Goal: Information Seeking & Learning: Learn about a topic

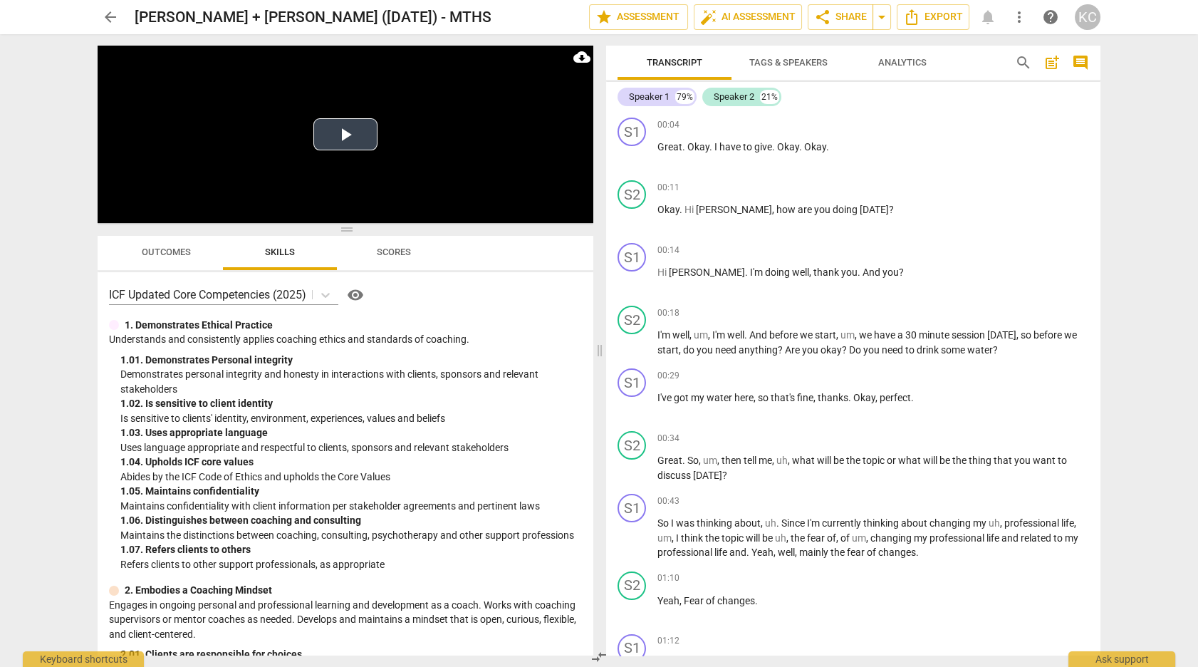
click at [332, 135] on button "Play Video" at bounding box center [345, 134] width 64 height 32
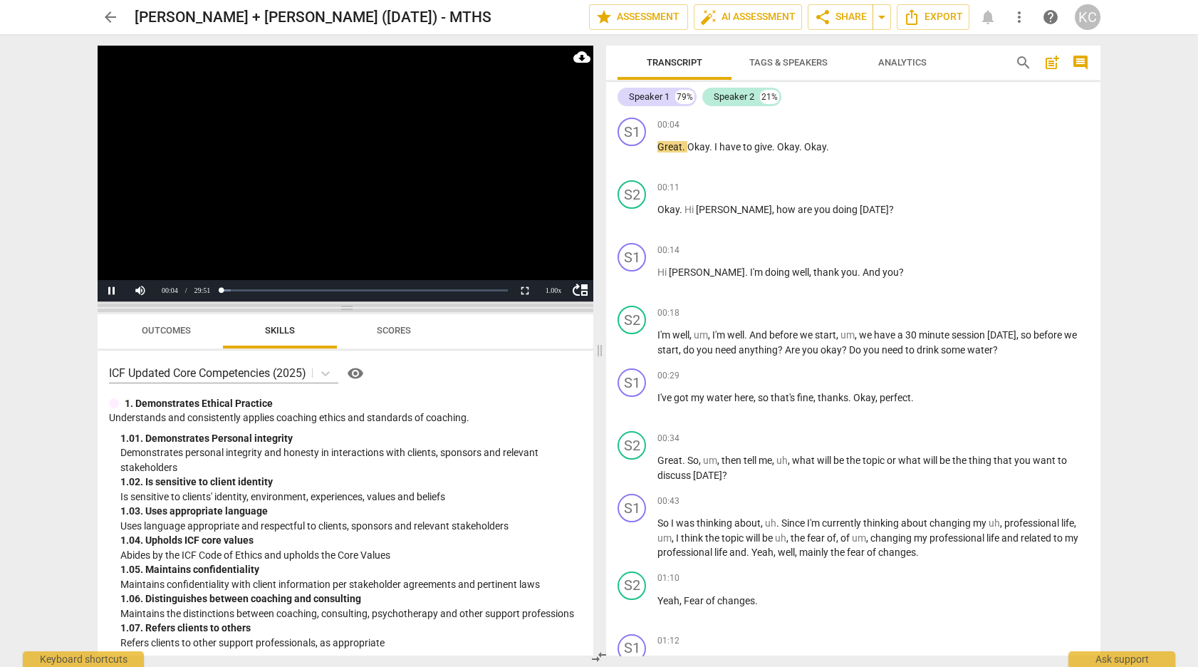
drag, startPoint x: 348, startPoint y: 226, endPoint x: 348, endPoint y: 304, distance: 77.6
click at [348, 304] on span at bounding box center [346, 307] width 496 height 9
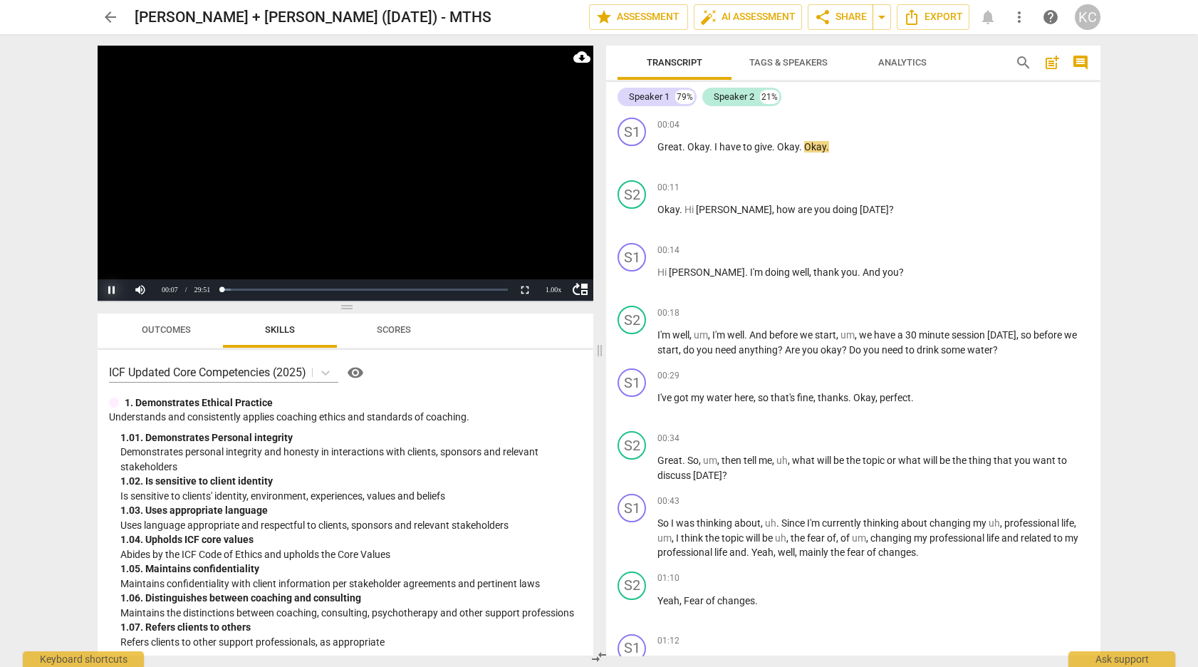
click at [111, 286] on button "Pause" at bounding box center [112, 289] width 28 height 21
click at [749, 61] on span "Tags & Speakers" at bounding box center [788, 62] width 78 height 11
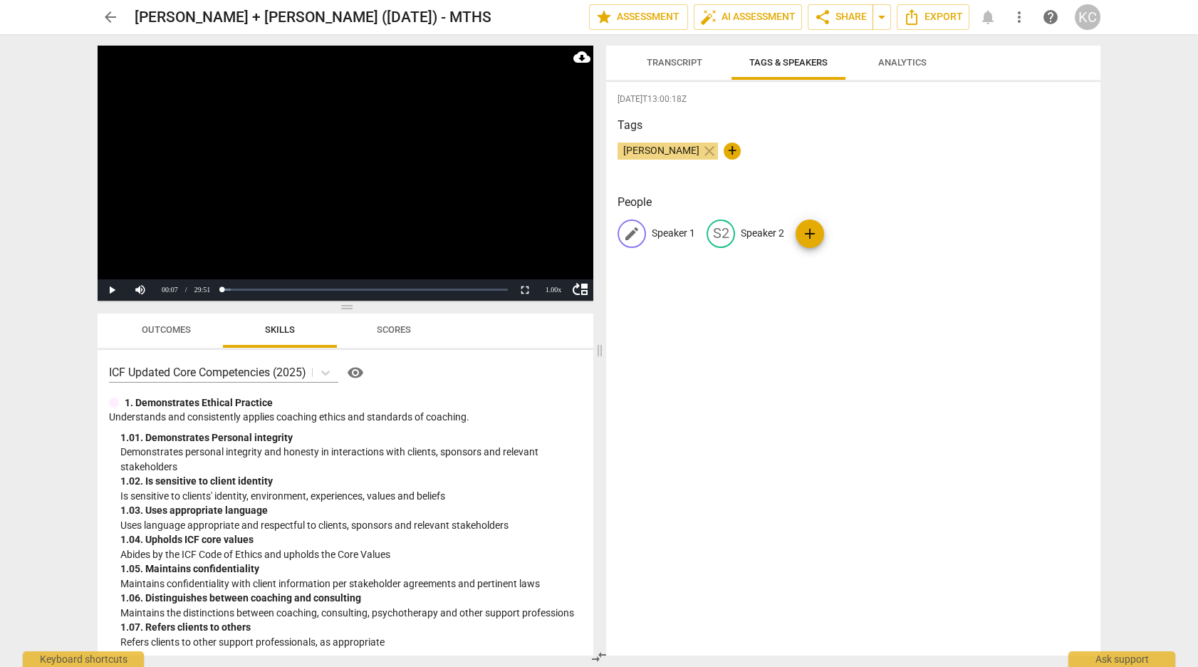
click at [679, 242] on div "edit Speaker 1" at bounding box center [656, 233] width 78 height 28
type input "[PERSON_NAME]"
click at [847, 235] on p "Speaker 2" at bounding box center [854, 233] width 43 height 15
type input "Coach [PERSON_NAME]"
click at [887, 179] on div "Tags [PERSON_NAME] close +" at bounding box center [852, 150] width 471 height 66
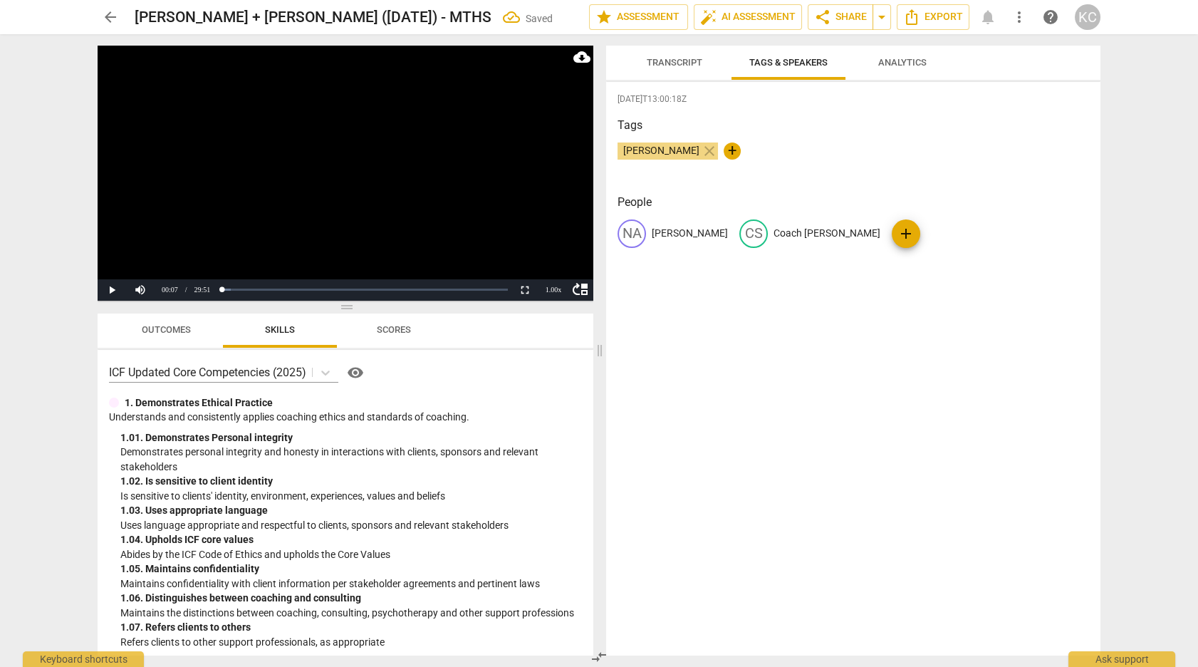
click at [670, 57] on span "Transcript" at bounding box center [674, 62] width 90 height 19
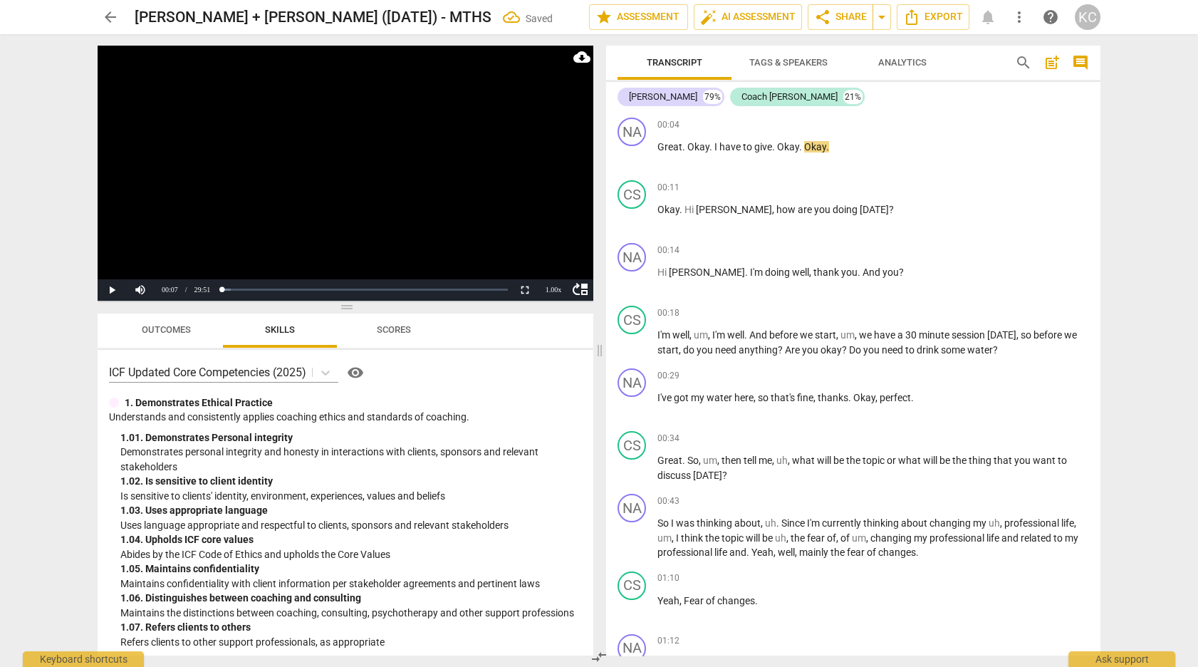
click at [113, 14] on span "arrow_back" at bounding box center [110, 17] width 17 height 17
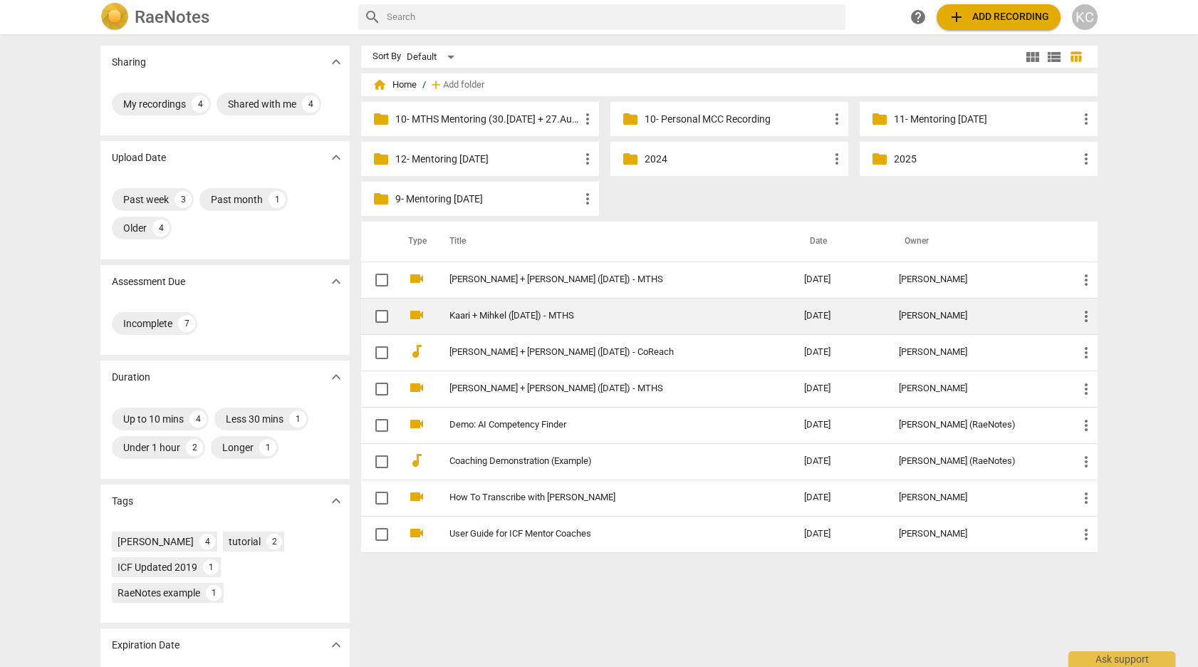
click at [475, 313] on link "Kaari + Mihkel ([DATE]) - MTHS" at bounding box center [600, 315] width 303 height 11
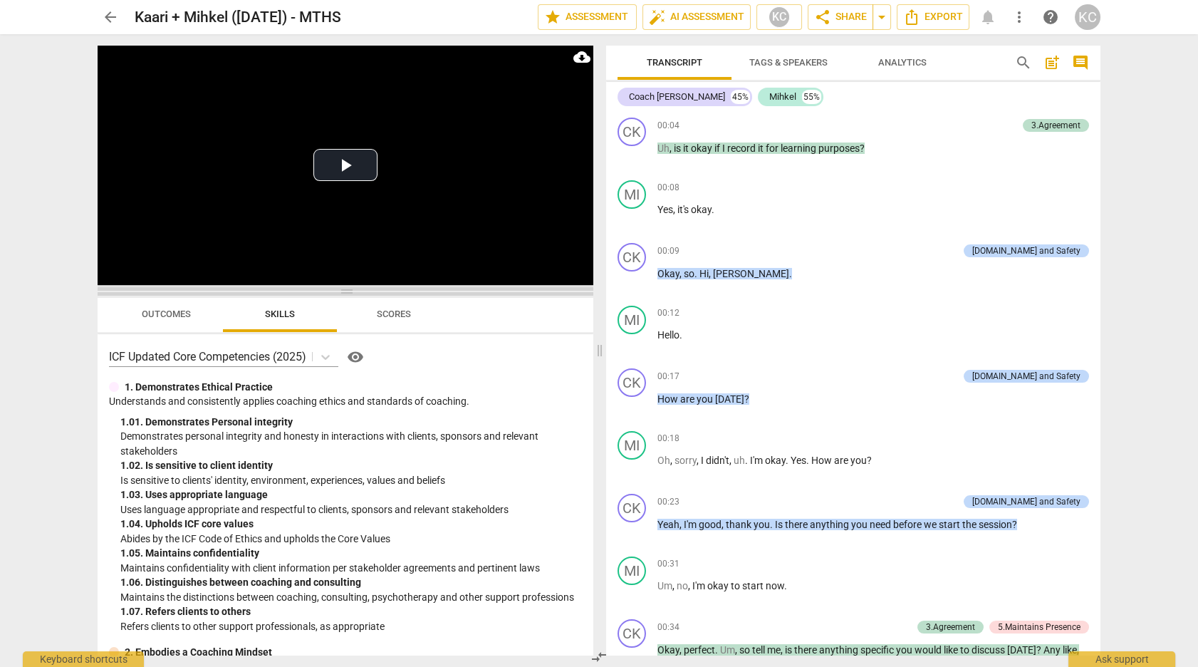
drag, startPoint x: 352, startPoint y: 226, endPoint x: 355, endPoint y: 287, distance: 61.3
click at [355, 287] on span at bounding box center [346, 291] width 496 height 9
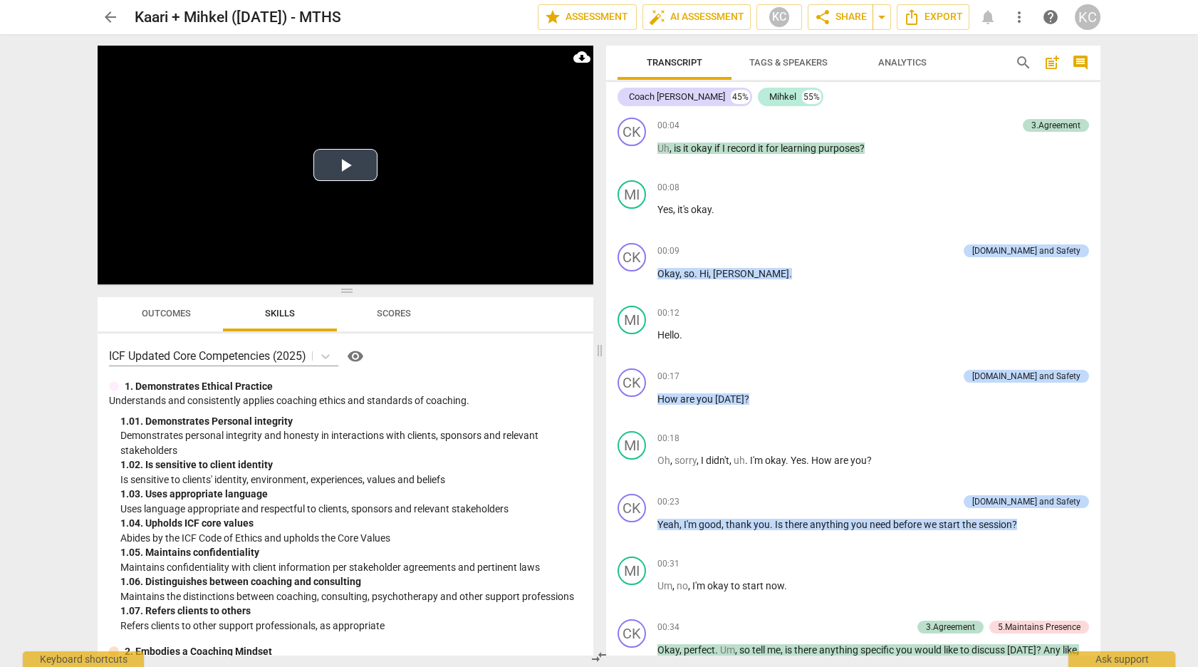
click at [351, 178] on button "Play Video" at bounding box center [345, 165] width 64 height 32
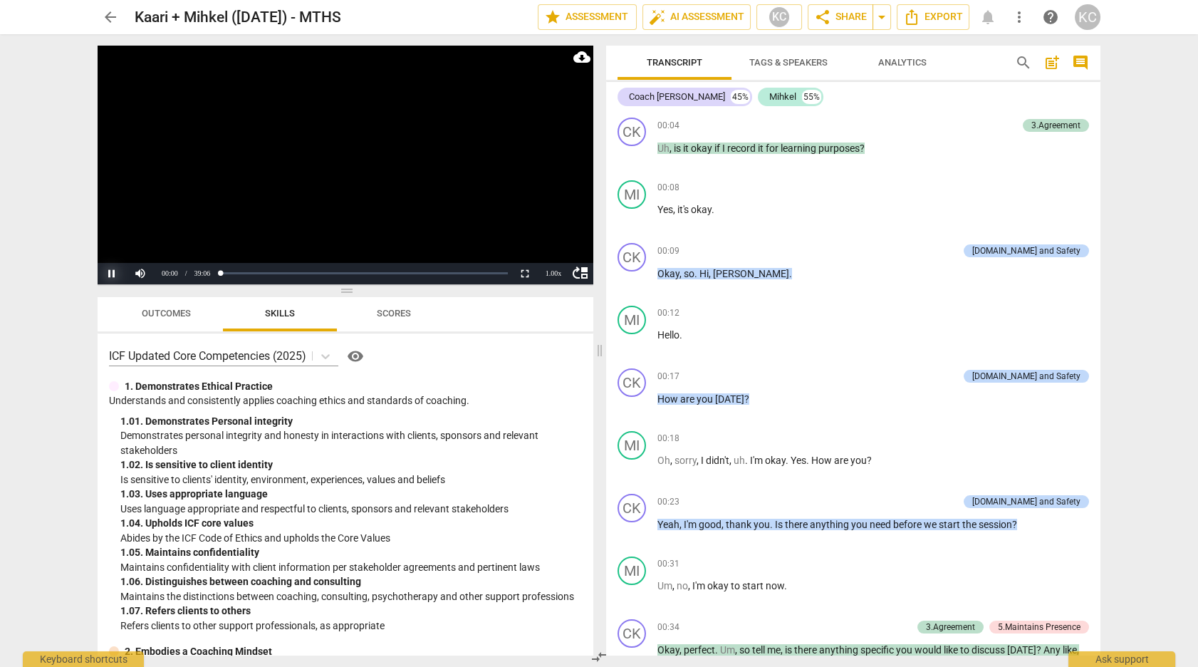
click at [116, 271] on button "Pause" at bounding box center [112, 273] width 28 height 21
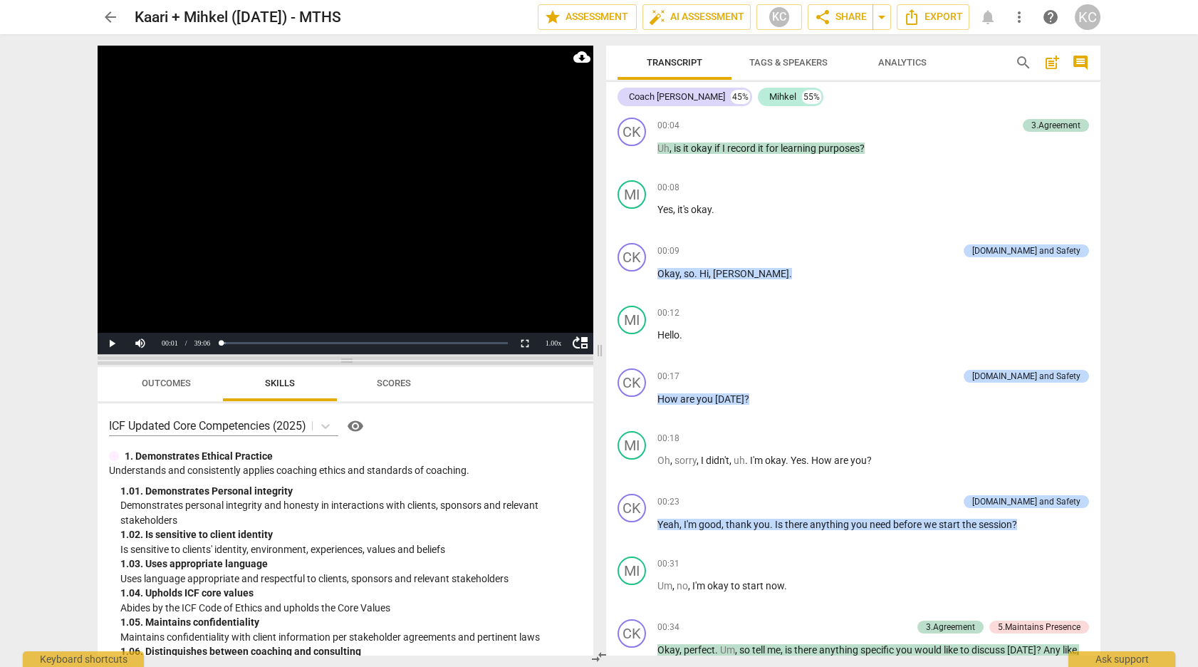
drag, startPoint x: 345, startPoint y: 289, endPoint x: 345, endPoint y: 360, distance: 70.5
click at [345, 360] on span at bounding box center [346, 360] width 496 height 9
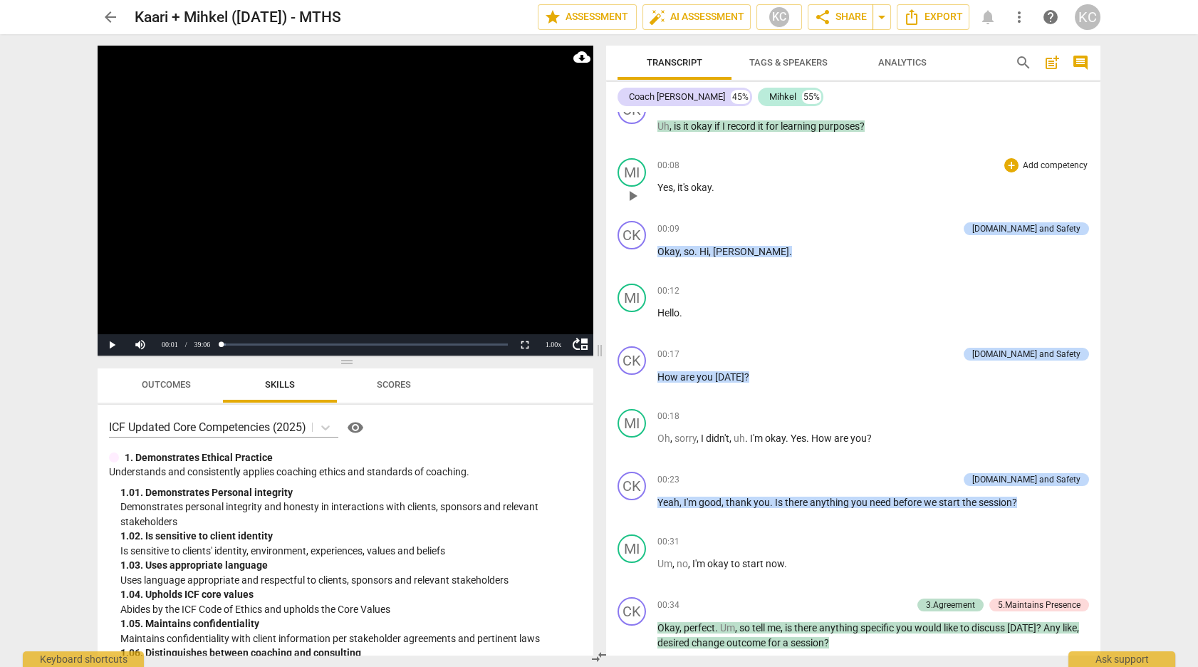
scroll to position [26, 0]
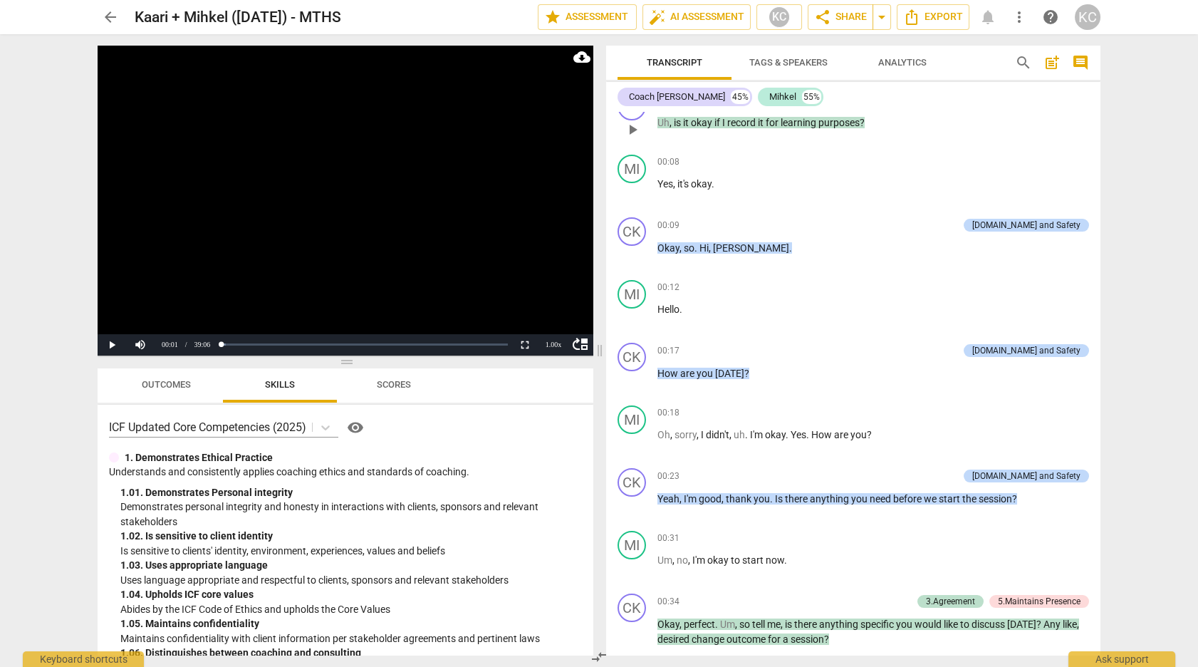
click at [822, 125] on span "purposes" at bounding box center [838, 122] width 41 height 11
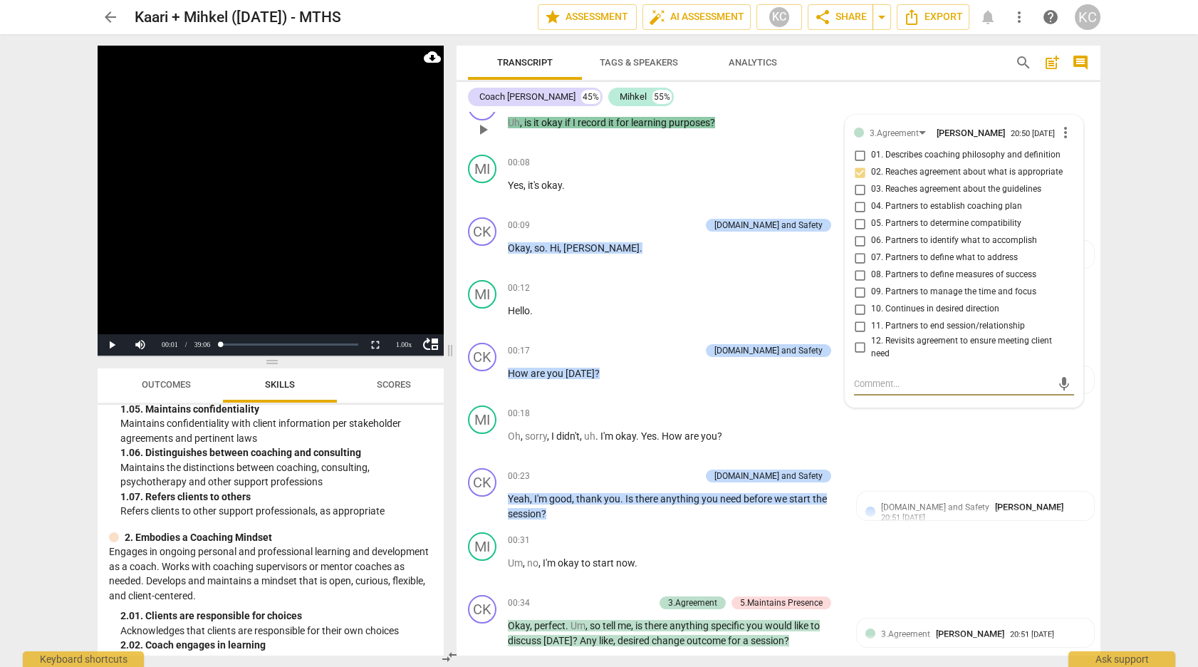
scroll to position [0, 0]
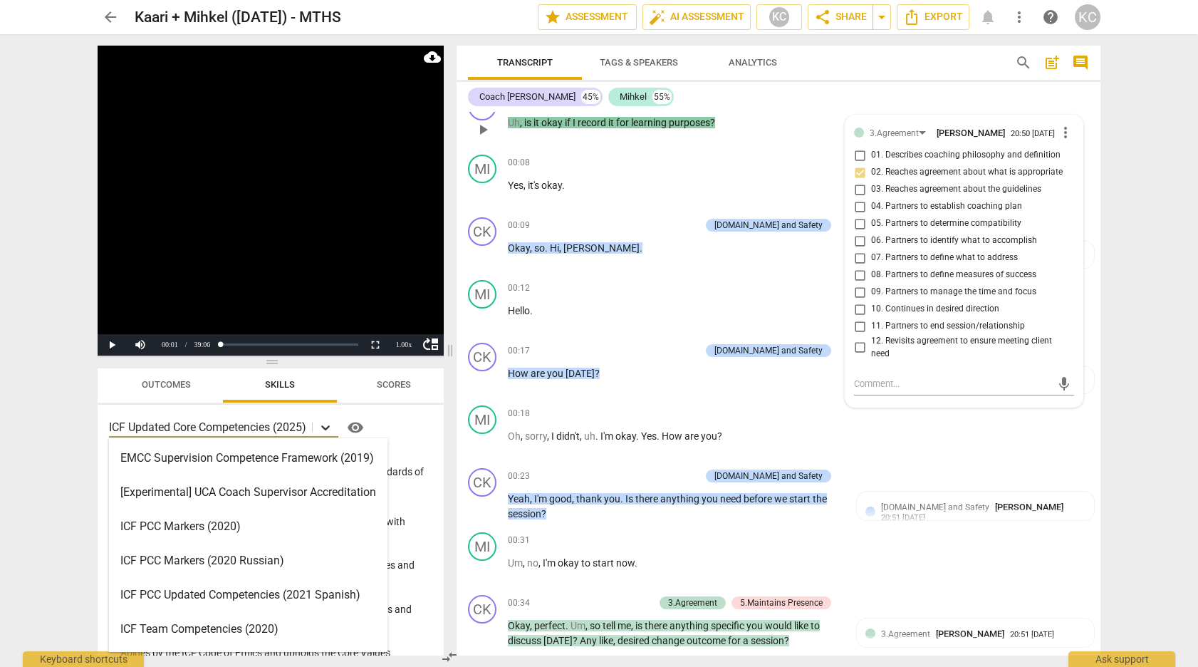
click at [328, 427] on icon at bounding box center [325, 427] width 14 height 14
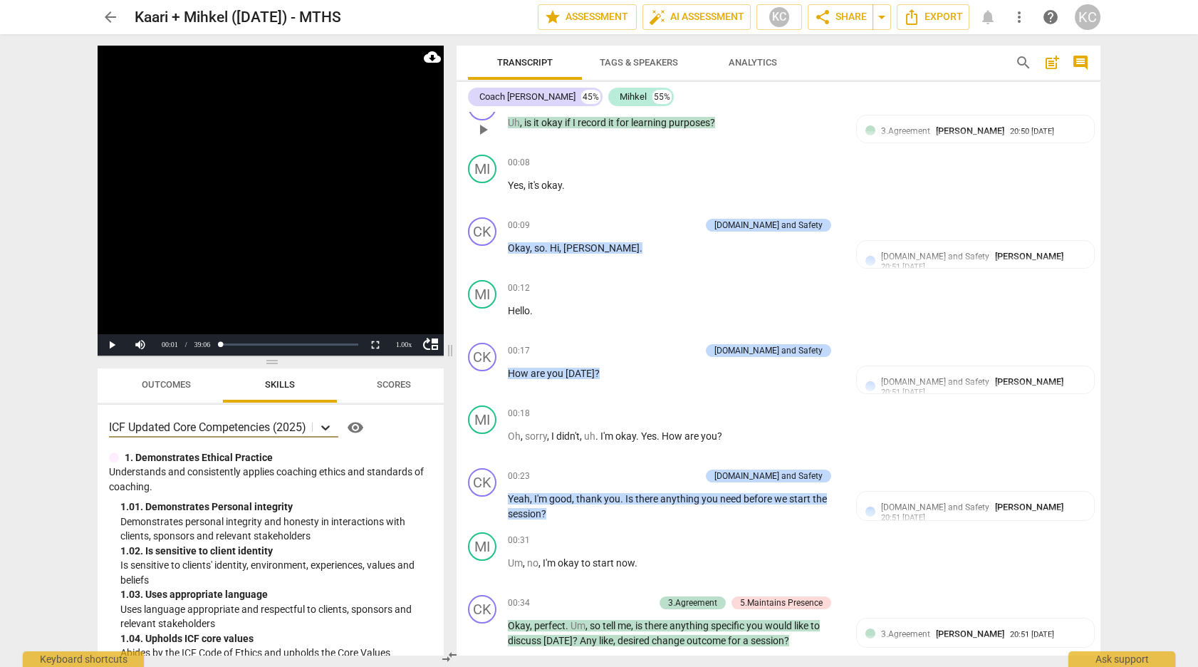
click at [328, 422] on icon at bounding box center [325, 427] width 14 height 14
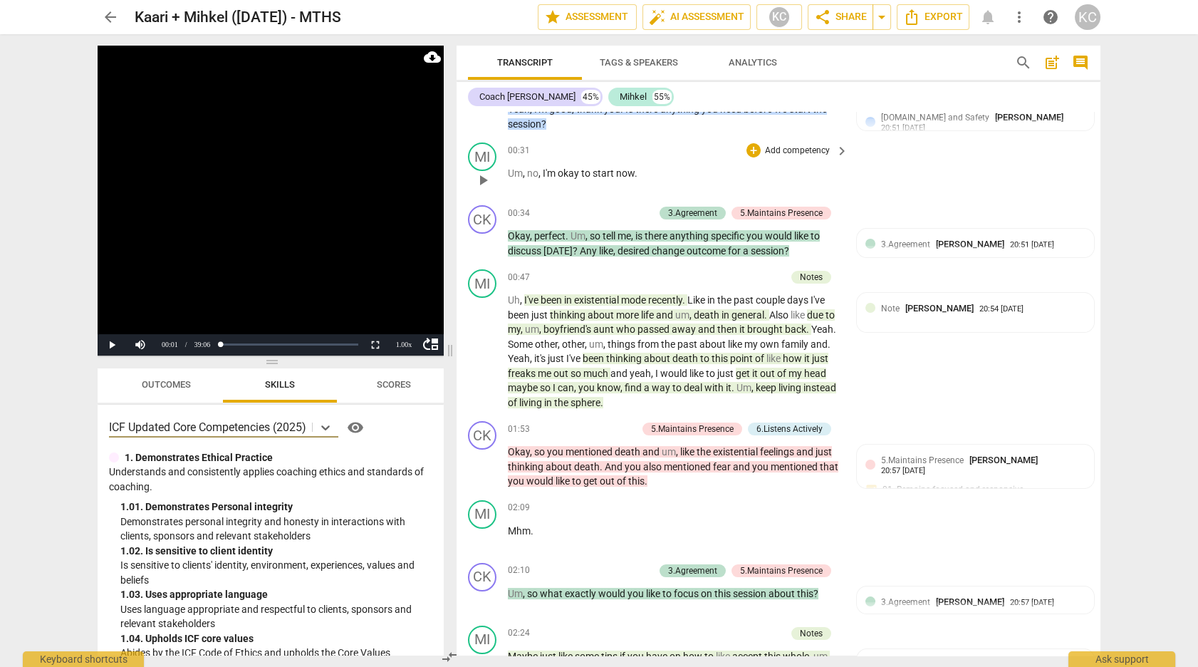
scroll to position [420, 0]
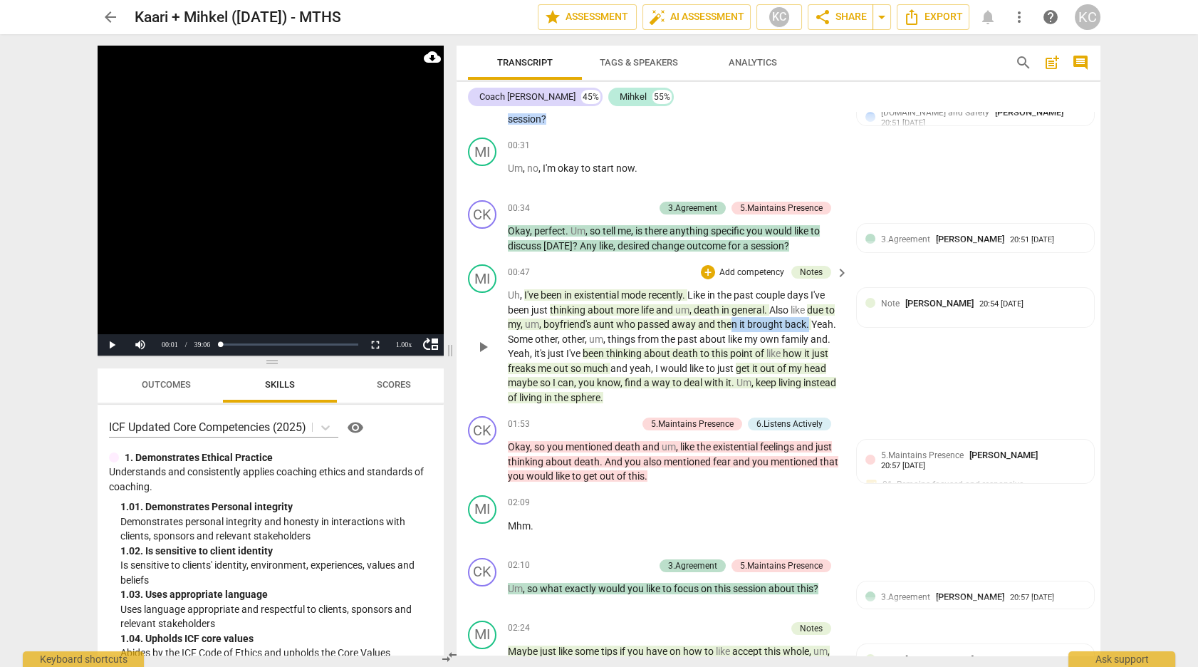
drag, startPoint x: 808, startPoint y: 323, endPoint x: 731, endPoint y: 328, distance: 76.4
click at [731, 328] on p "Uh , I've been in existential mode recently . Like in the past couple days I've…" at bounding box center [674, 346] width 333 height 117
click at [726, 341] on p "Uh , I've been in existential mode recently . Like in the past couple days I've…" at bounding box center [674, 346] width 333 height 117
drag, startPoint x: 805, startPoint y: 318, endPoint x: 738, endPoint y: 316, distance: 66.3
click at [739, 316] on p "Uh , I've been in existential mode recently . Like in the past couple days I've…" at bounding box center [674, 346] width 333 height 117
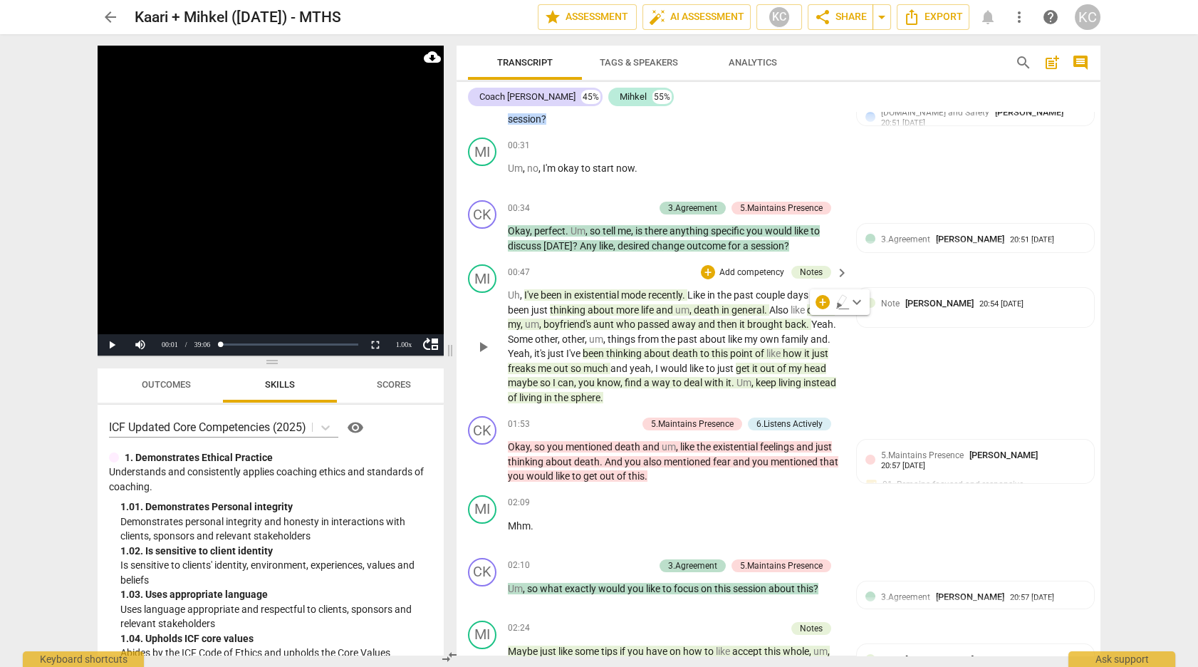
click at [731, 333] on span "like" at bounding box center [736, 338] width 16 height 11
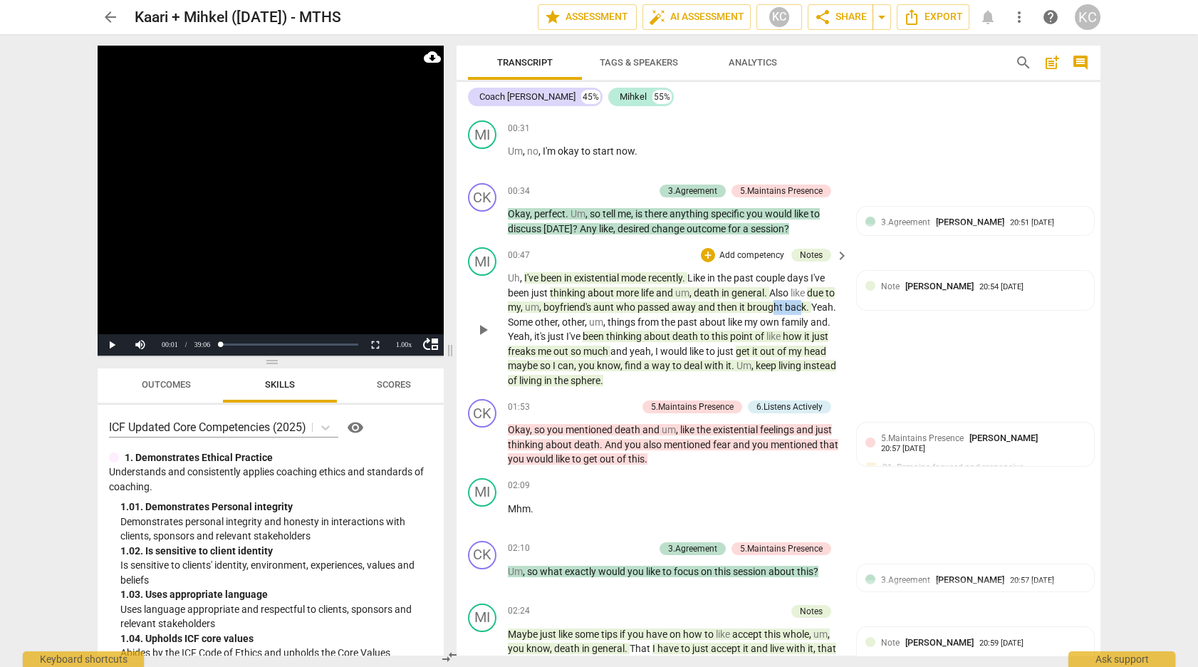
drag, startPoint x: 801, startPoint y: 305, endPoint x: 773, endPoint y: 310, distance: 28.9
click at [773, 310] on p "Uh , I've been in existential mode recently . Like in the past couple days I've…" at bounding box center [674, 329] width 333 height 117
drag, startPoint x: 605, startPoint y: 350, endPoint x: 514, endPoint y: 353, distance: 91.2
click at [514, 353] on p "Uh , I've been in existential mode recently . Like in the past couple days I've…" at bounding box center [674, 329] width 333 height 117
drag, startPoint x: 753, startPoint y: 345, endPoint x: 836, endPoint y: 345, distance: 82.6
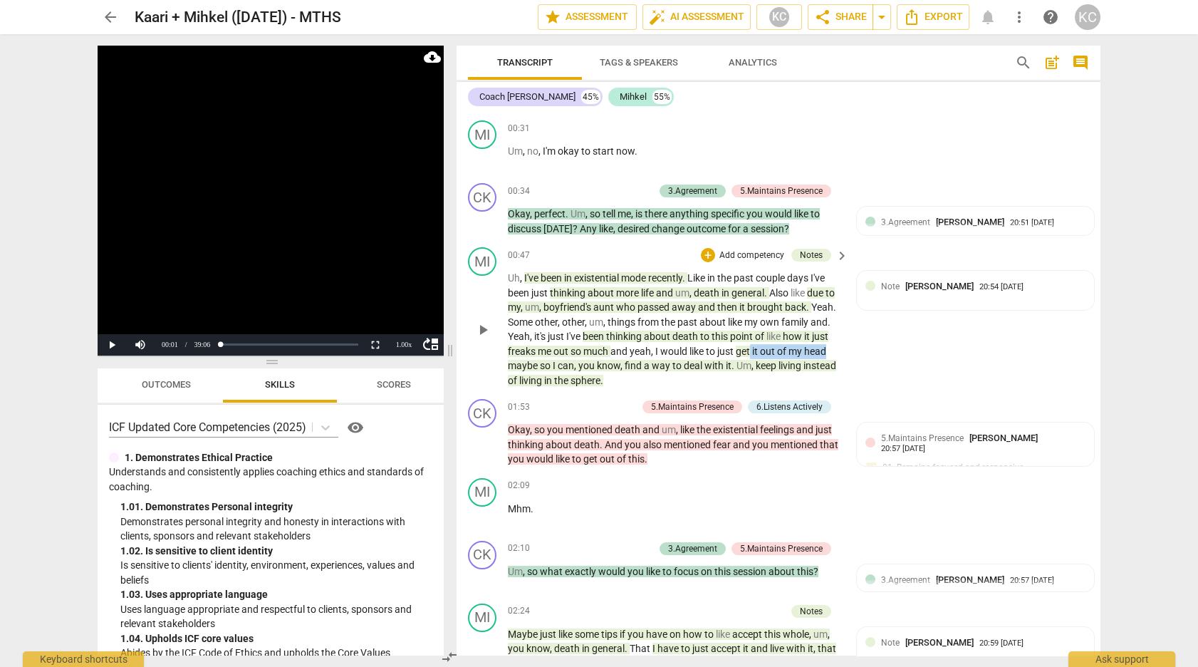
click at [836, 345] on p "Uh , I've been in existential mode recently . Like in the past couple days I've…" at bounding box center [674, 329] width 333 height 117
click at [788, 346] on span "of" at bounding box center [782, 350] width 11 height 11
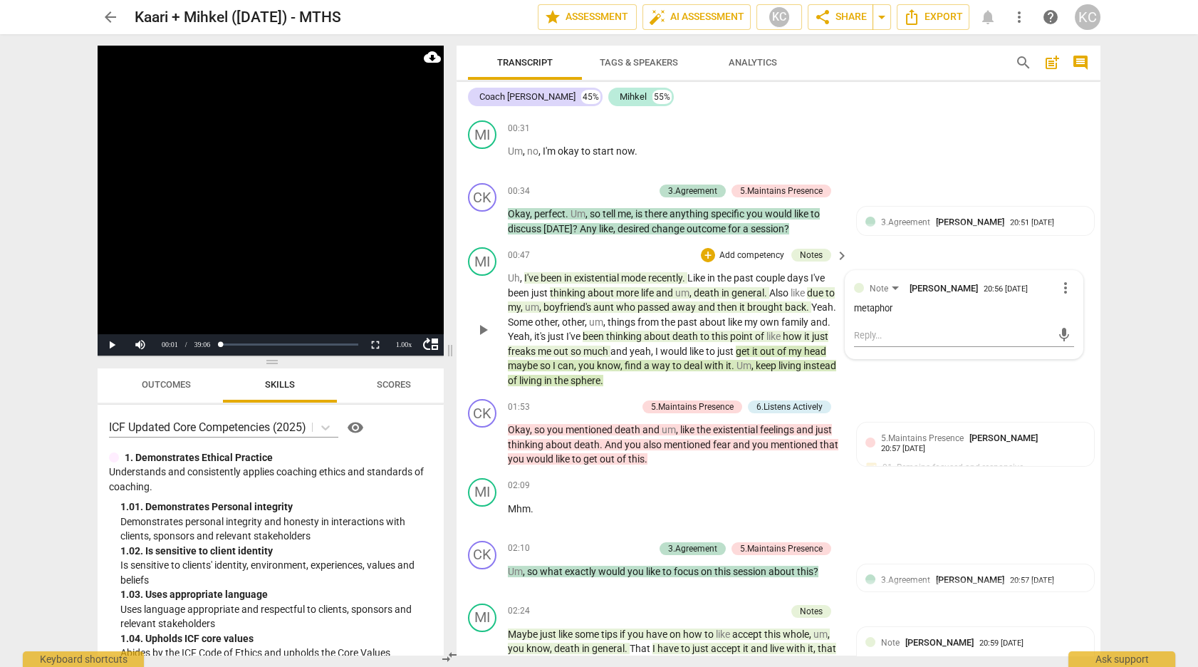
click at [670, 373] on p "Uh , I've been in existential mode recently . Like in the past couple days I've…" at bounding box center [674, 329] width 333 height 117
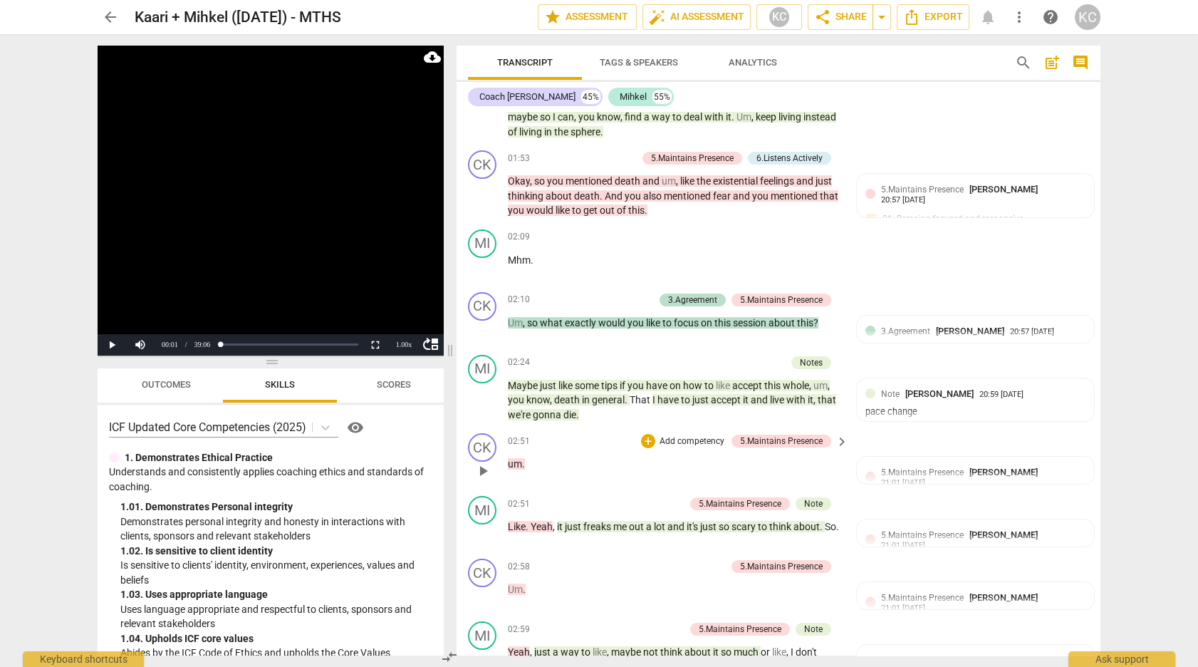
scroll to position [699, 0]
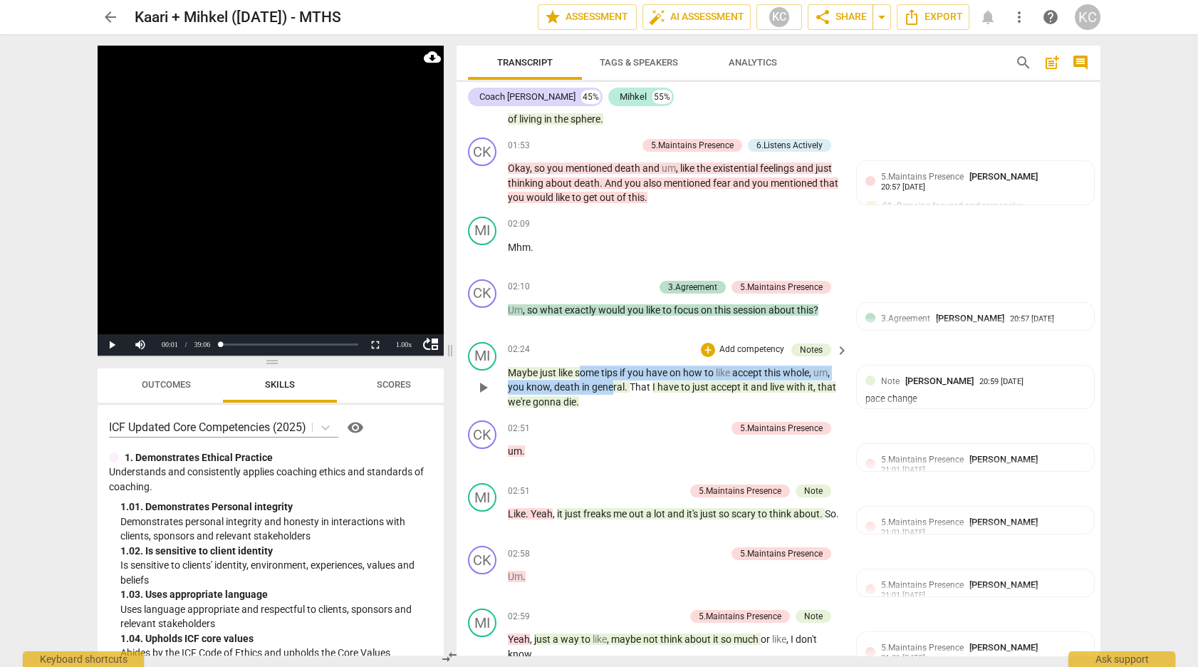
drag, startPoint x: 580, startPoint y: 370, endPoint x: 612, endPoint y: 385, distance: 35.4
click at [612, 385] on p "Maybe just like some tips if you have on how to like accept this whole , um , y…" at bounding box center [674, 387] width 333 height 44
click at [681, 385] on span "to" at bounding box center [686, 386] width 11 height 11
click at [725, 399] on p "Maybe just like some tips if you have on how to like accept this whole , um , y…" at bounding box center [674, 387] width 333 height 44
click at [749, 381] on span "it" at bounding box center [747, 386] width 8 height 11
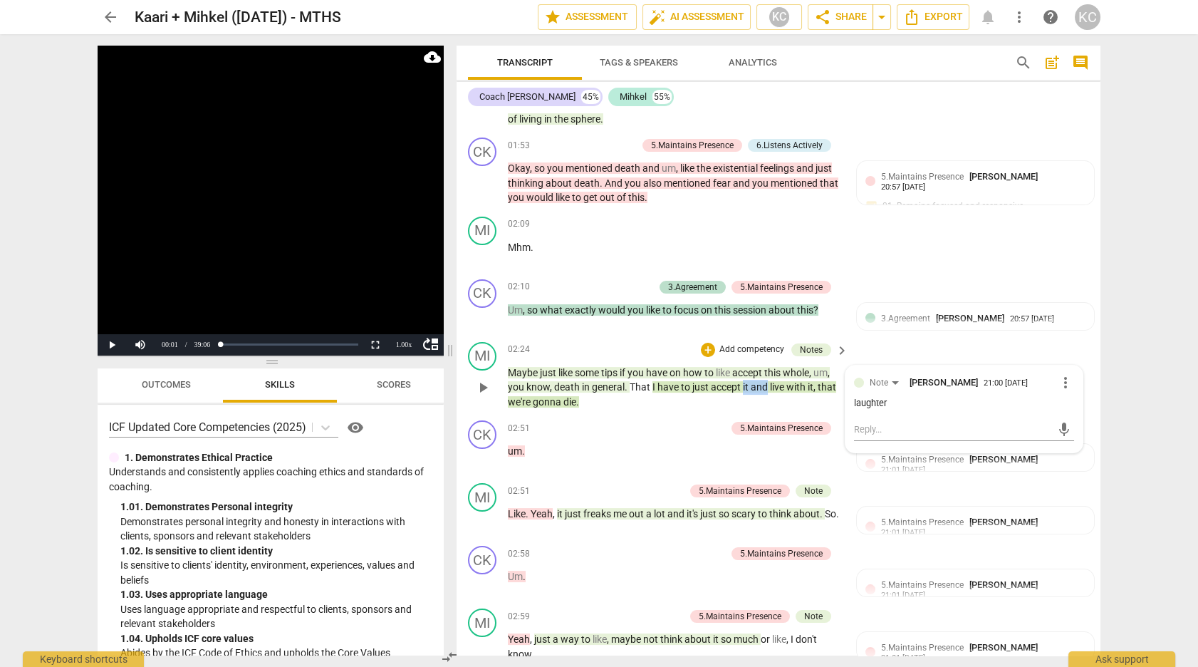
click at [749, 381] on span "it" at bounding box center [747, 386] width 8 height 11
click at [481, 381] on span "pause" at bounding box center [482, 387] width 17 height 17
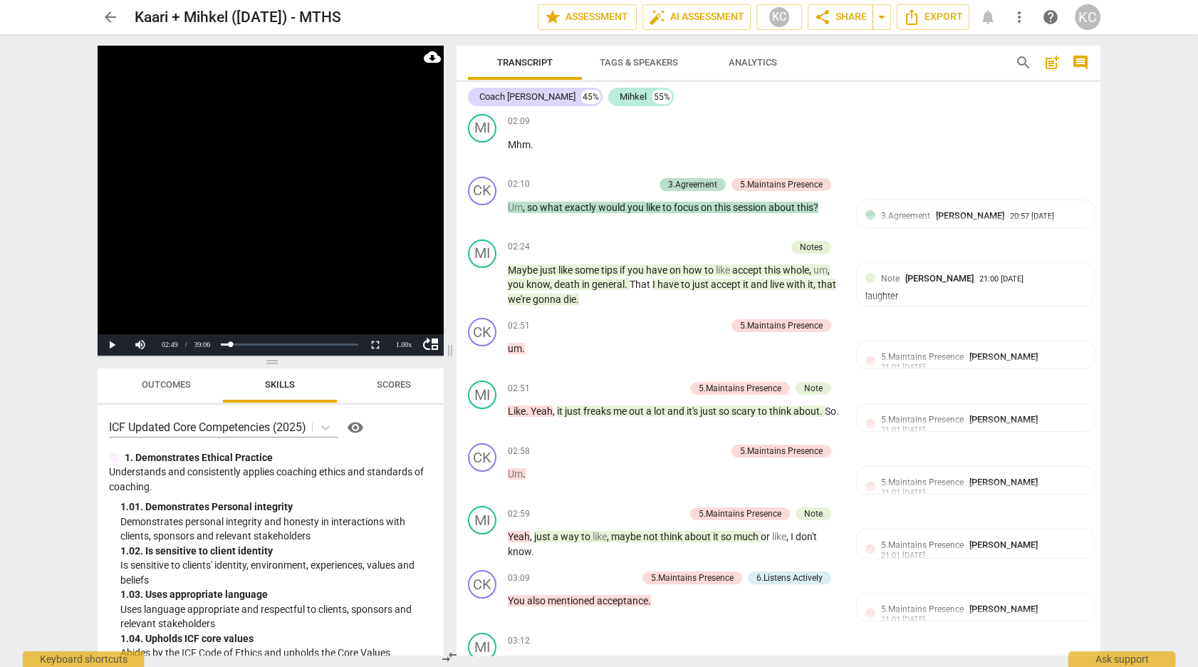
scroll to position [817, 0]
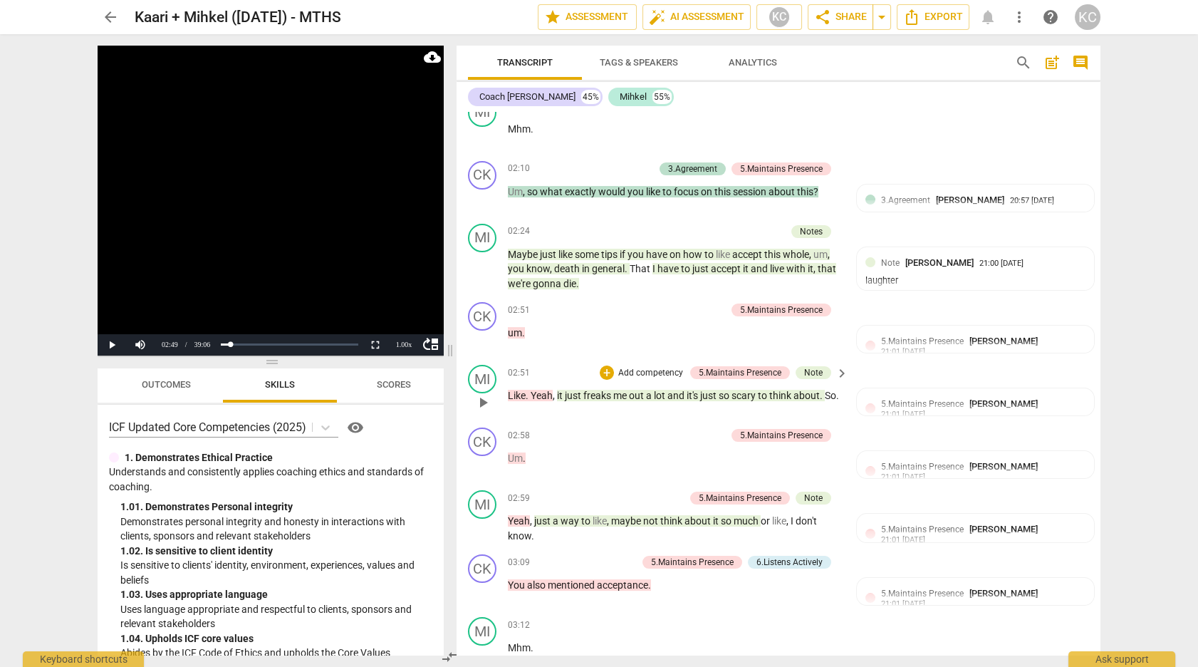
click at [801, 390] on span "about" at bounding box center [806, 395] width 26 height 11
click at [637, 427] on div "02:58 + Add competency 5.Maintains Presence keyboard_arrow_right" at bounding box center [679, 435] width 342 height 16
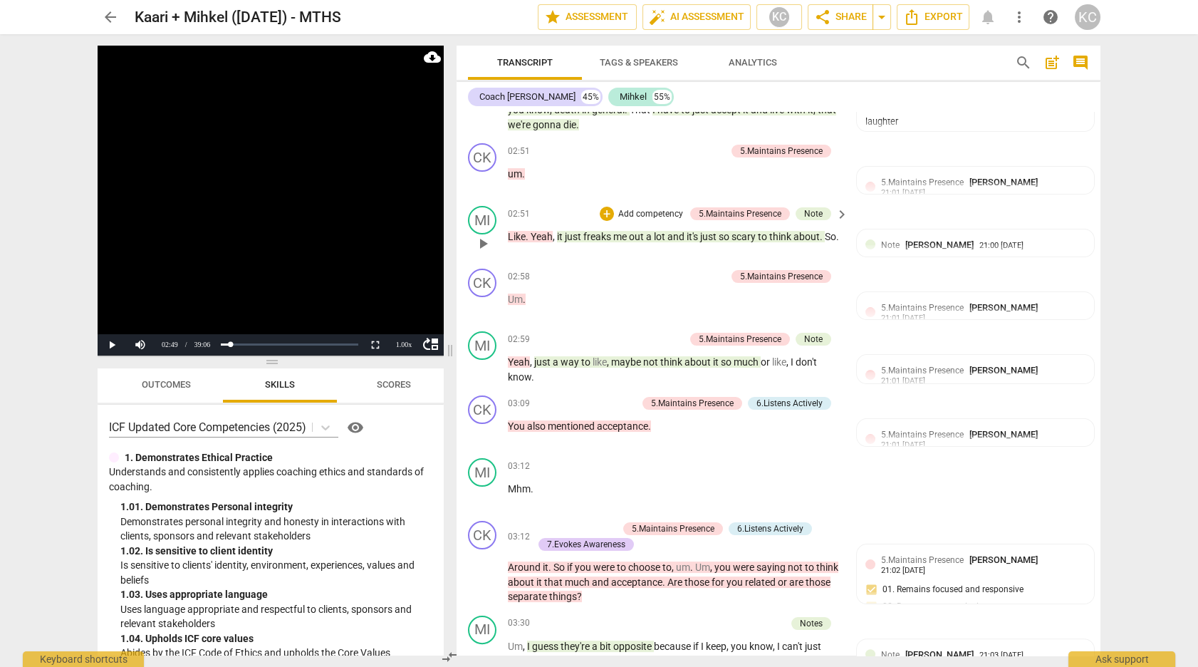
scroll to position [990, 0]
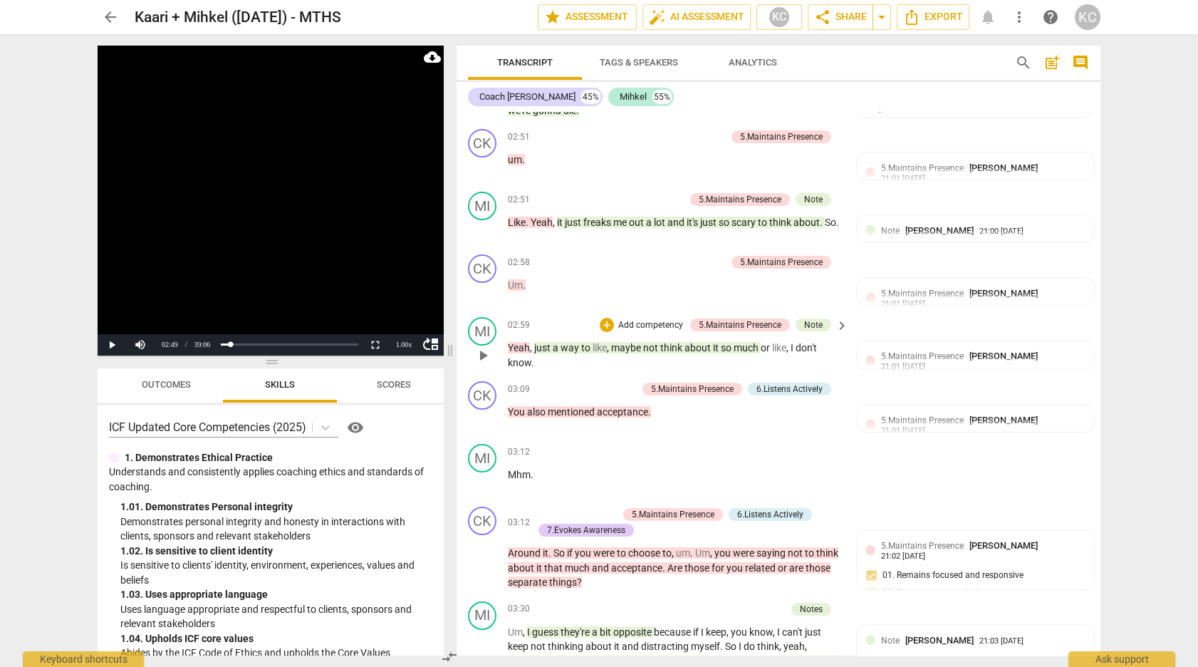
click at [741, 344] on span "much" at bounding box center [746, 347] width 27 height 11
click at [887, 320] on div "MI play_arrow pause 02:59 + Add competency 5.Maintains Presence Note keyboard_a…" at bounding box center [778, 343] width 644 height 64
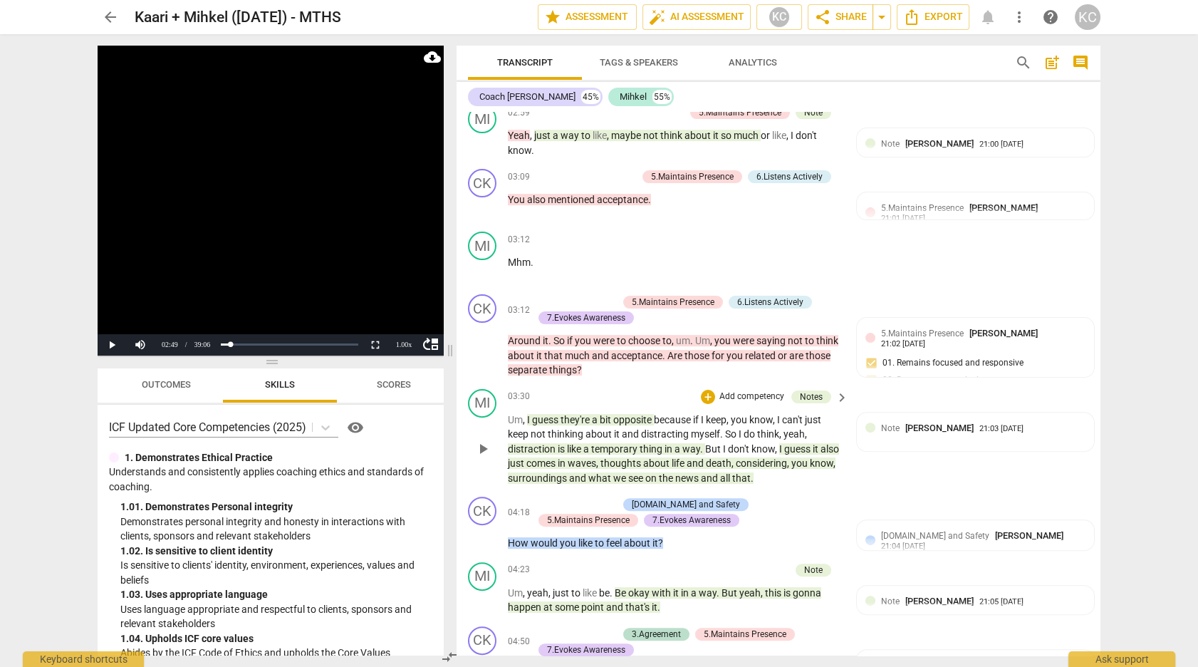
scroll to position [1211, 0]
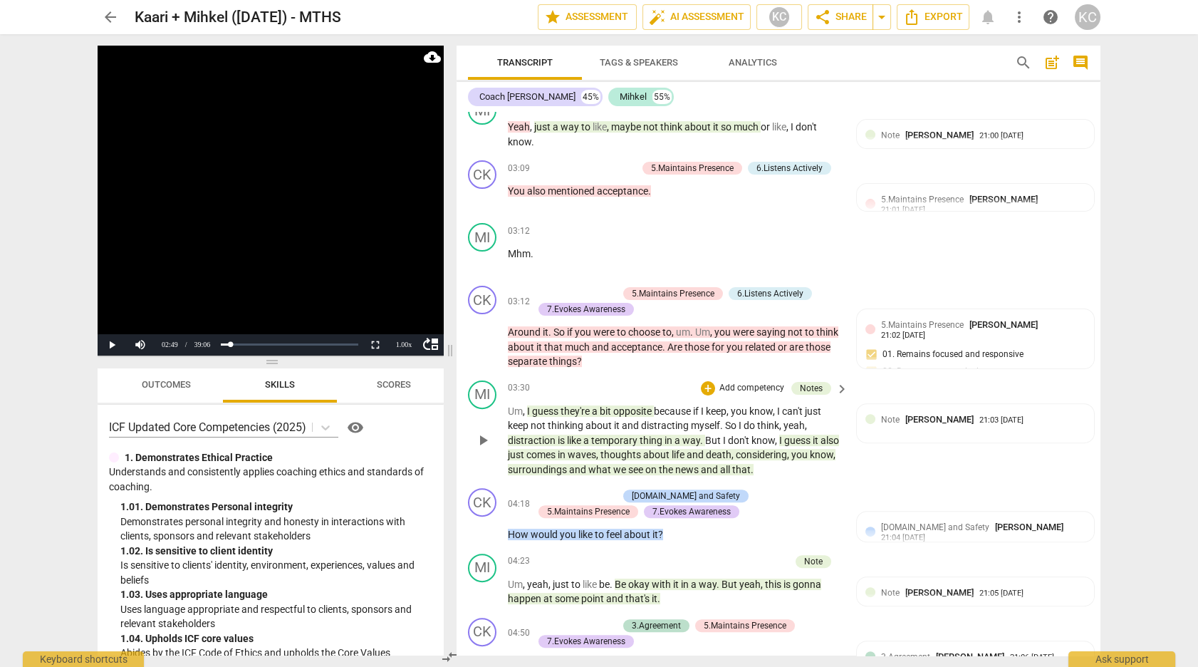
click at [564, 407] on span "they're" at bounding box center [575, 410] width 31 height 11
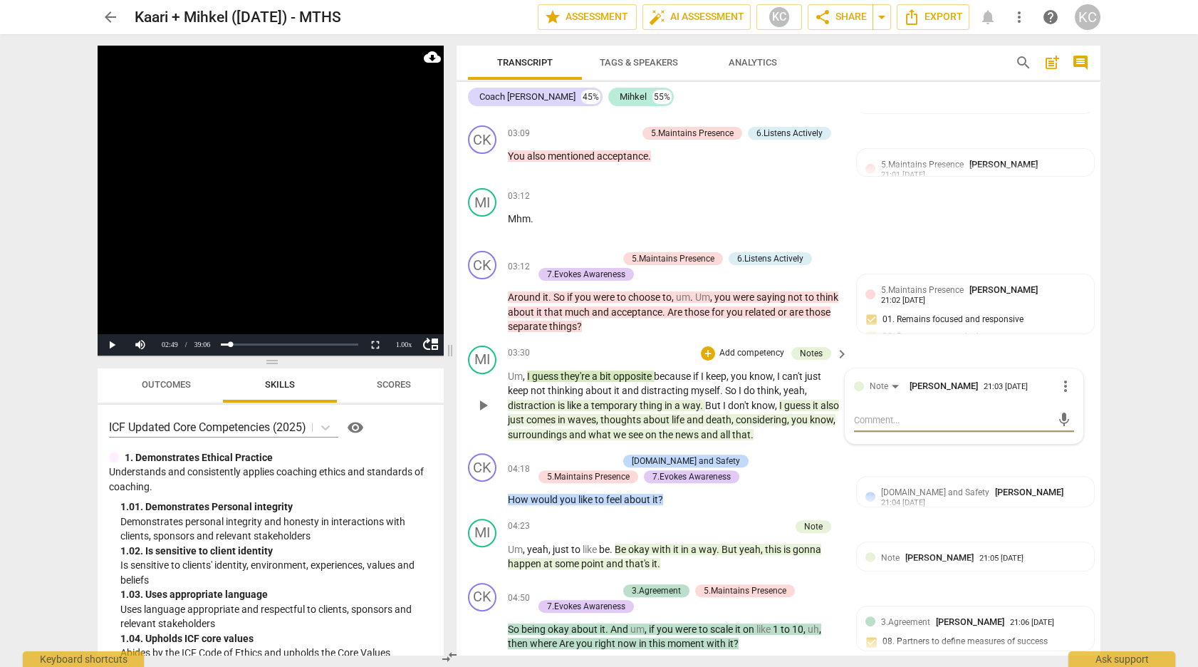
scroll to position [1250, 0]
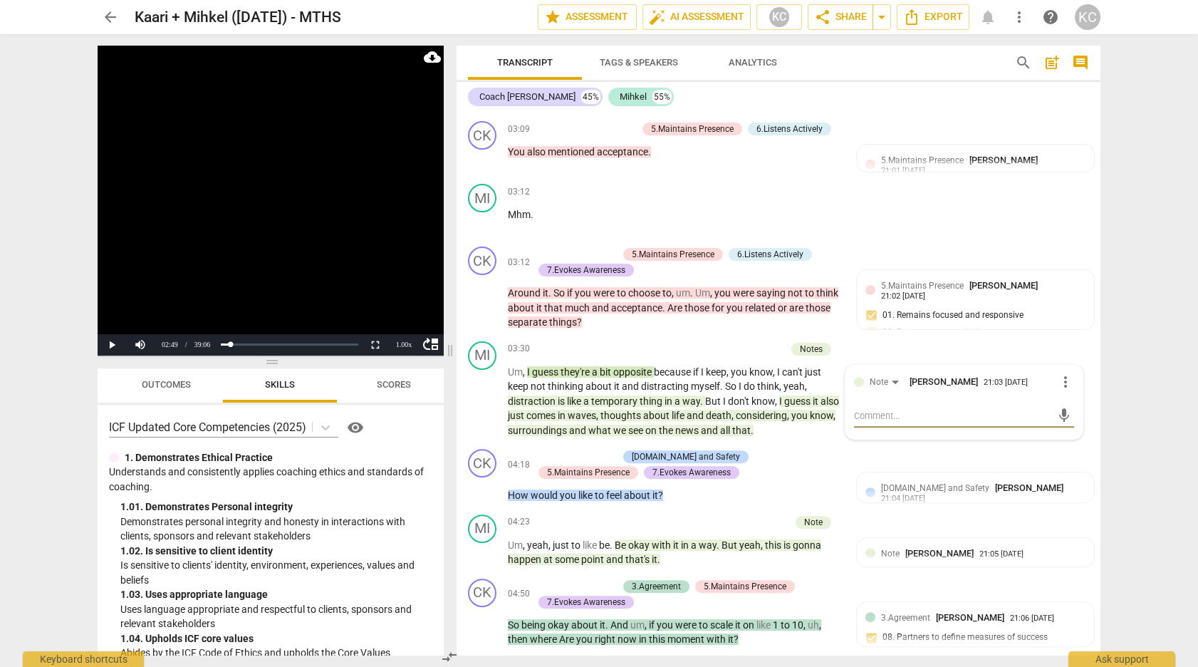
click at [552, 397] on span "distraction" at bounding box center [533, 400] width 50 height 11
click at [646, 417] on p "Um , I guess they're a bit opposite because if I keep , you know , I can't just…" at bounding box center [674, 401] width 333 height 73
click at [643, 414] on span "thoughts" at bounding box center [621, 414] width 43 height 11
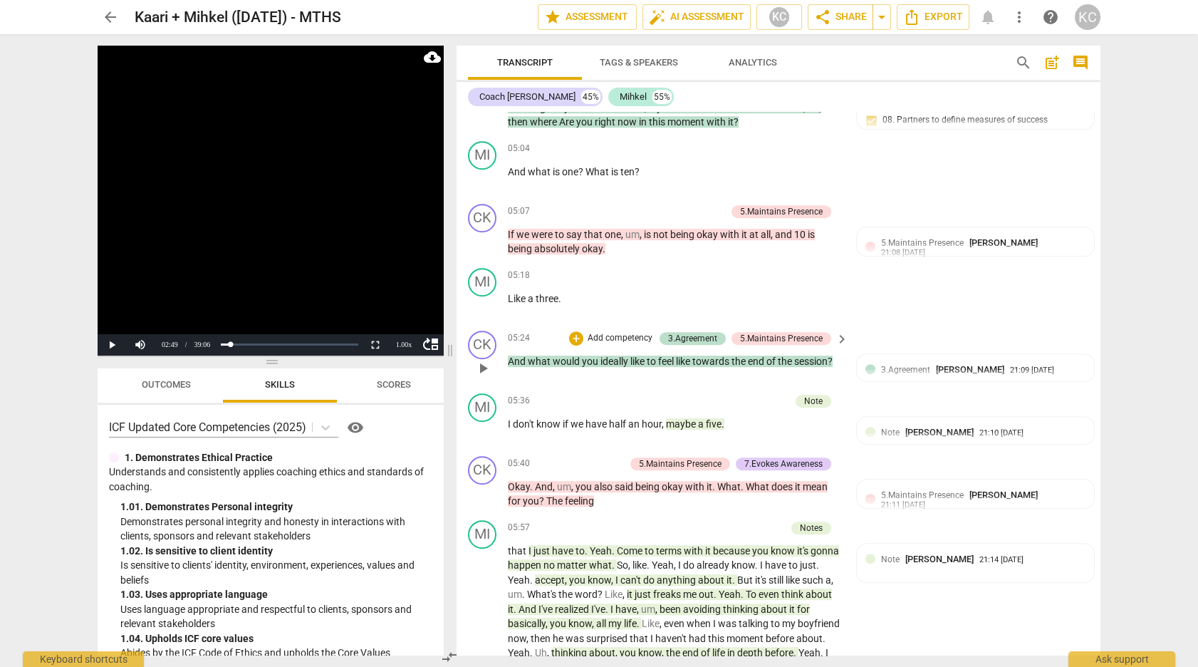
scroll to position [1802, 0]
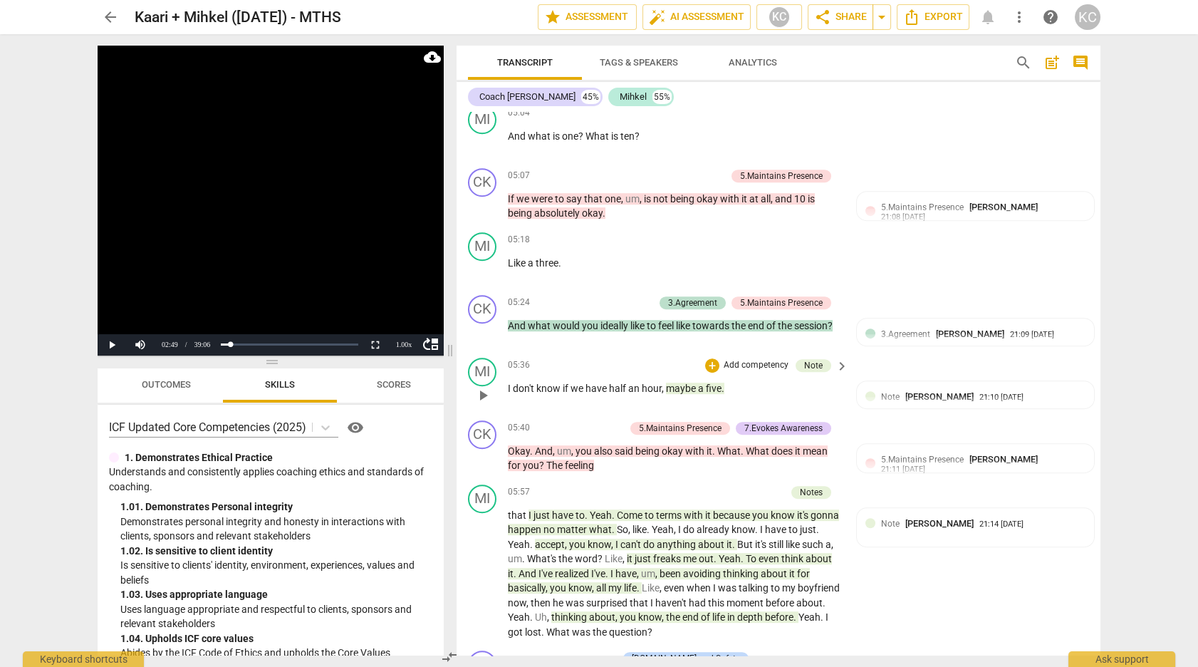
click at [685, 384] on span "maybe" at bounding box center [682, 387] width 32 height 11
click at [627, 382] on span "half" at bounding box center [618, 387] width 19 height 11
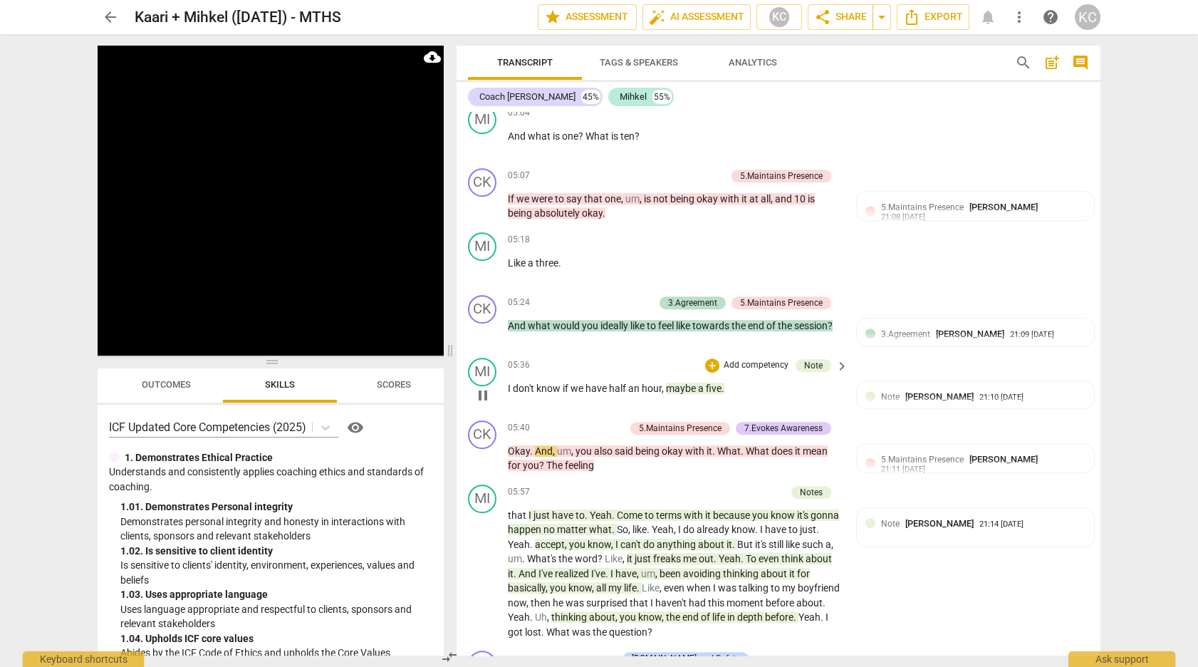
click at [482, 387] on span "pause" at bounding box center [482, 395] width 17 height 17
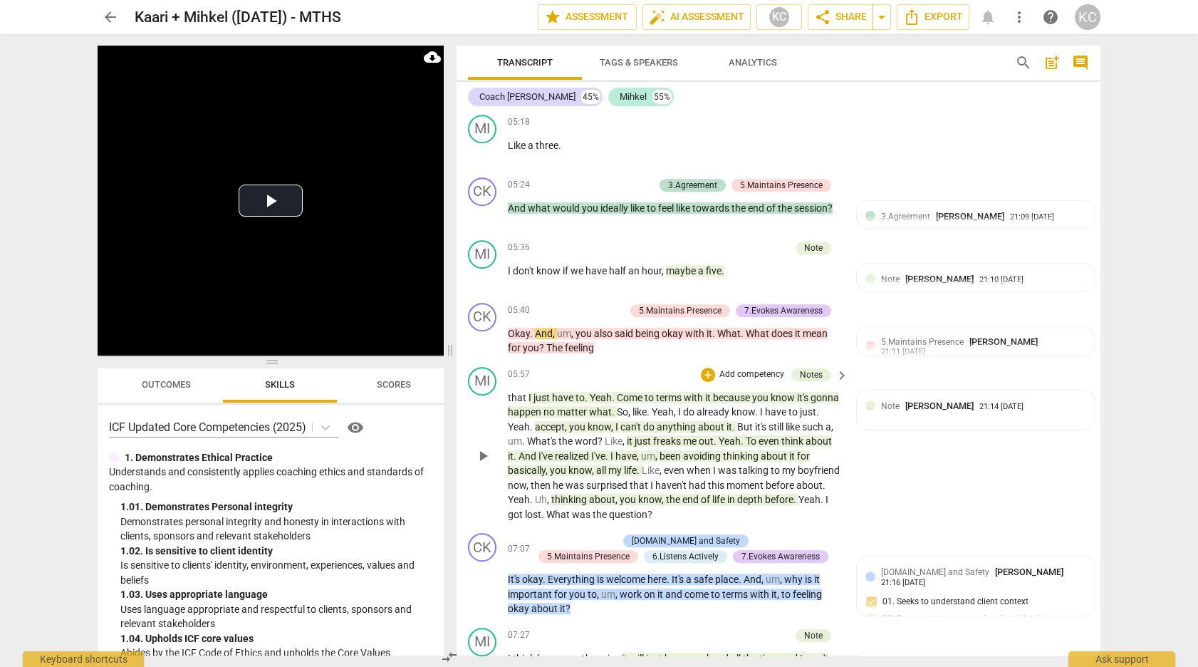
scroll to position [1921, 0]
click at [538, 391] on span "just" at bounding box center [542, 396] width 19 height 11
click at [698, 420] on span "about" at bounding box center [712, 425] width 28 height 11
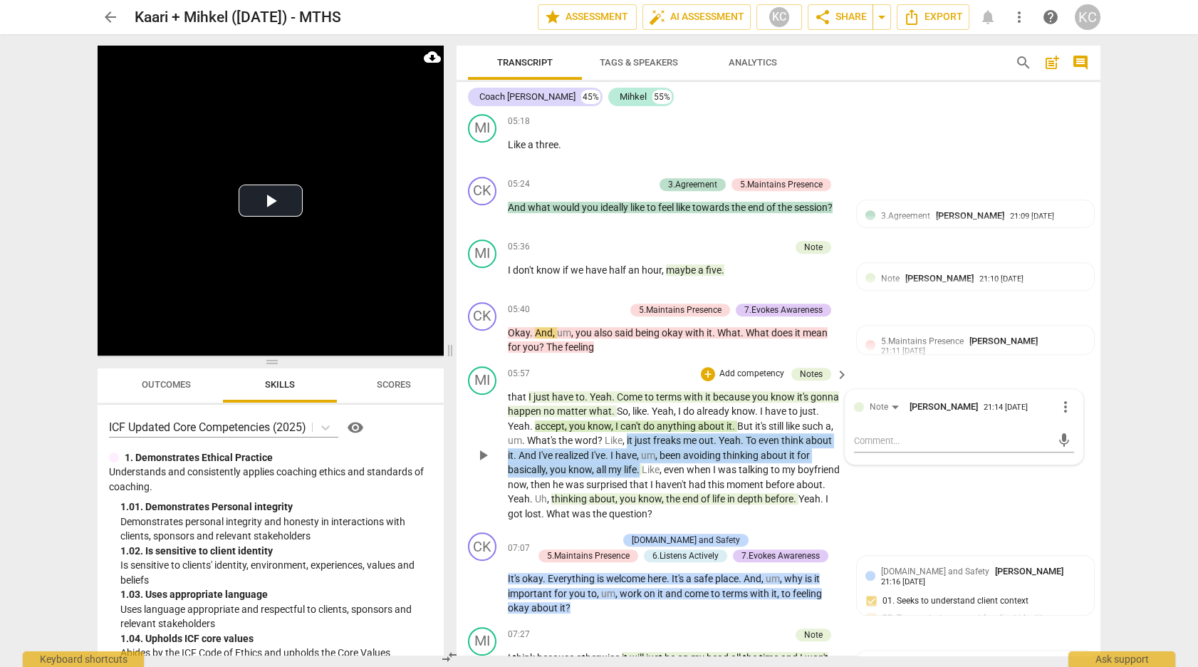
drag, startPoint x: 641, startPoint y: 459, endPoint x: 627, endPoint y: 429, distance: 32.2
click at [627, 429] on p "that I just have to . Yeah . Come to terms with it because you know it's gonna …" at bounding box center [674, 456] width 333 height 132
click at [586, 464] on span "know" at bounding box center [579, 469] width 23 height 11
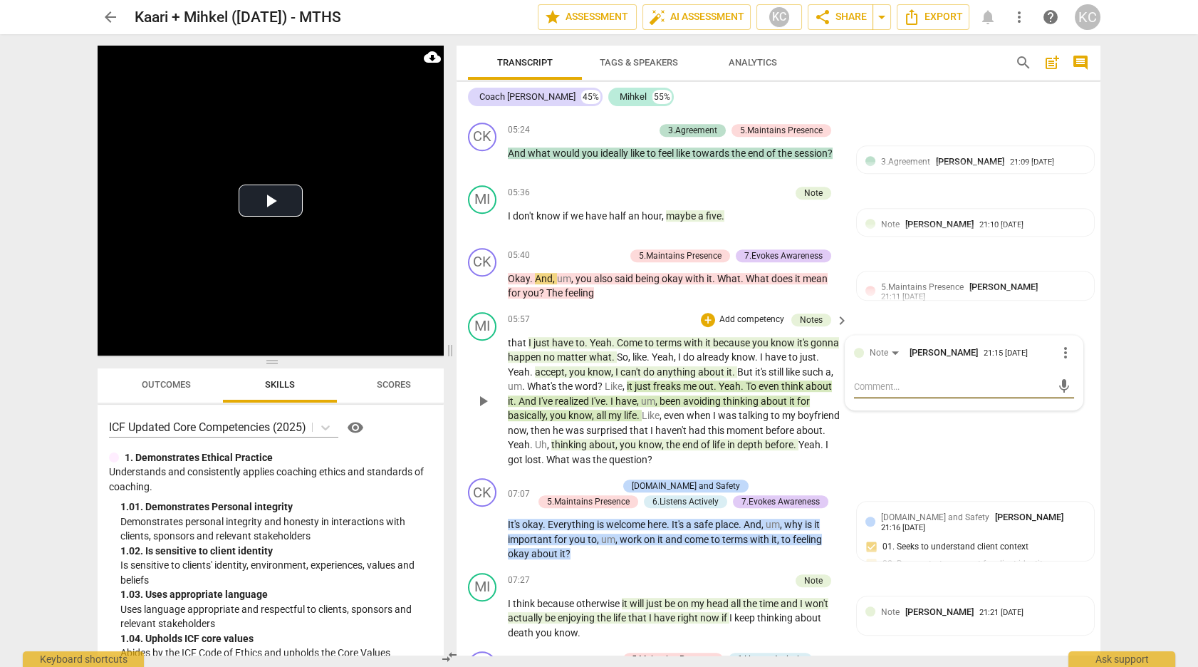
scroll to position [1978, 0]
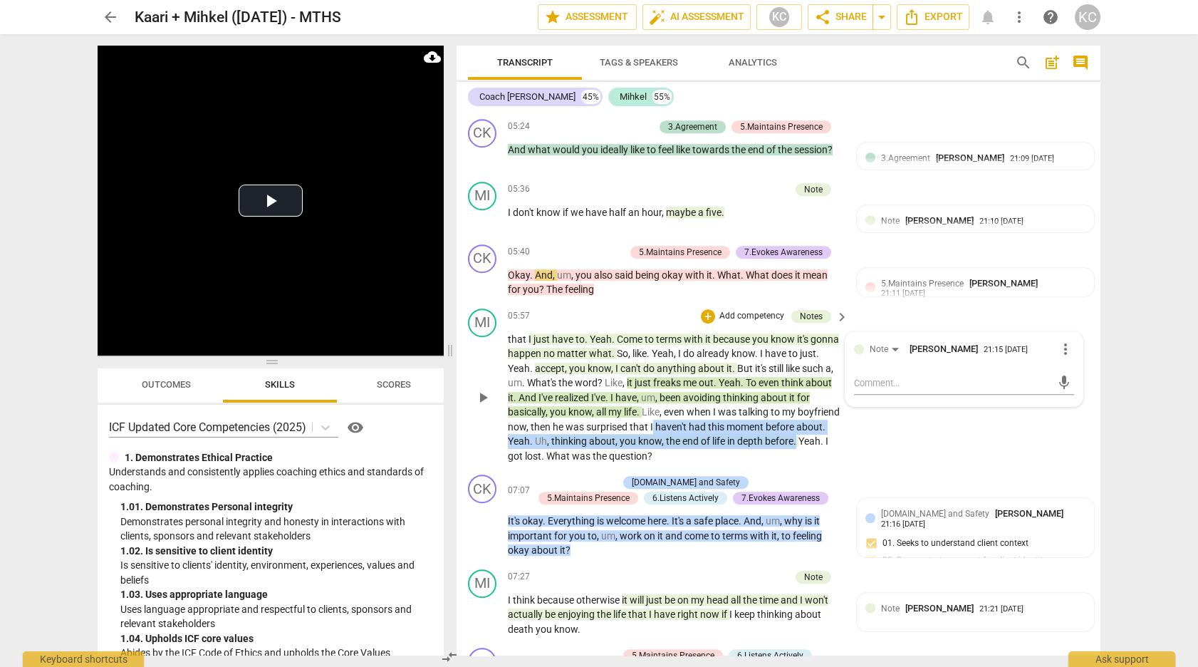
drag, startPoint x: 696, startPoint y: 417, endPoint x: 830, endPoint y: 425, distance: 133.4
click at [830, 426] on p "that I just have to . Yeah . Come to terms with it because you know it's gonna …" at bounding box center [674, 398] width 333 height 132
click at [874, 446] on div "MI play_arrow pause 05:57 + Add competency Notes keyboard_arrow_right that I ju…" at bounding box center [778, 386] width 644 height 167
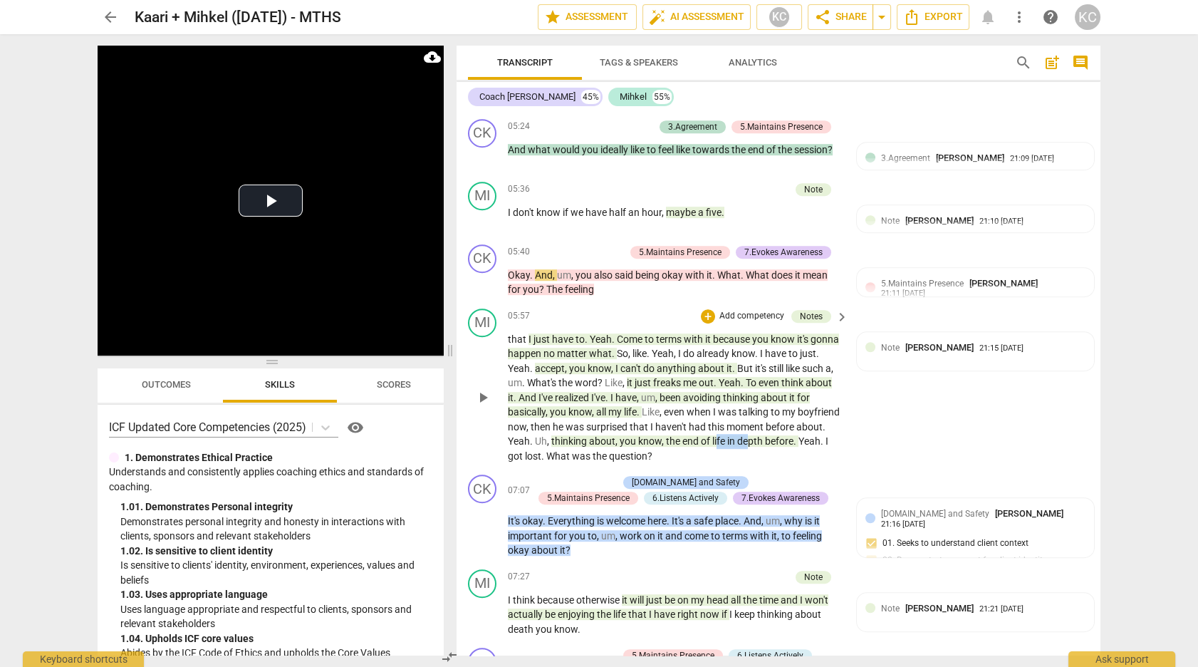
drag, startPoint x: 746, startPoint y: 436, endPoint x: 779, endPoint y: 434, distance: 32.8
click at [779, 434] on p "that I just have to . Yeah . Come to terms with it because you know it's gonna …" at bounding box center [674, 398] width 333 height 132
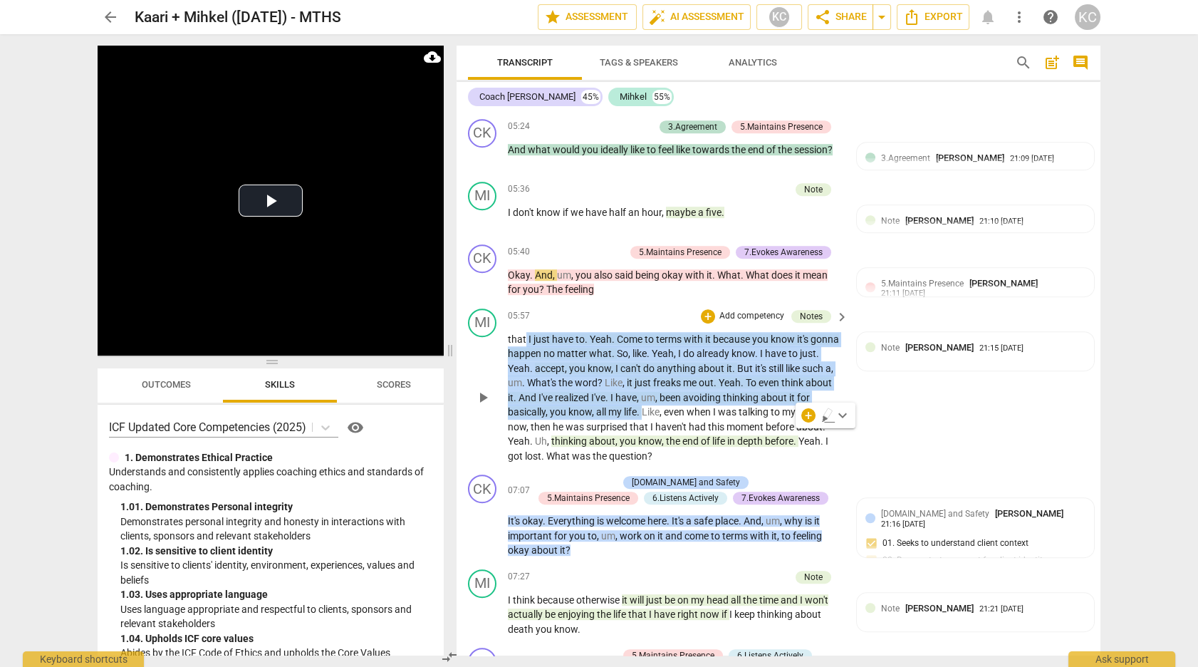
drag, startPoint x: 524, startPoint y: 328, endPoint x: 645, endPoint y: 399, distance: 140.4
click at [645, 399] on p "that I just have to . Yeah . Come to terms with it because you know it's gonna …" at bounding box center [674, 398] width 333 height 132
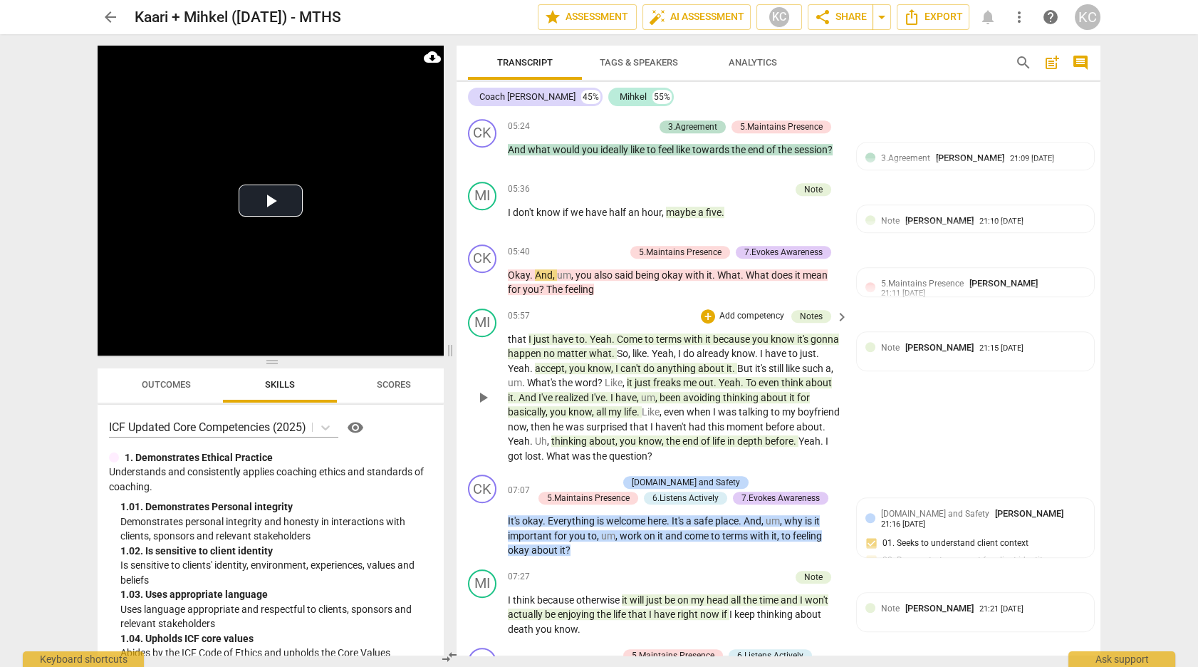
click at [629, 421] on span "surprised" at bounding box center [607, 426] width 43 height 11
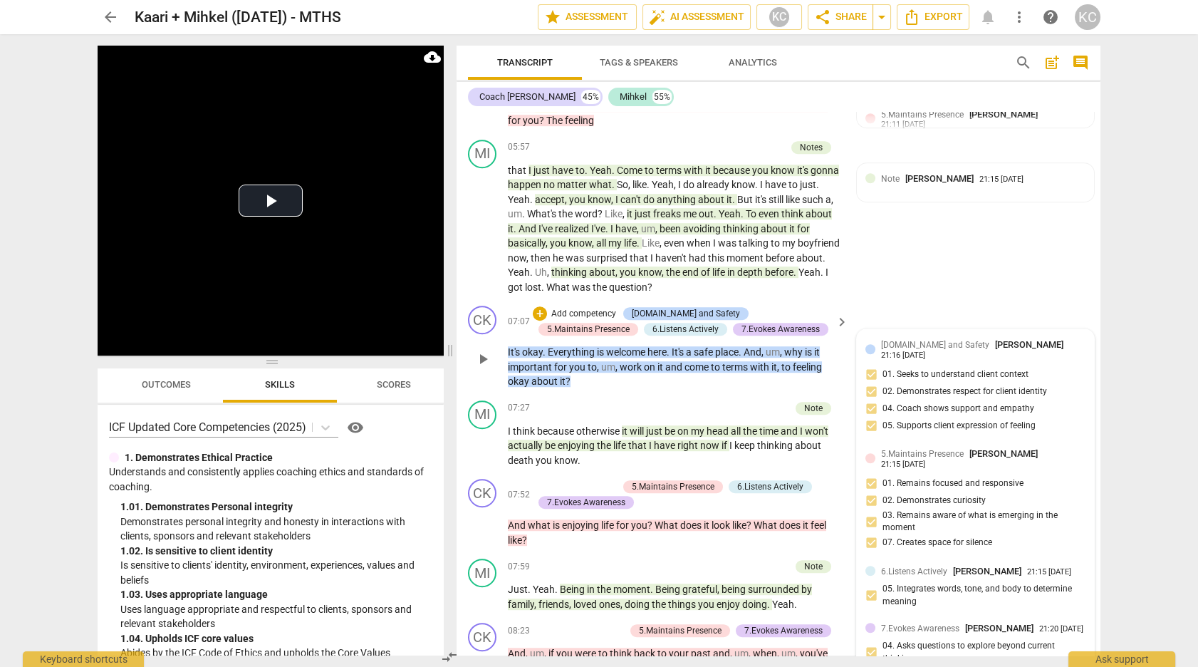
scroll to position [2148, 0]
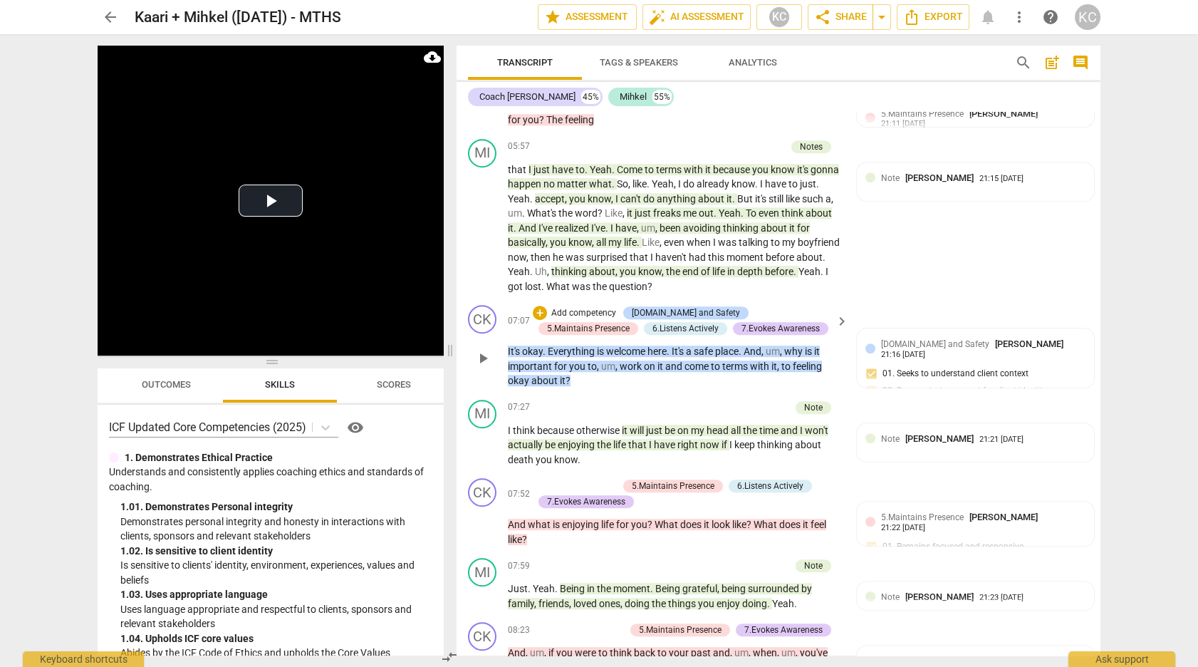
click at [961, 299] on div "CK play_arrow pause 07:07 + Add competency [DOMAIN_NAME] and Safety 5.Maintains…" at bounding box center [778, 346] width 644 height 95
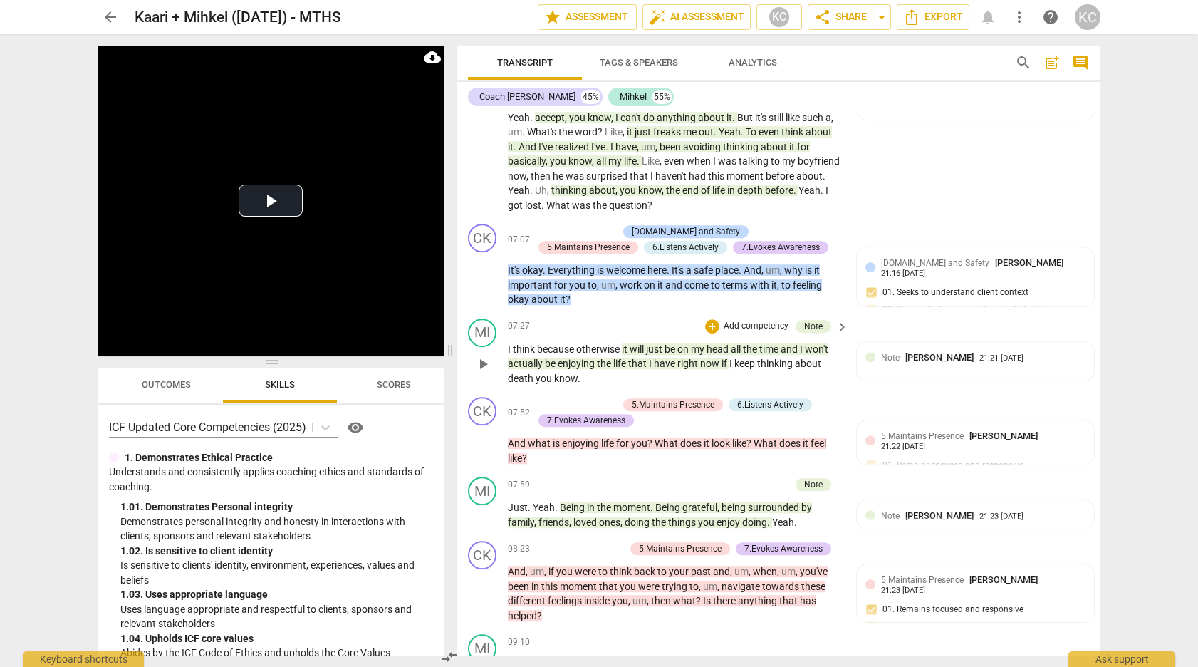
scroll to position [2230, 0]
drag, startPoint x: 655, startPoint y: 350, endPoint x: 560, endPoint y: 360, distance: 95.9
click at [560, 359] on p "I think because otherwise it will just be on my head all the time and I won't a…" at bounding box center [674, 362] width 333 height 44
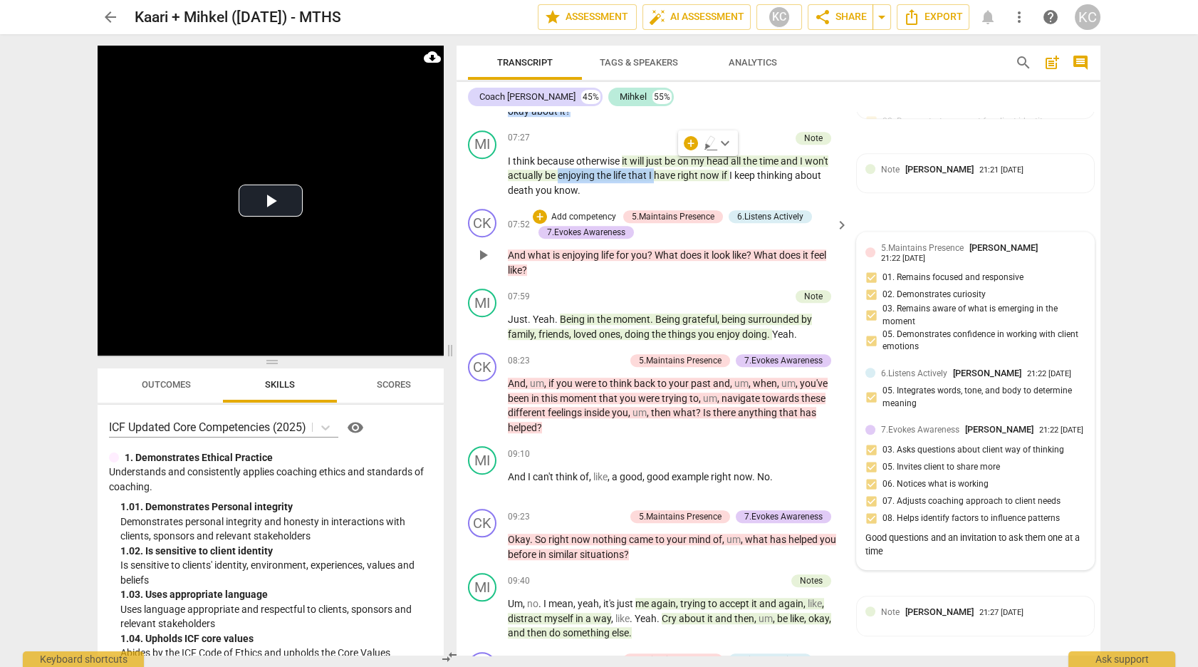
scroll to position [2423, 0]
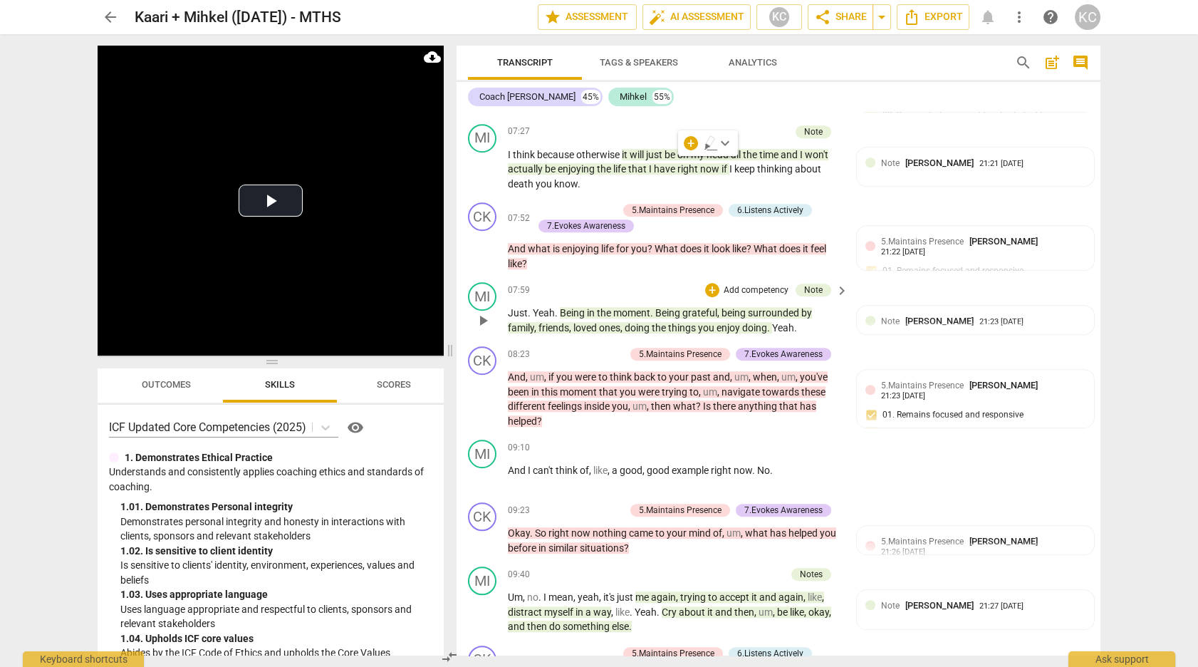
click at [703, 322] on span "you" at bounding box center [707, 327] width 19 height 11
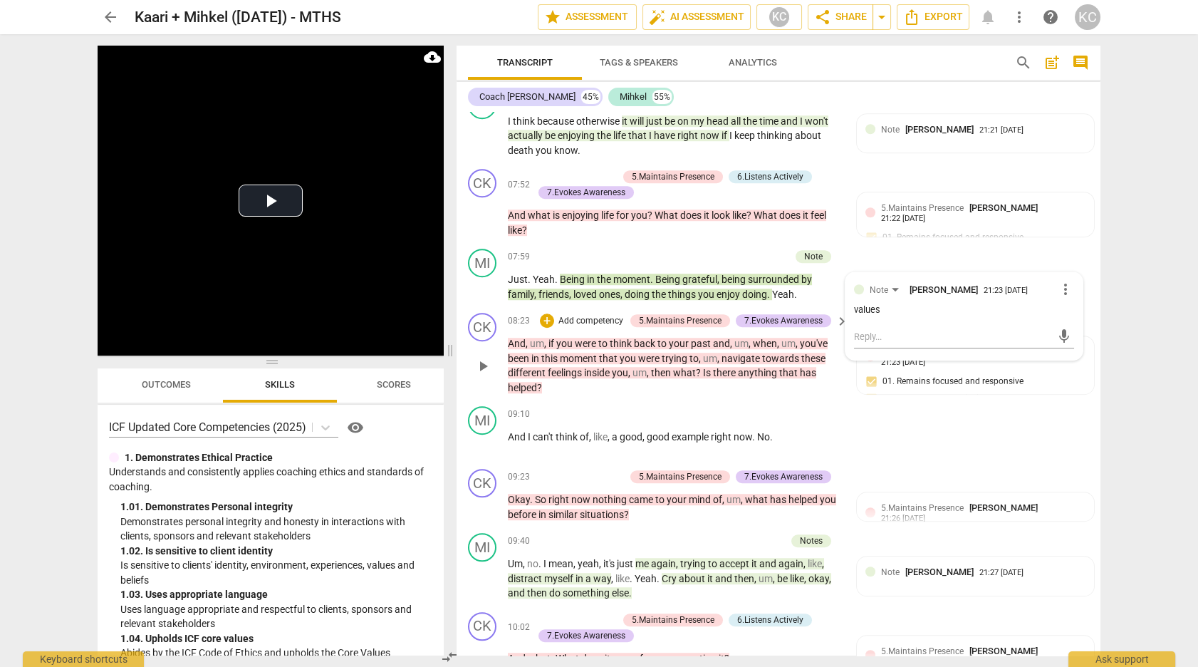
scroll to position [2455, 0]
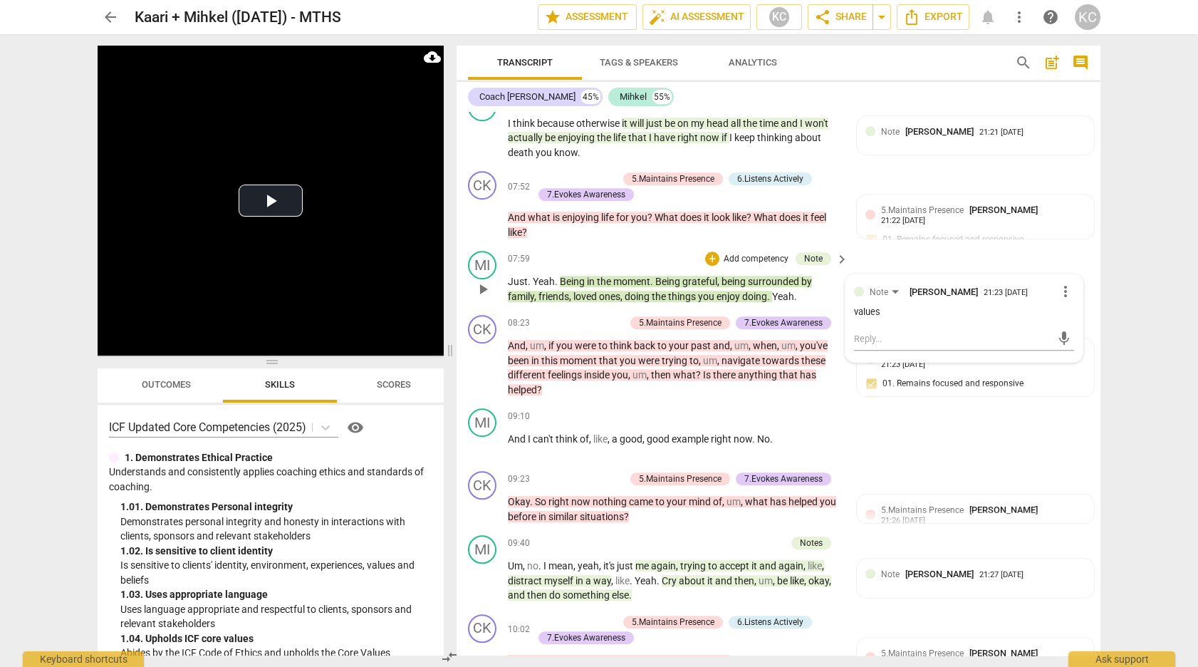
click at [652, 251] on div "07:59 + Add competency Note keyboard_arrow_right" at bounding box center [679, 259] width 342 height 16
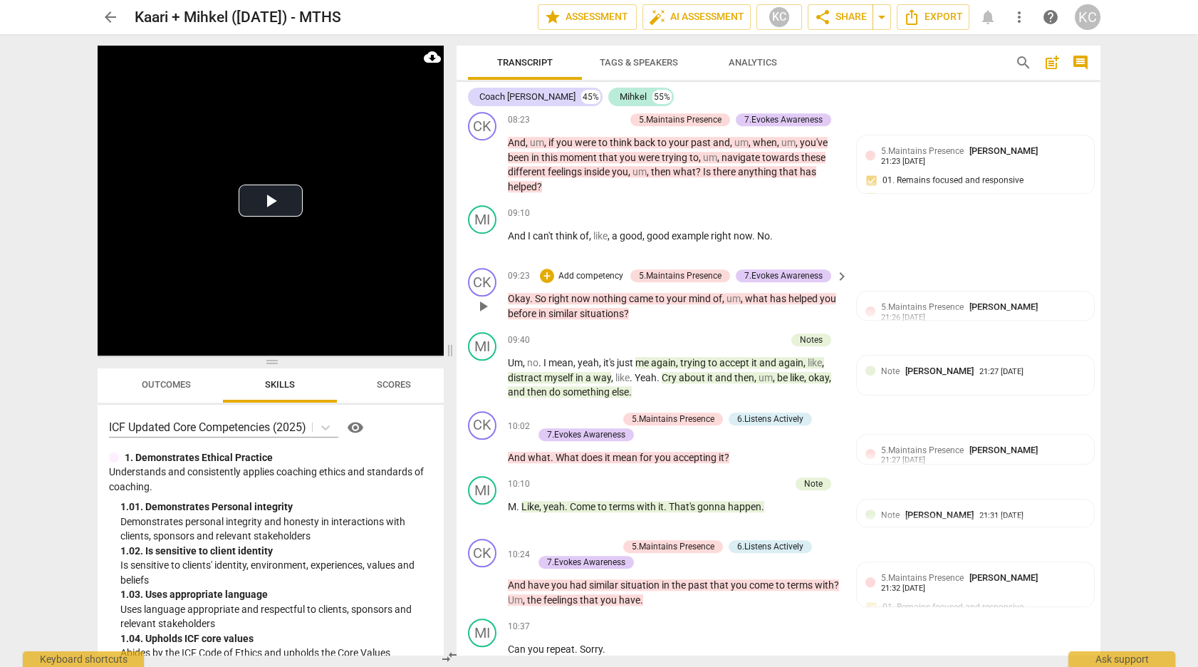
scroll to position [2667, 0]
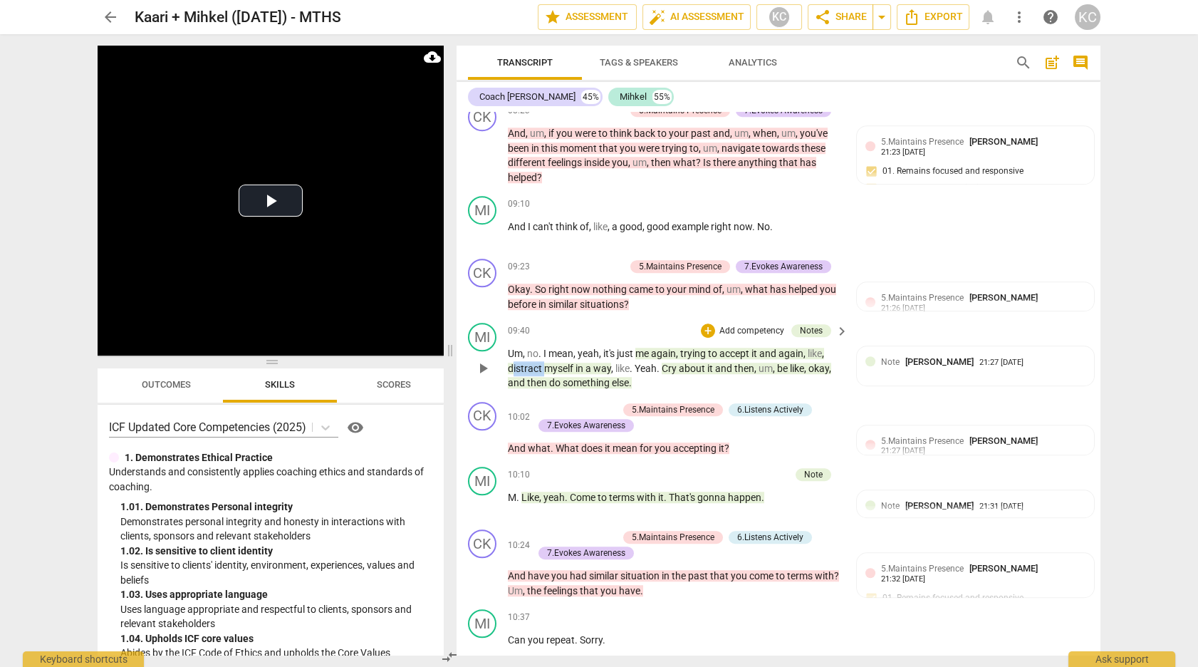
drag, startPoint x: 542, startPoint y: 362, endPoint x: 511, endPoint y: 362, distance: 30.6
click at [511, 362] on span "distract" at bounding box center [526, 367] width 36 height 11
click at [686, 380] on p "Um , no . I mean , yeah , it's just me again , trying to accept it and again , …" at bounding box center [674, 368] width 333 height 44
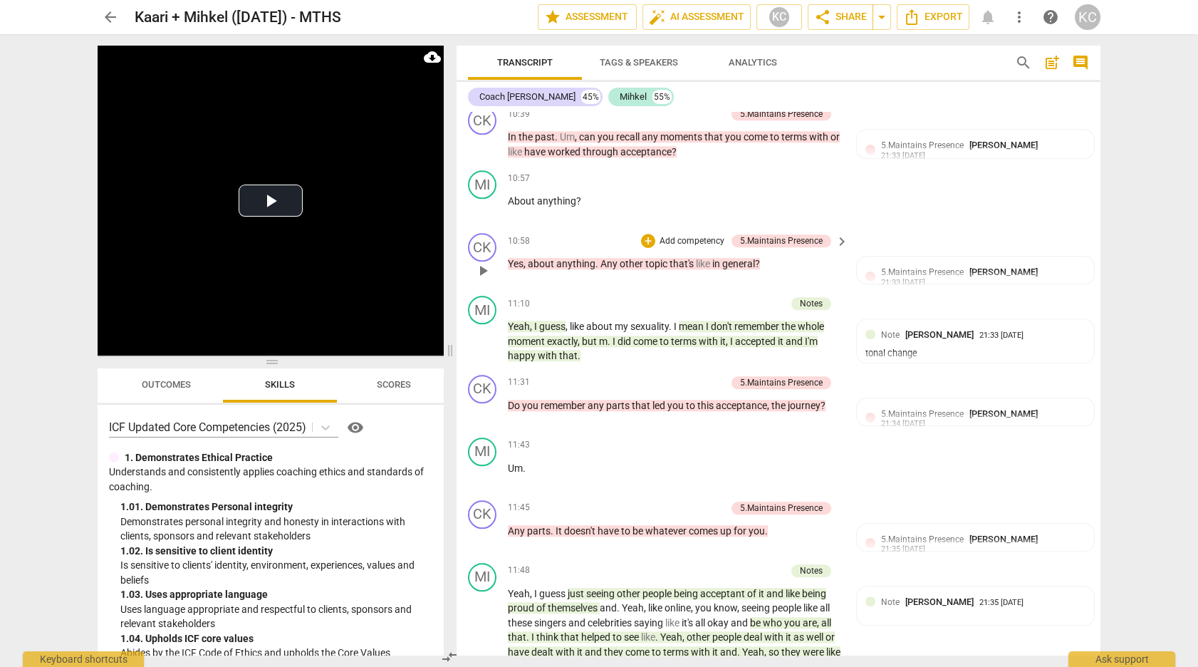
scroll to position [3237, 0]
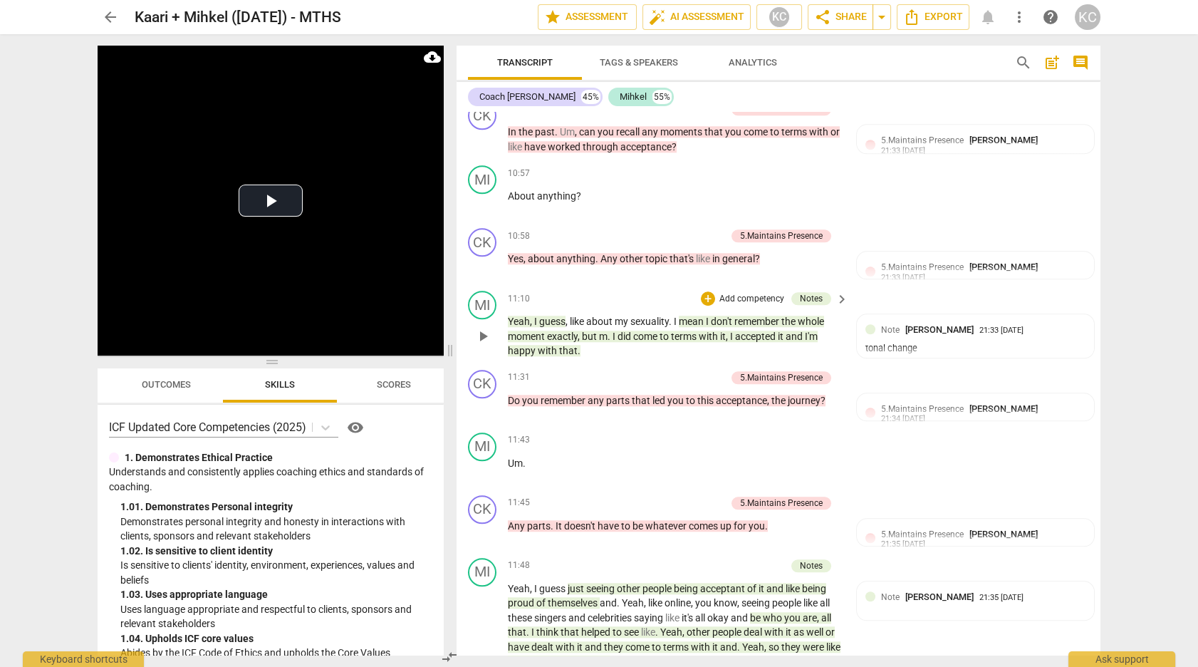
click at [538, 314] on p "Yeah , I guess , like about my sexuality . I mean I don't remember the whole mo…" at bounding box center [674, 336] width 333 height 44
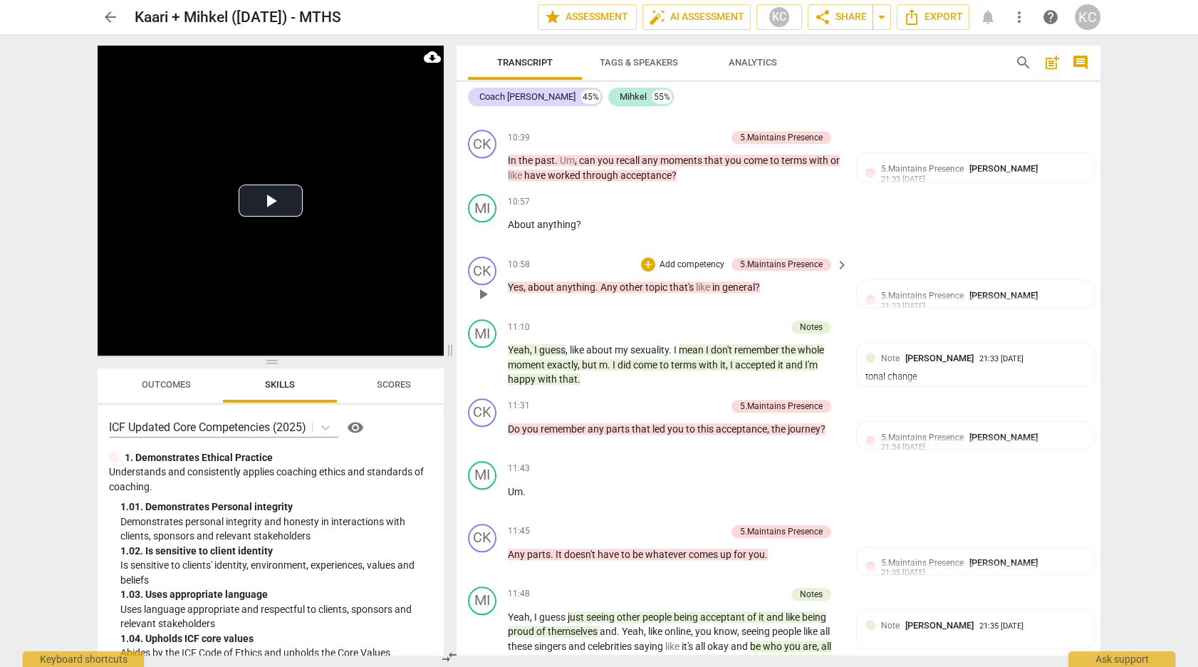
scroll to position [3207, 0]
click at [480, 224] on span "play_arrow" at bounding box center [482, 232] width 17 height 17
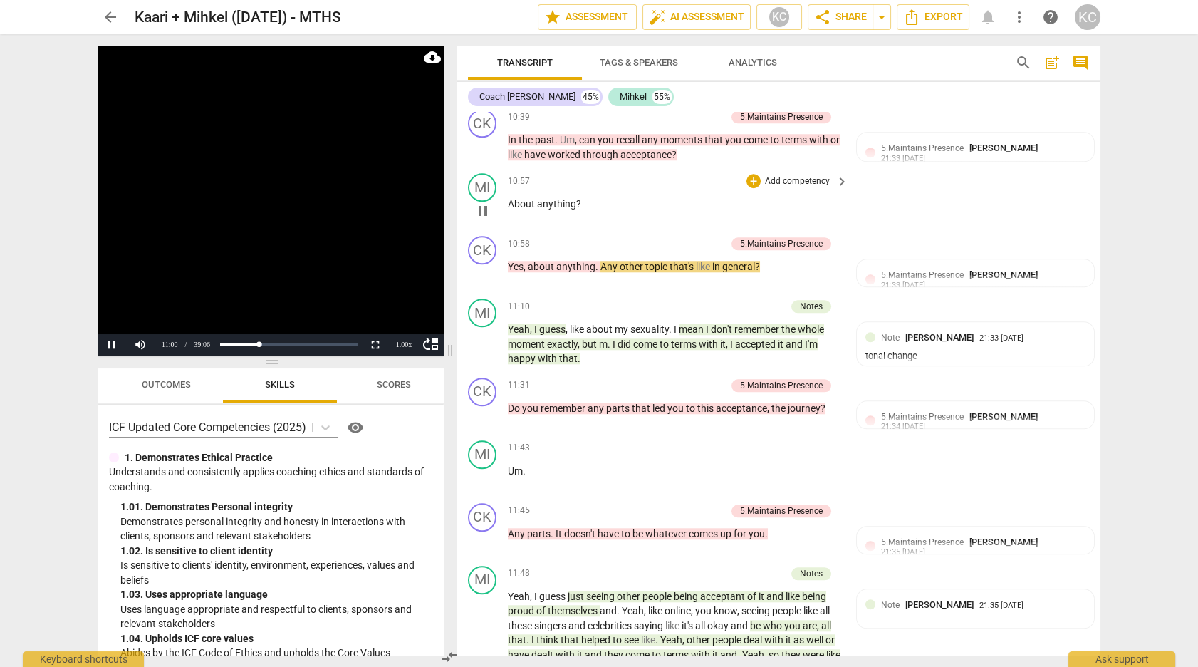
scroll to position [3243, 0]
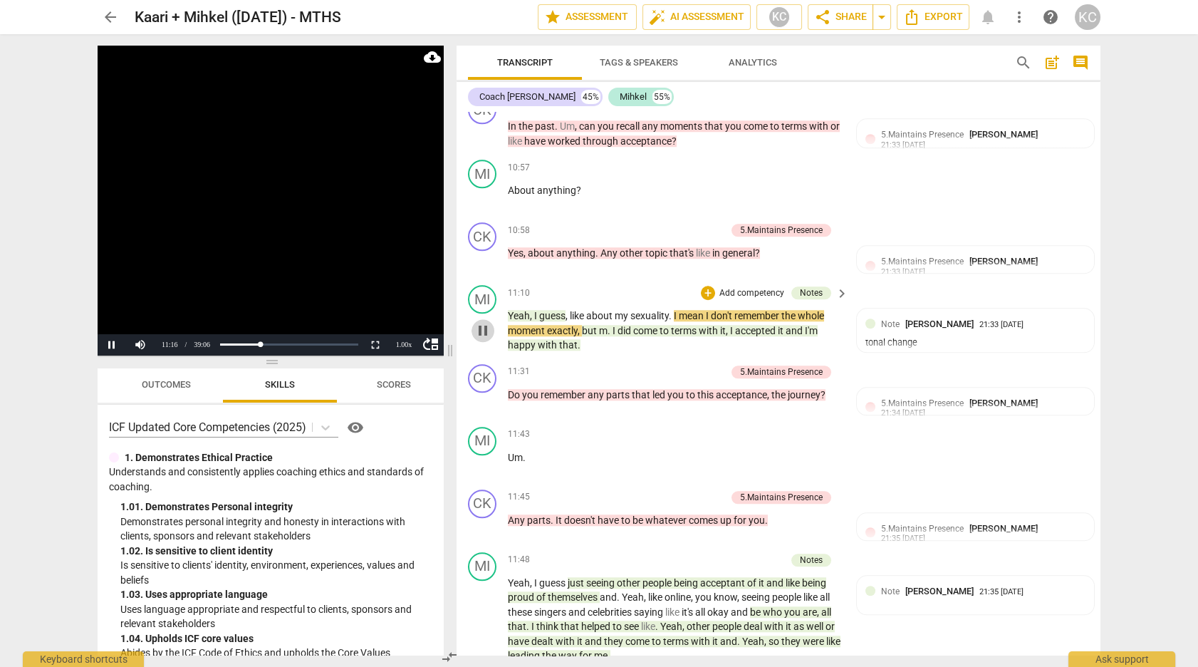
click at [484, 322] on span "pause" at bounding box center [482, 330] width 17 height 17
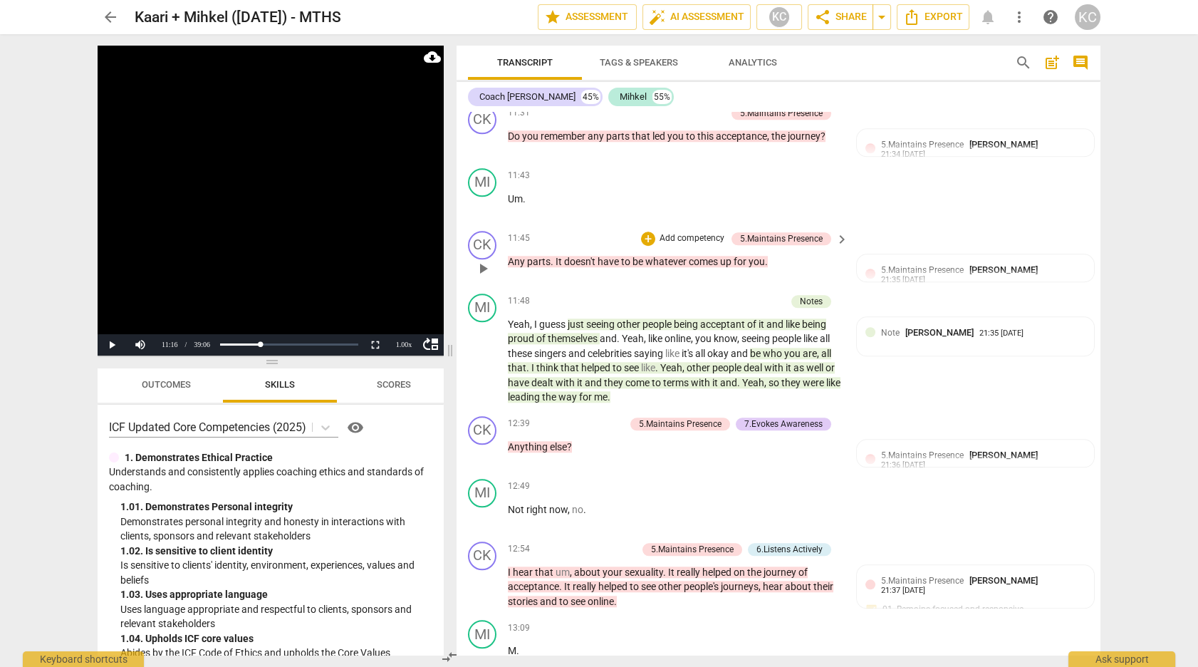
scroll to position [3506, 0]
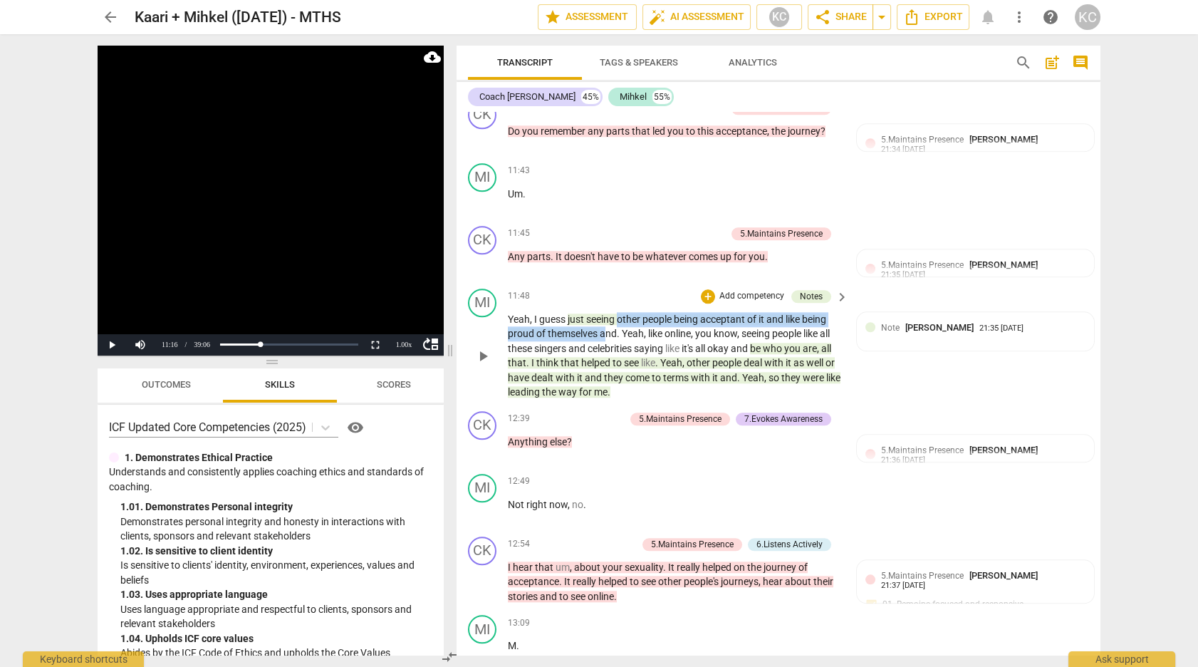
drag, startPoint x: 618, startPoint y: 308, endPoint x: 603, endPoint y: 318, distance: 18.0
click at [603, 318] on p "Yeah , I guess just seeing other people being acceptant of it and like being pr…" at bounding box center [674, 356] width 333 height 88
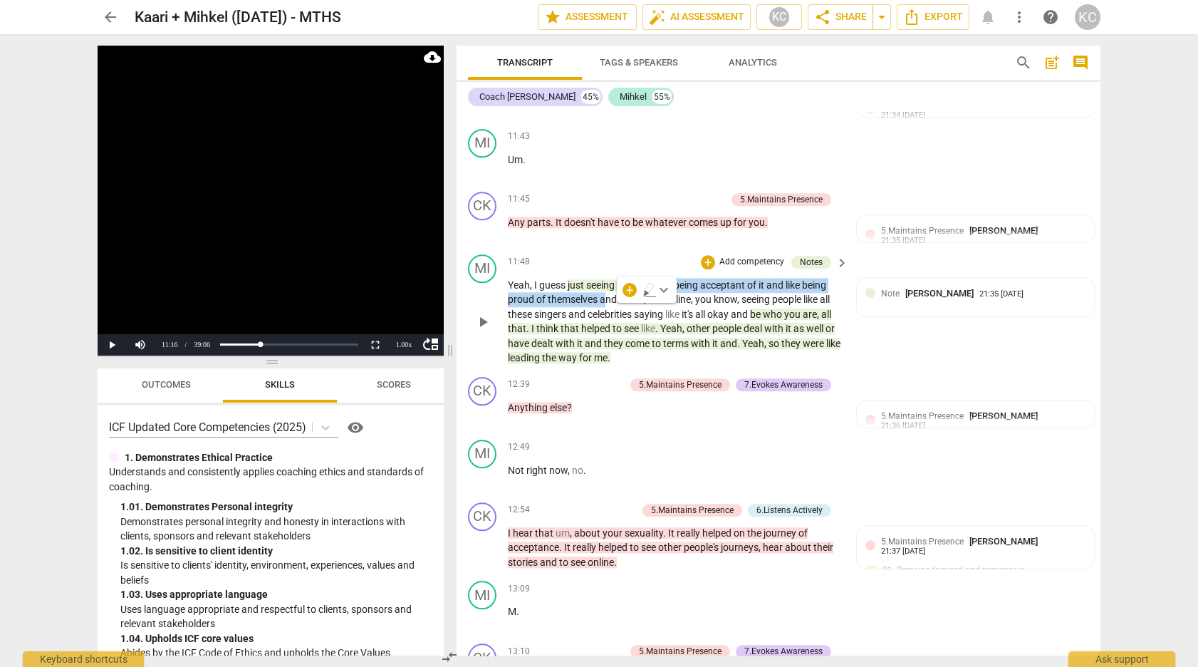
scroll to position [3546, 0]
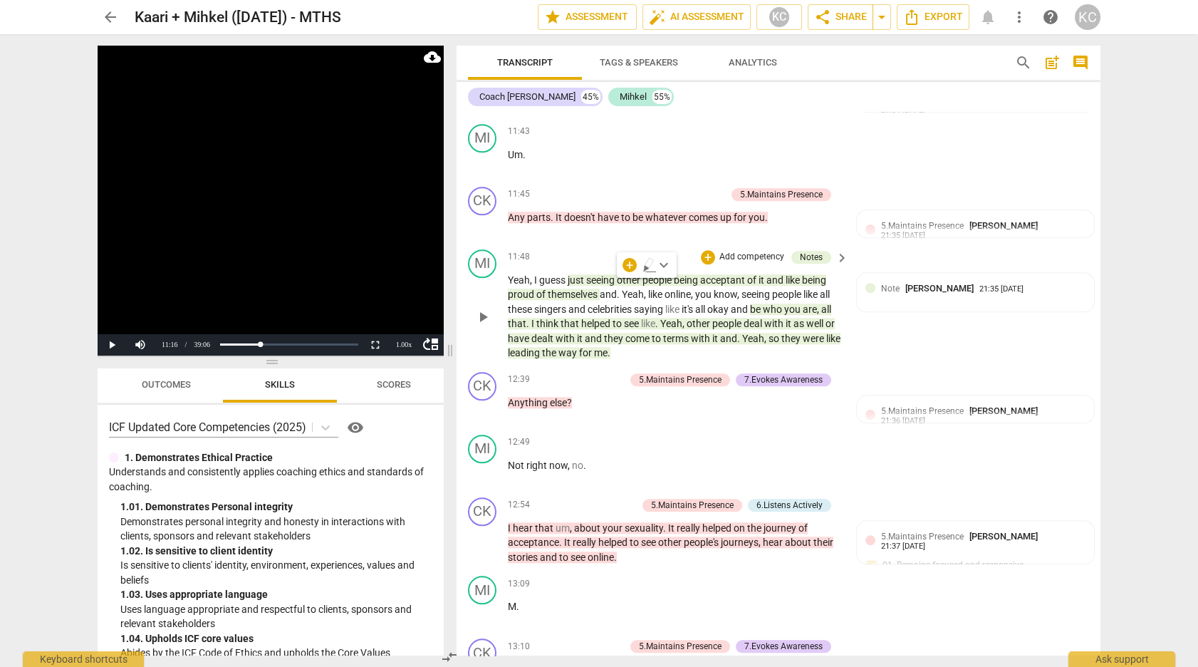
click at [720, 333] on p "Yeah , I guess just seeing other people being acceptant of it and like being pr…" at bounding box center [674, 317] width 333 height 88
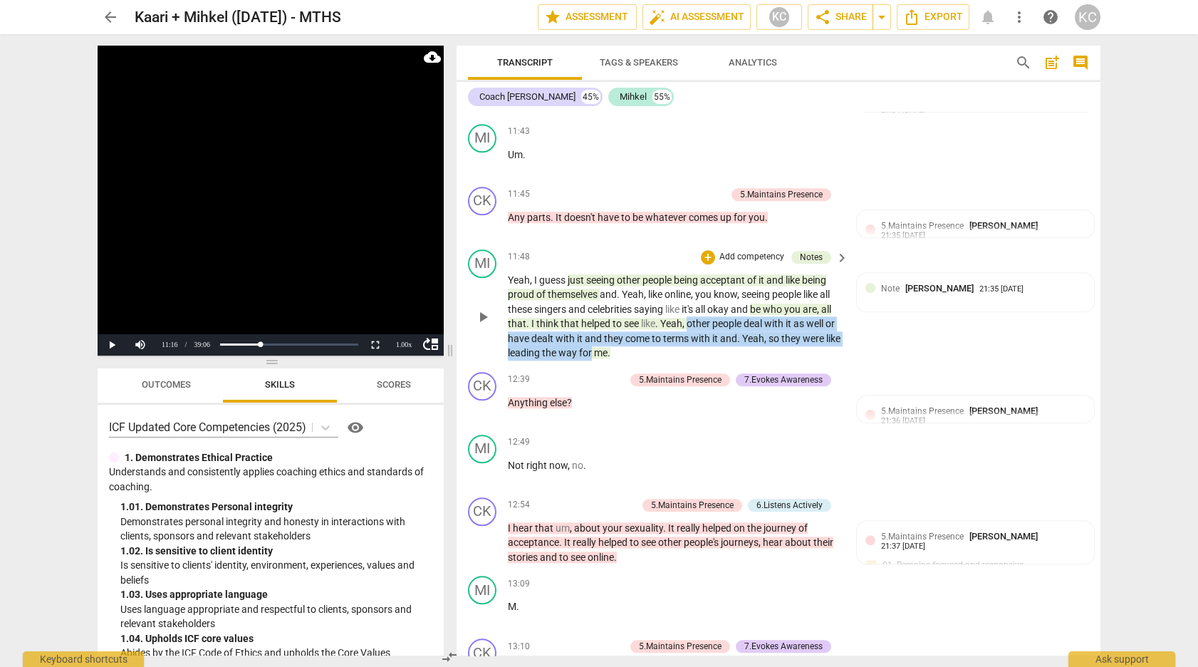
drag, startPoint x: 687, startPoint y: 310, endPoint x: 607, endPoint y: 343, distance: 86.0
click at [607, 343] on p "Yeah , I guess just seeing other people being acceptant of it and like being pr…" at bounding box center [674, 317] width 333 height 88
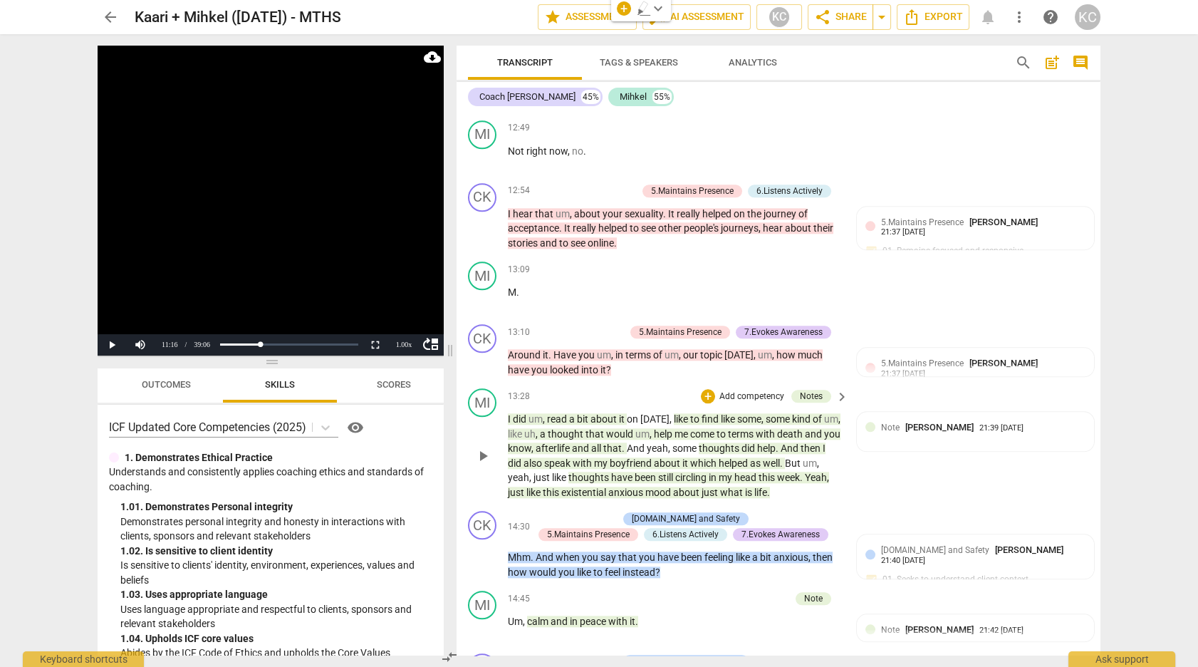
scroll to position [3865, 0]
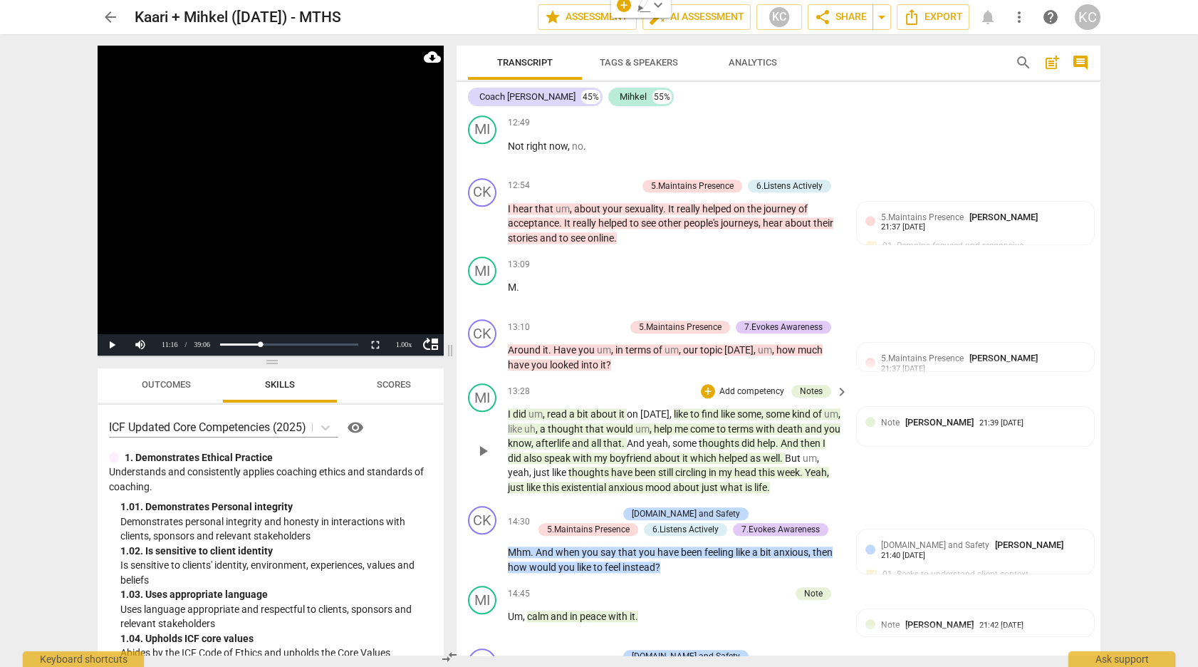
click at [719, 408] on span "find" at bounding box center [710, 413] width 19 height 11
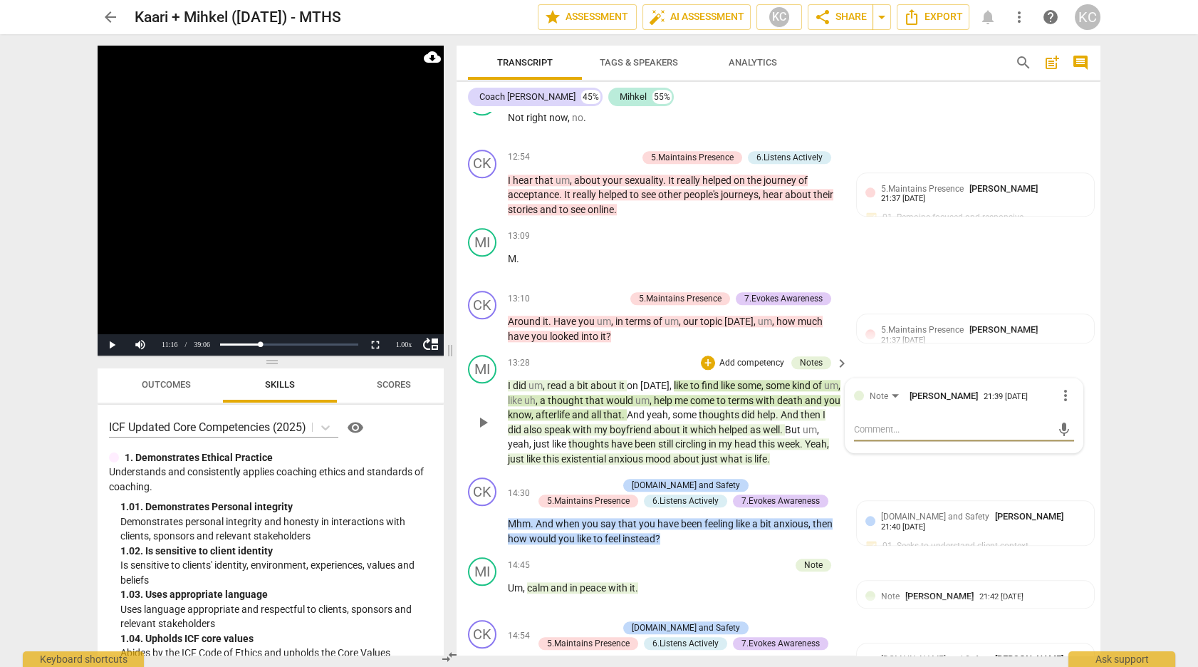
scroll to position [3904, 0]
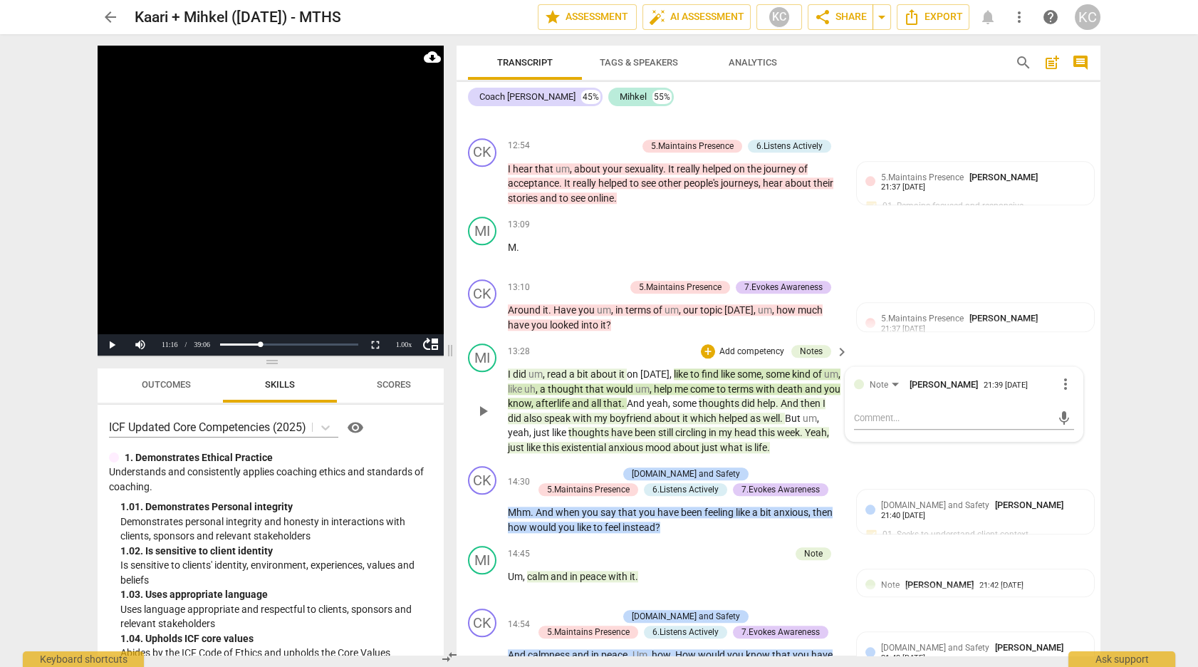
click at [741, 397] on span "thoughts" at bounding box center [720, 402] width 43 height 11
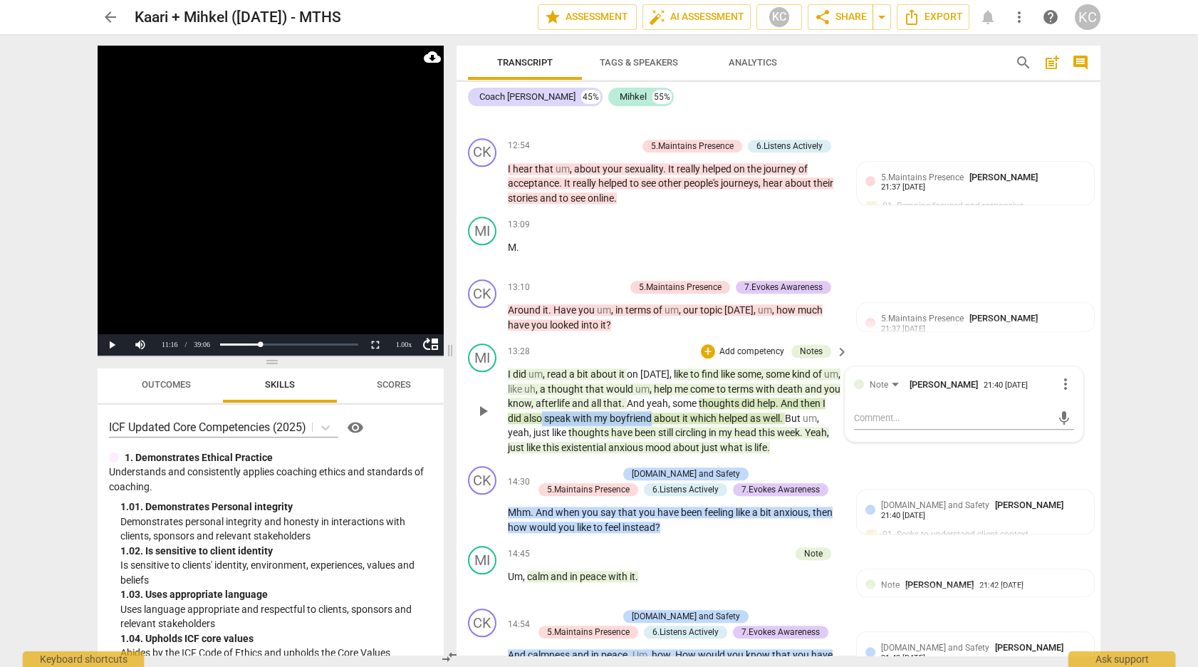
drag, startPoint x: 570, startPoint y: 402, endPoint x: 679, endPoint y: 402, distance: 109.0
click at [679, 402] on p "I did um , read a bit about it [DATE] , like to find like some , some kind of u…" at bounding box center [674, 411] width 333 height 88
click at [675, 427] on span "still" at bounding box center [666, 432] width 17 height 11
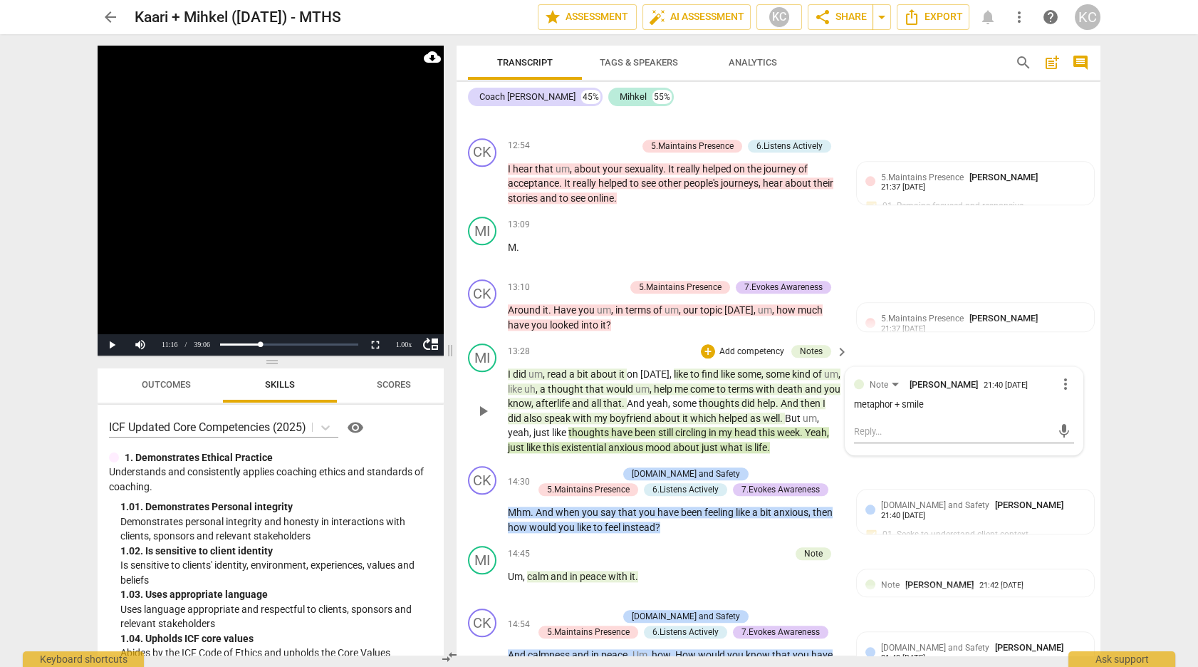
click at [709, 427] on span "circling" at bounding box center [691, 432] width 33 height 11
click at [485, 402] on span "pause" at bounding box center [482, 410] width 17 height 17
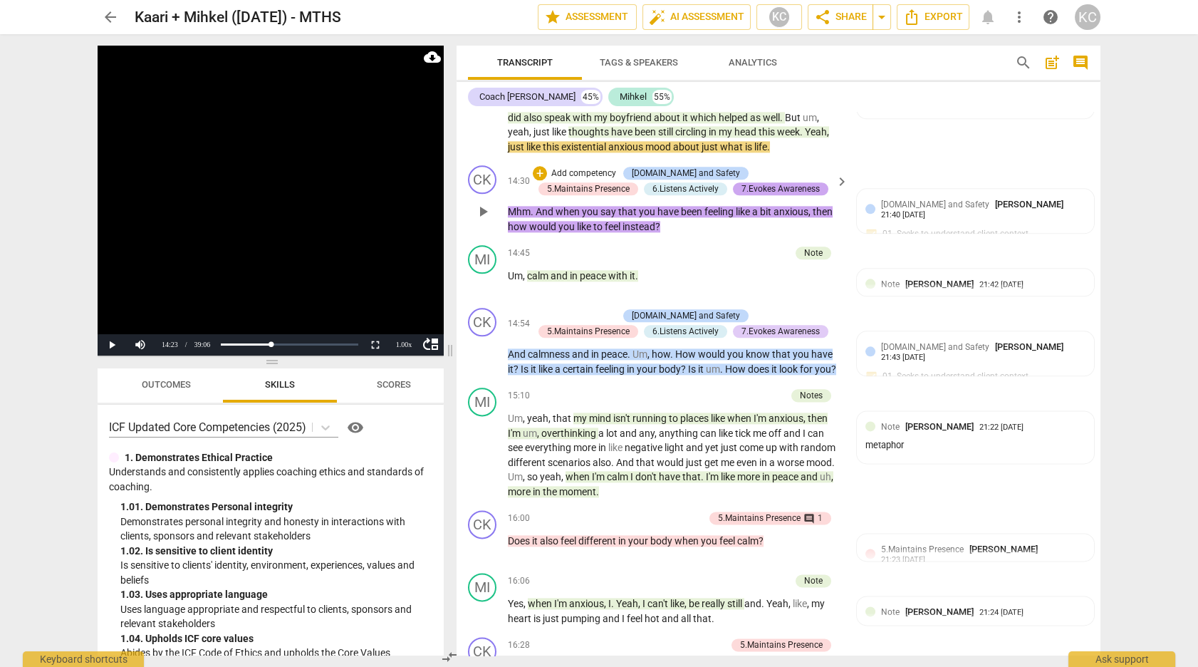
scroll to position [4176, 0]
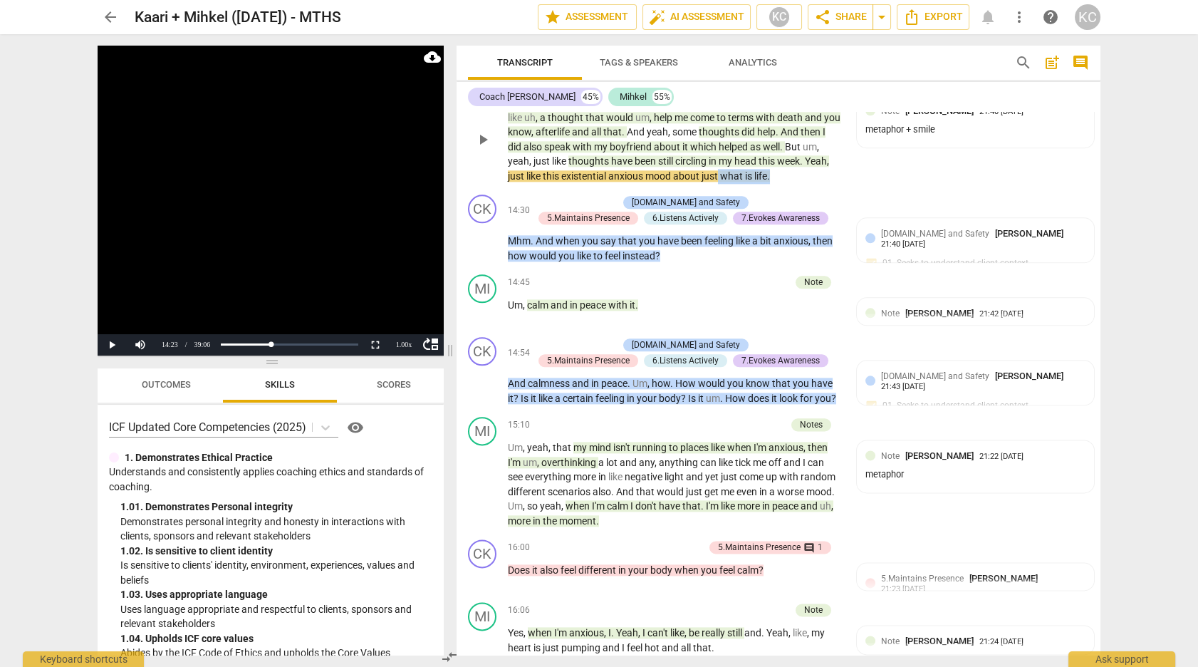
drag, startPoint x: 802, startPoint y: 163, endPoint x: 746, endPoint y: 164, distance: 56.3
click at [746, 164] on p "I did um , read a bit about it [DATE] , like to find like some , some kind of u…" at bounding box center [674, 139] width 333 height 88
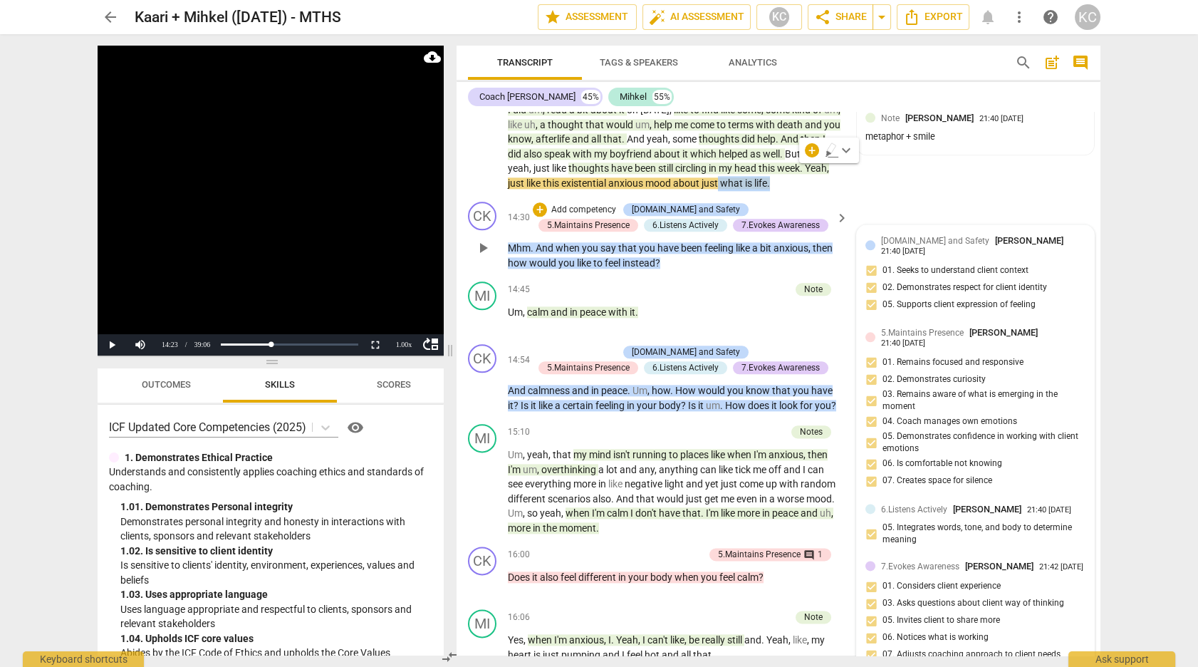
scroll to position [4164, 0]
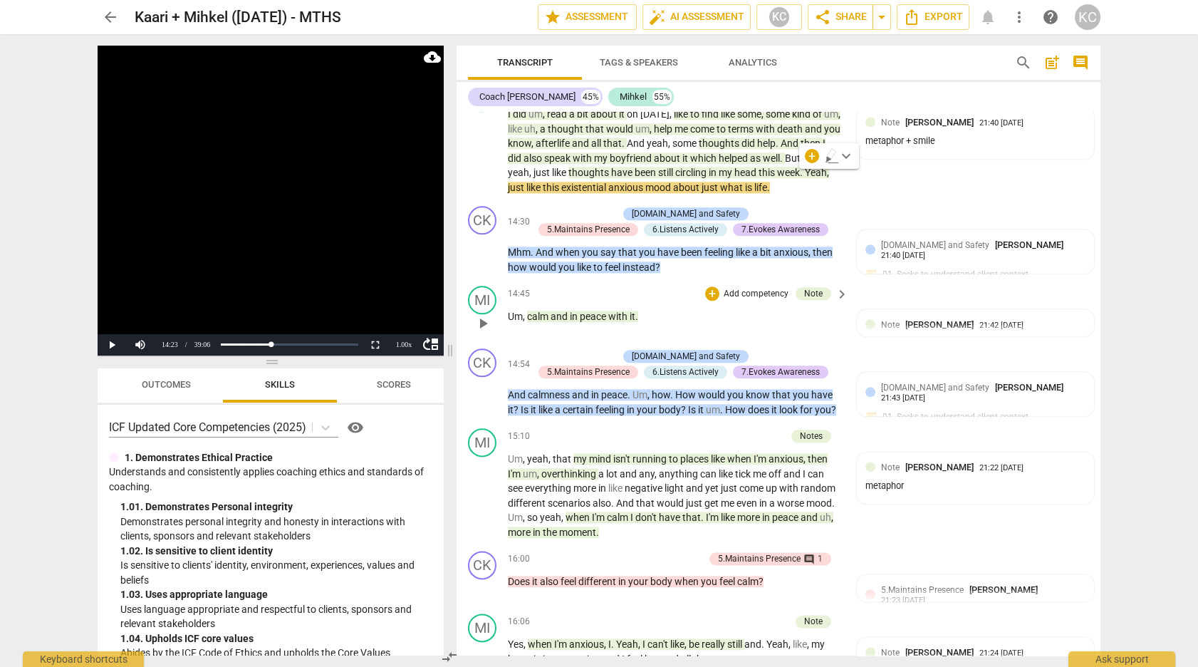
click at [623, 310] on span "with" at bounding box center [618, 315] width 21 height 11
click at [484, 315] on span "play_arrow" at bounding box center [482, 323] width 17 height 17
click at [484, 315] on span "pause" at bounding box center [482, 323] width 17 height 17
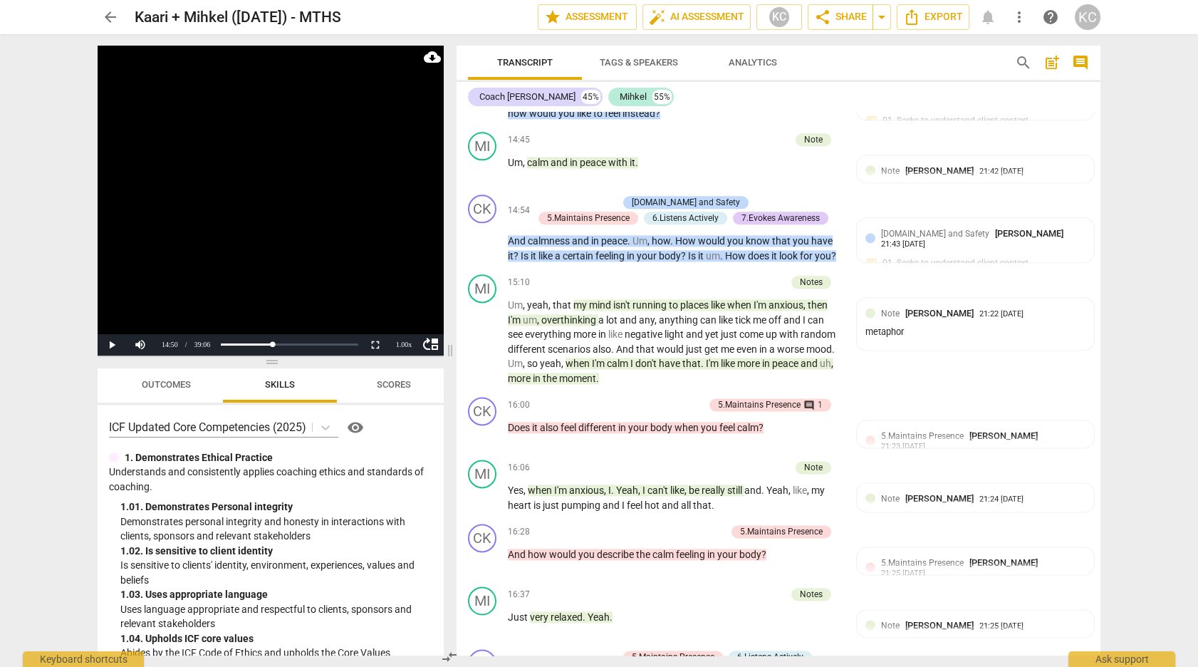
scroll to position [4337, 0]
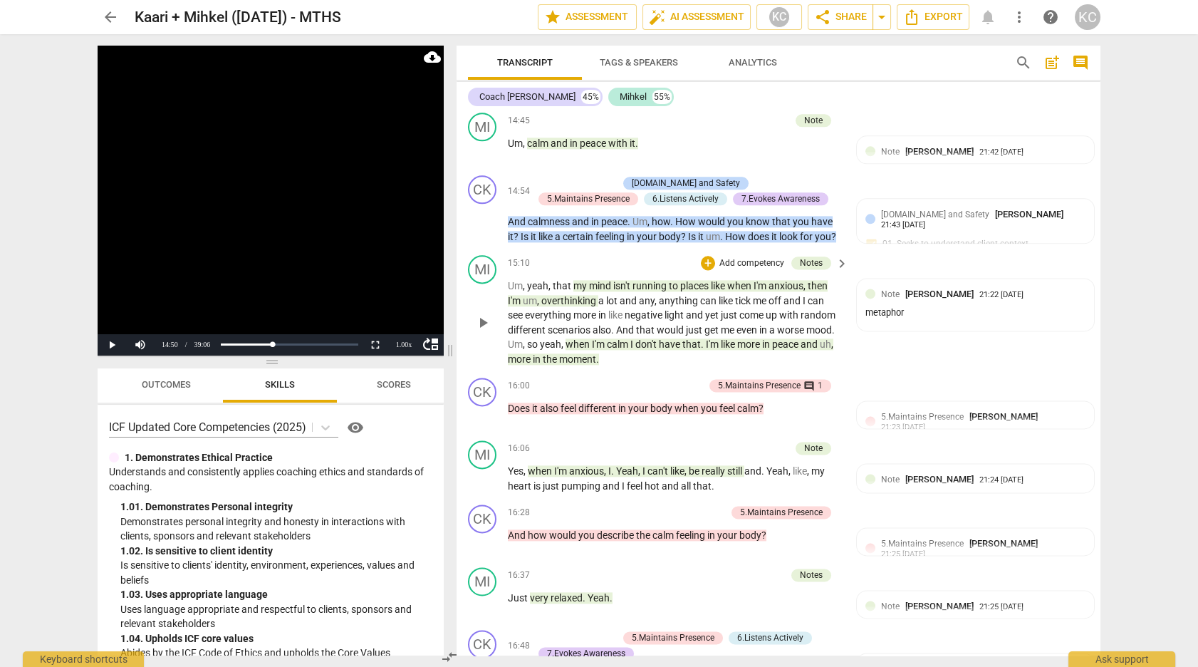
click at [567, 295] on span "overthinking" at bounding box center [569, 300] width 57 height 11
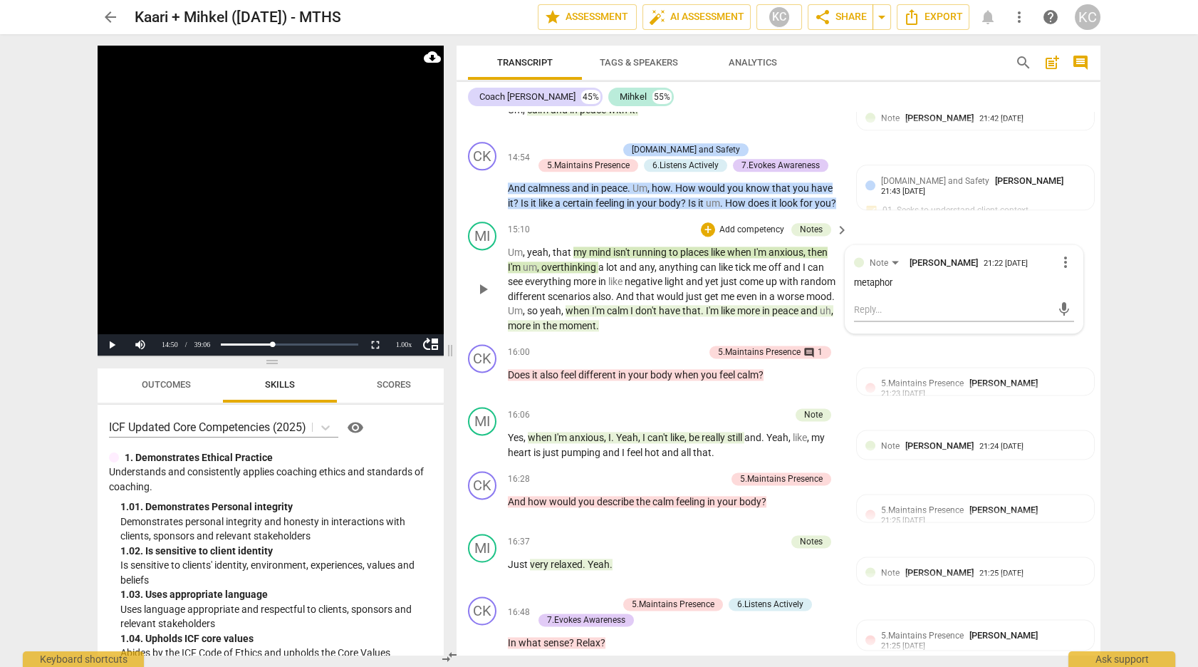
scroll to position [4379, 0]
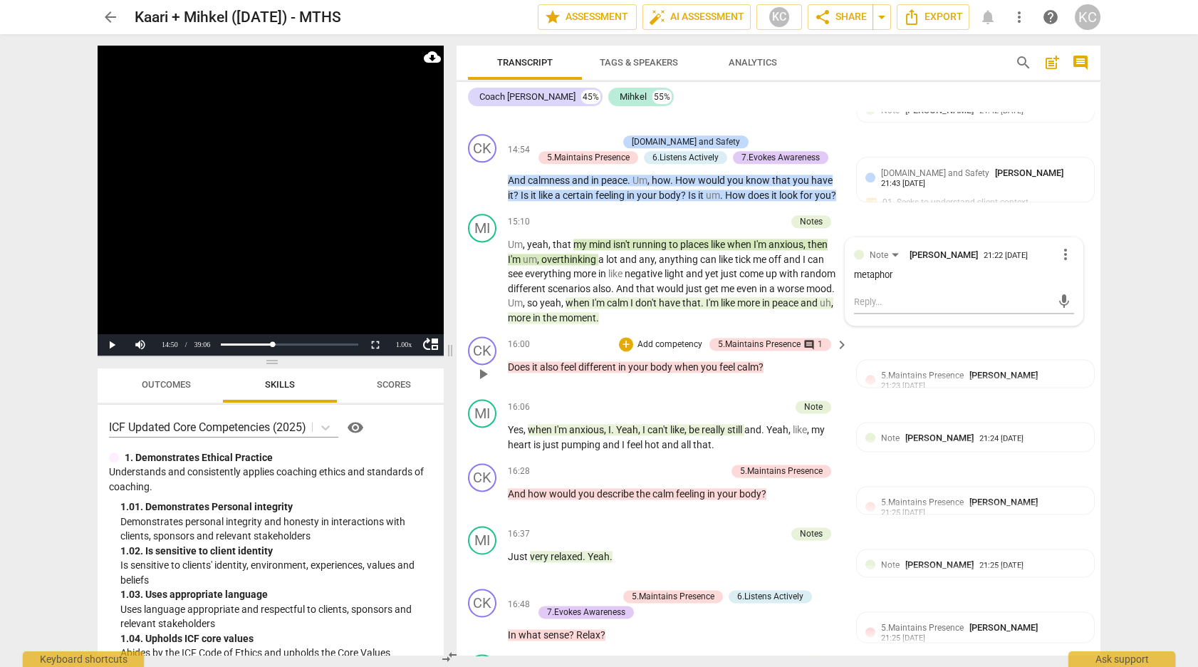
click at [894, 330] on div "CK play_arrow pause 16:00 + Add competency 5.Maintains Presence comment 1 keybo…" at bounding box center [778, 361] width 644 height 63
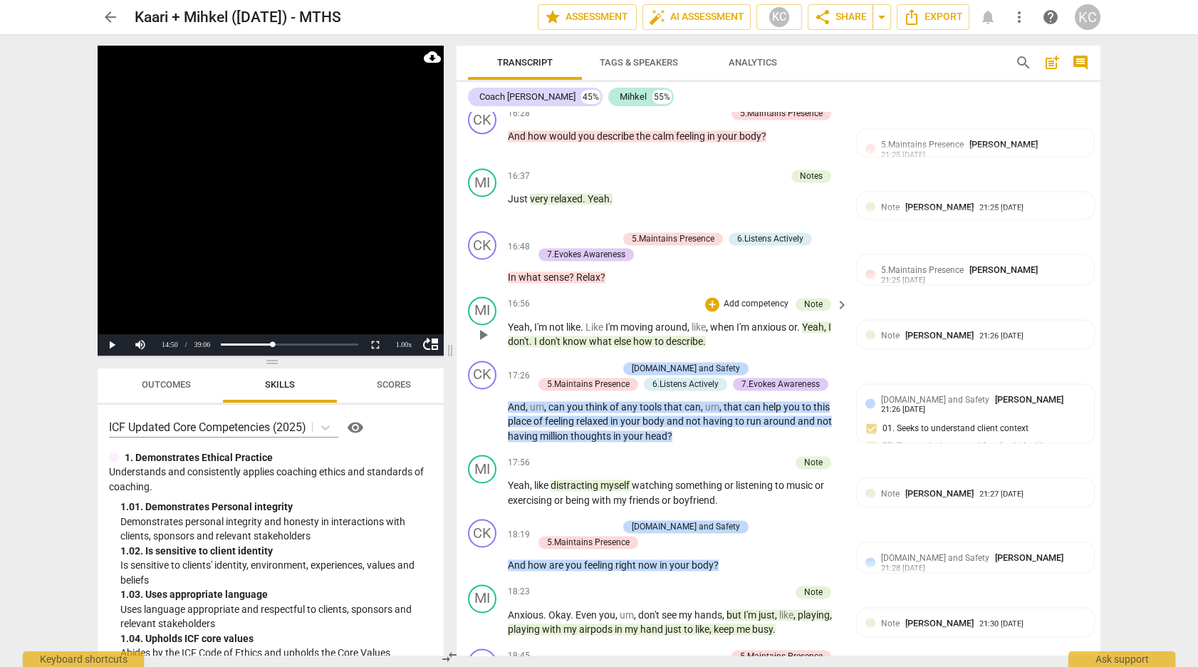
scroll to position [4763, 0]
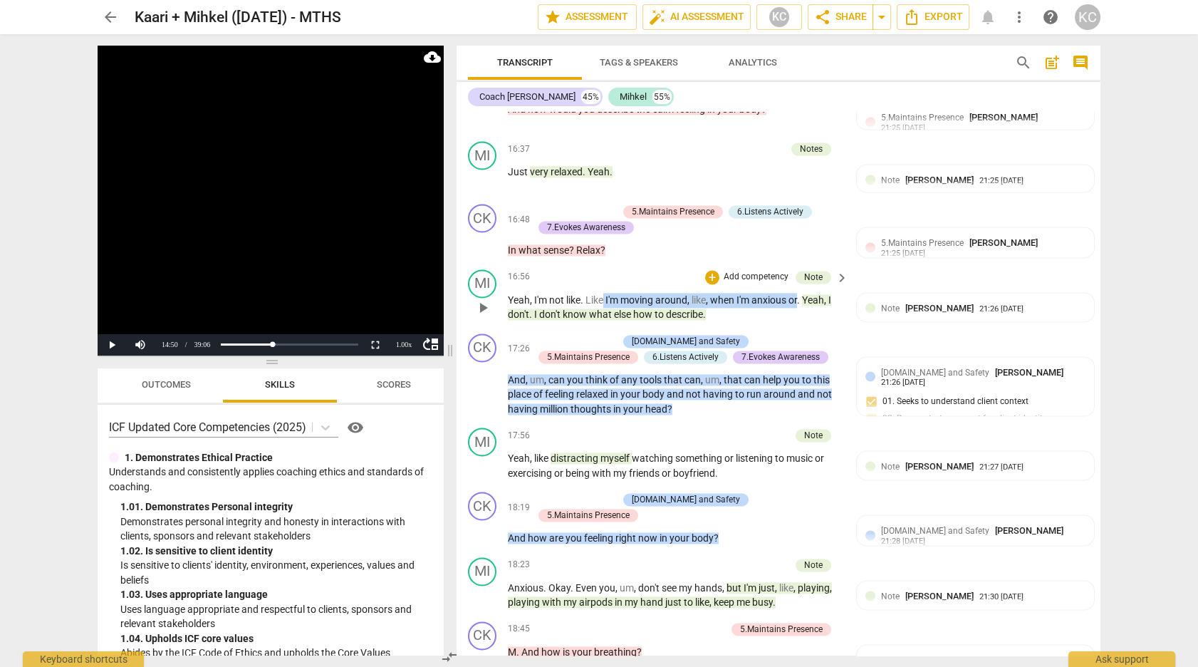
drag, startPoint x: 604, startPoint y: 285, endPoint x: 800, endPoint y: 285, distance: 196.5
click at [800, 293] on p "Yeah , I'm not like . Like I'm moving around , like , when I'm anxious or . Yea…" at bounding box center [674, 307] width 333 height 29
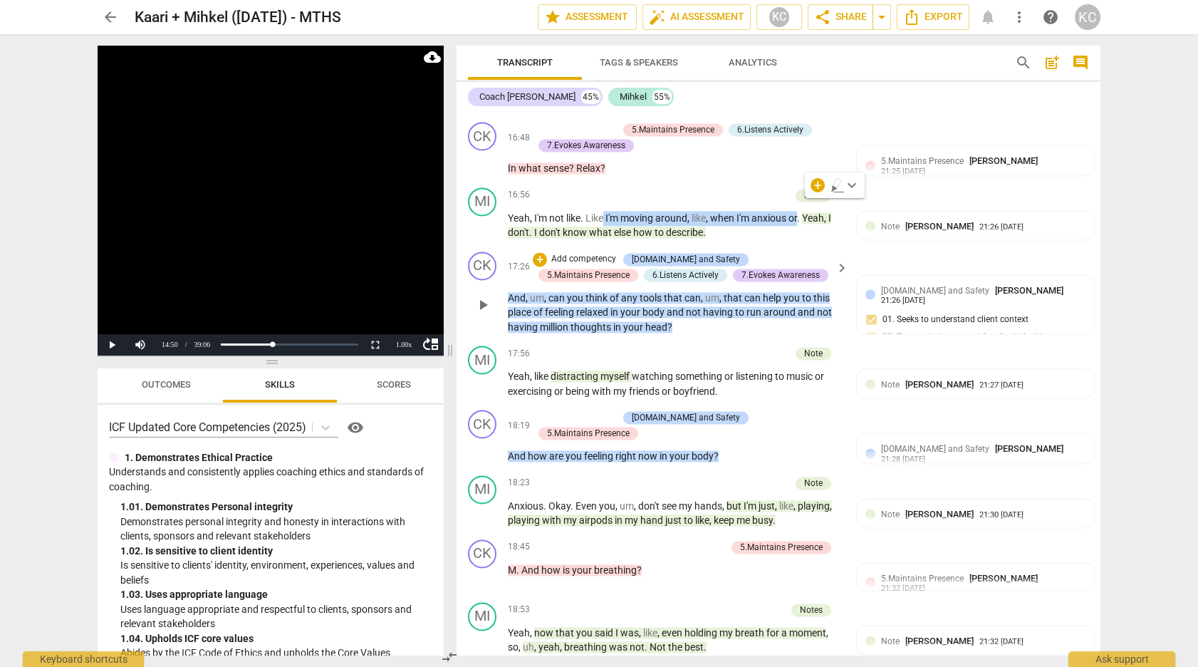
scroll to position [4844, 0]
click at [643, 211] on p "Yeah , I'm not like . Like I'm moving around , like , when I'm anxious or . Yea…" at bounding box center [674, 225] width 333 height 29
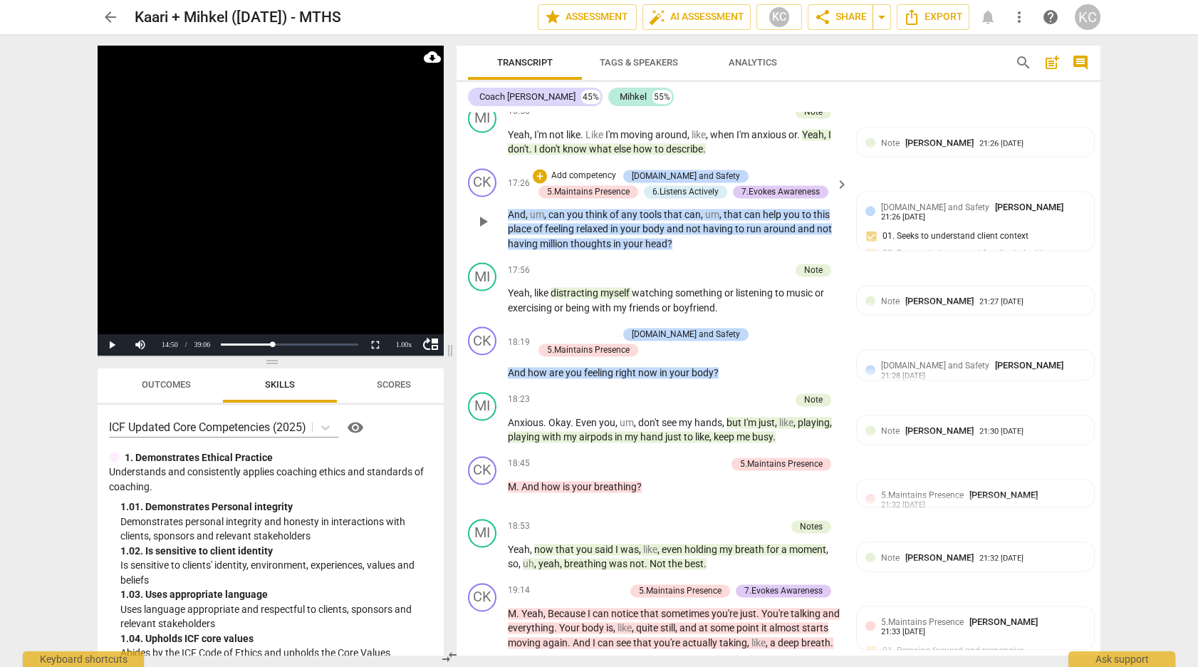
scroll to position [4938, 0]
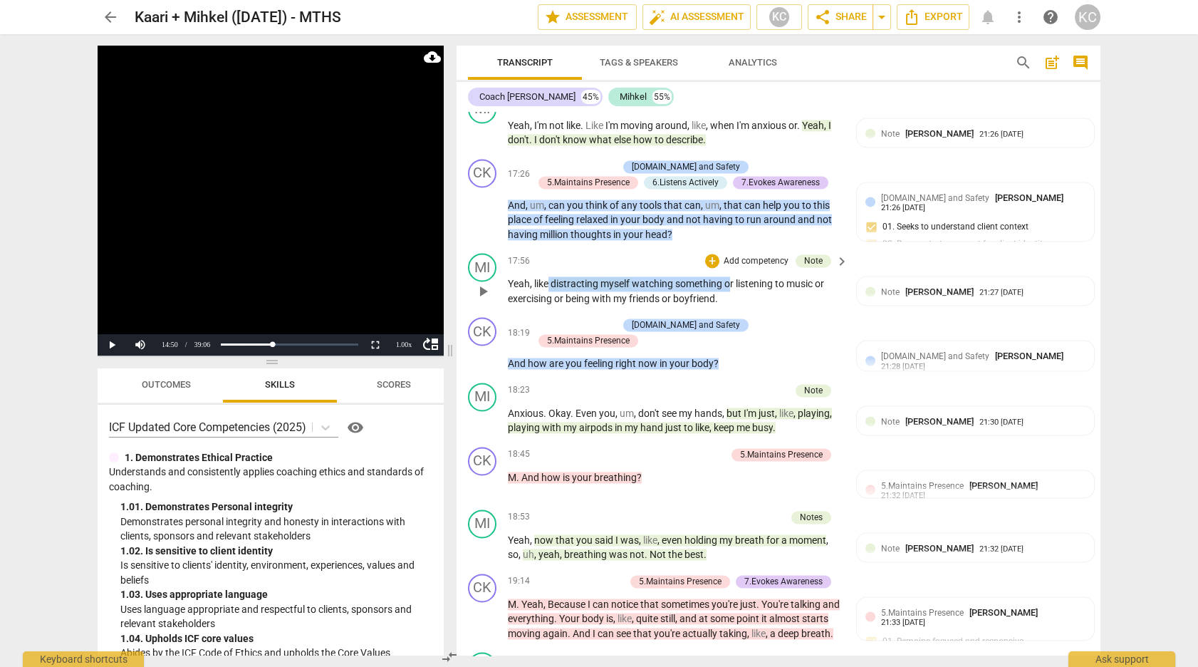
drag, startPoint x: 549, startPoint y: 263, endPoint x: 728, endPoint y: 264, distance: 179.5
click at [728, 276] on p "Yeah , like distracting myself watching something or listening to music or exer…" at bounding box center [674, 290] width 333 height 29
click at [654, 253] on div "17:56 + Add competency Note keyboard_arrow_right" at bounding box center [679, 261] width 342 height 16
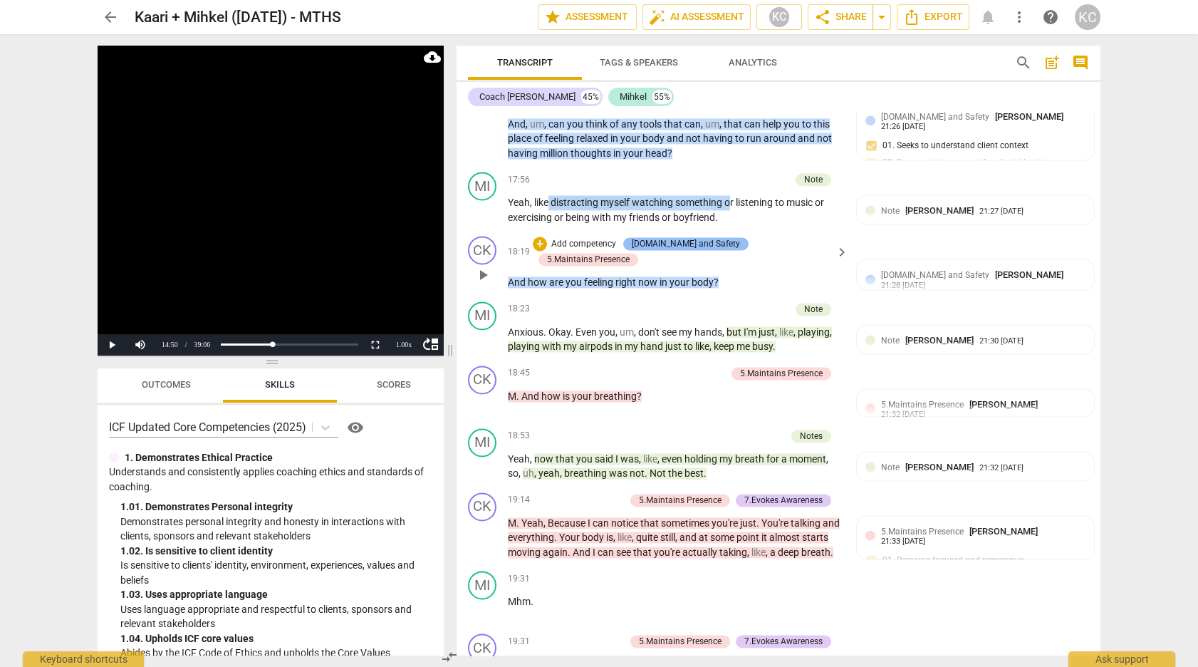
scroll to position [5021, 0]
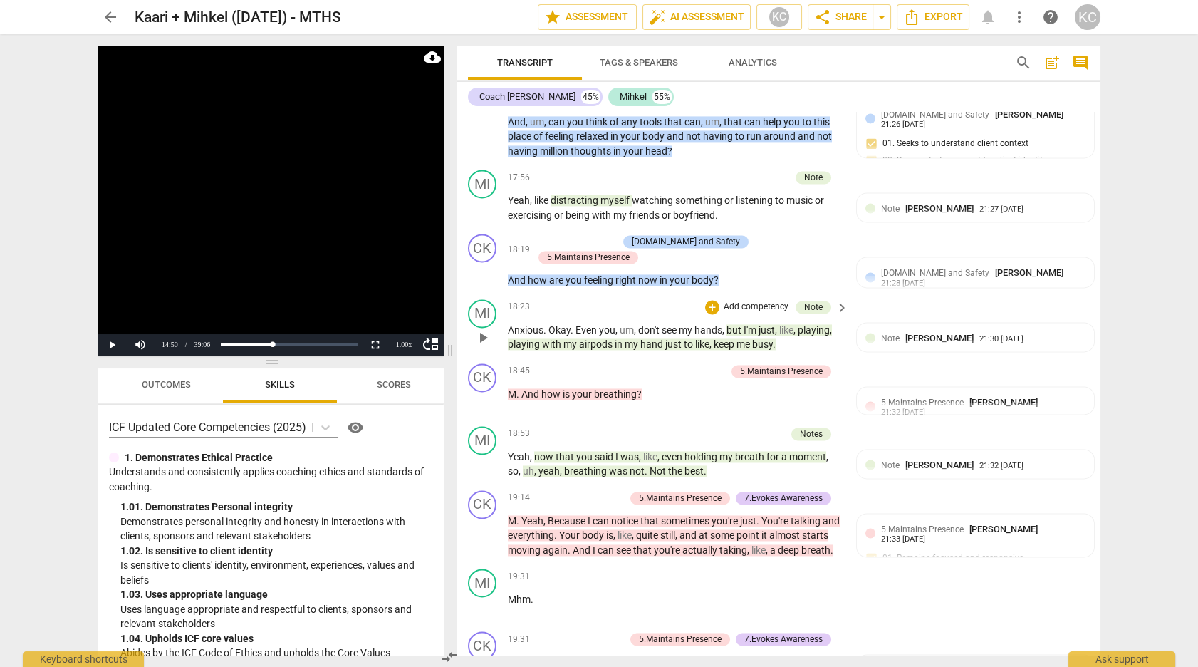
click at [764, 324] on span "just" at bounding box center [766, 329] width 16 height 11
click at [488, 329] on span "play_arrow" at bounding box center [482, 337] width 17 height 17
click at [488, 329] on span "pause" at bounding box center [482, 337] width 17 height 17
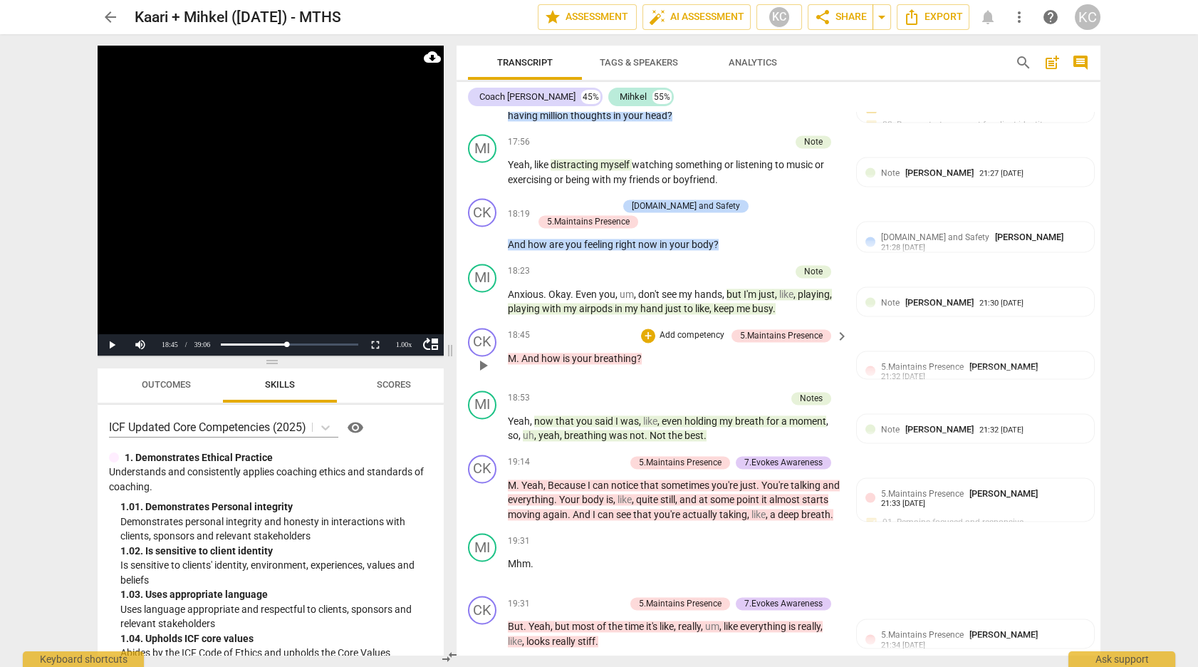
scroll to position [5062, 0]
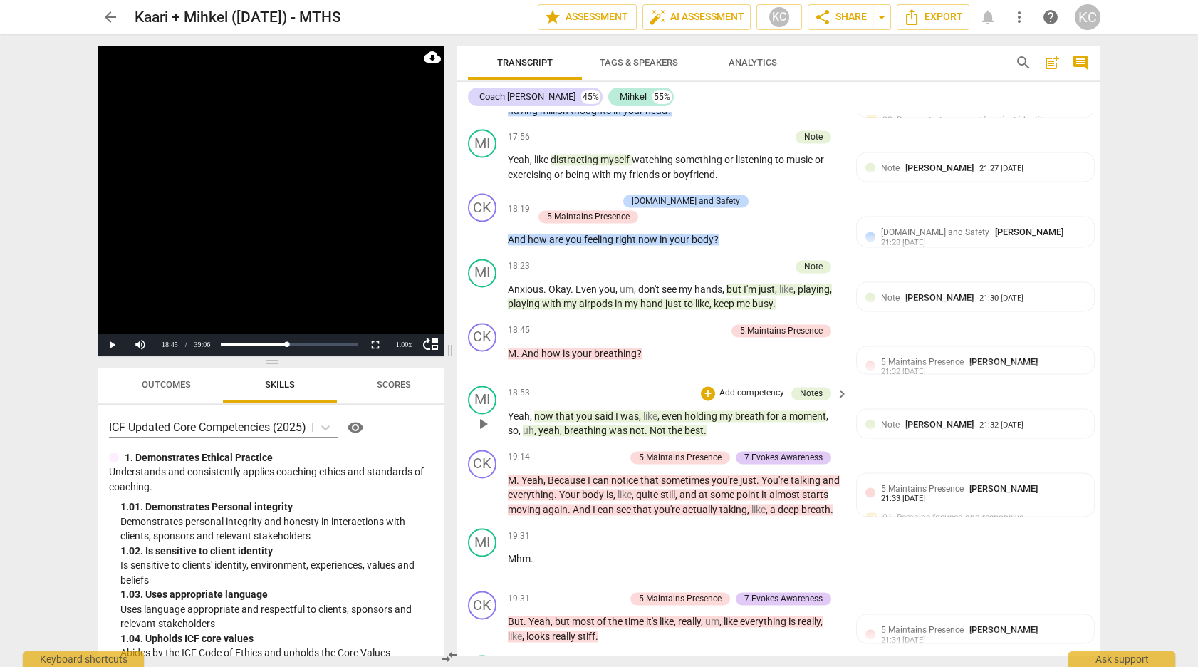
click at [733, 410] on span "my" at bounding box center [727, 415] width 16 height 11
click at [560, 424] on span "," at bounding box center [562, 429] width 4 height 11
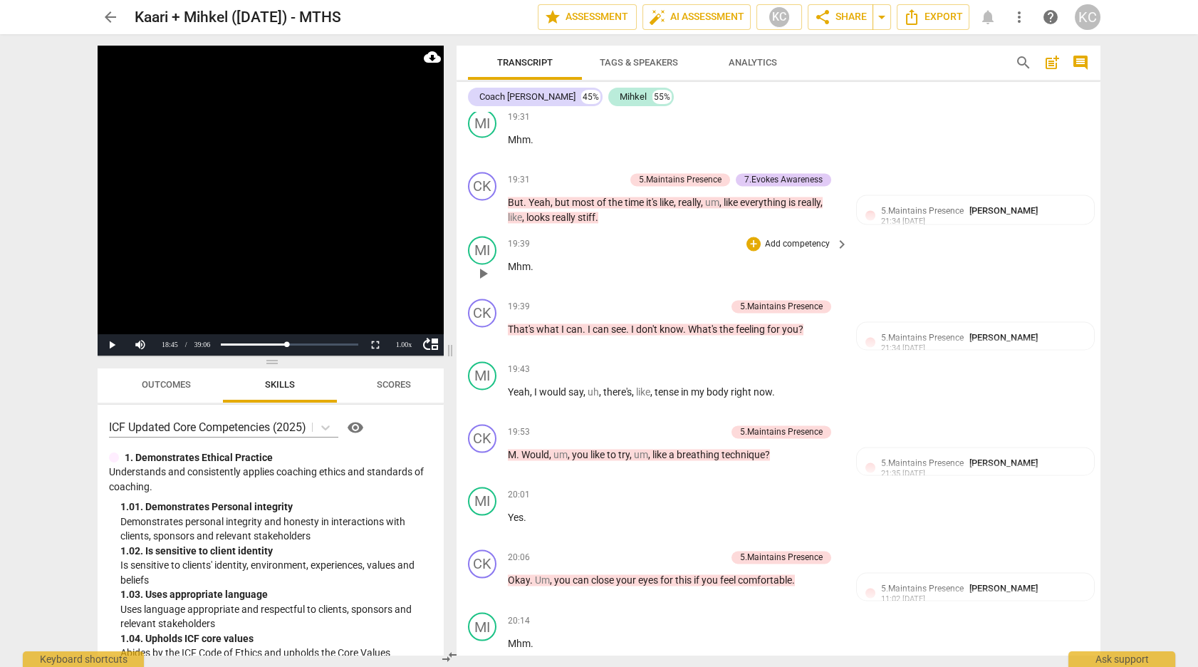
scroll to position [5488, 0]
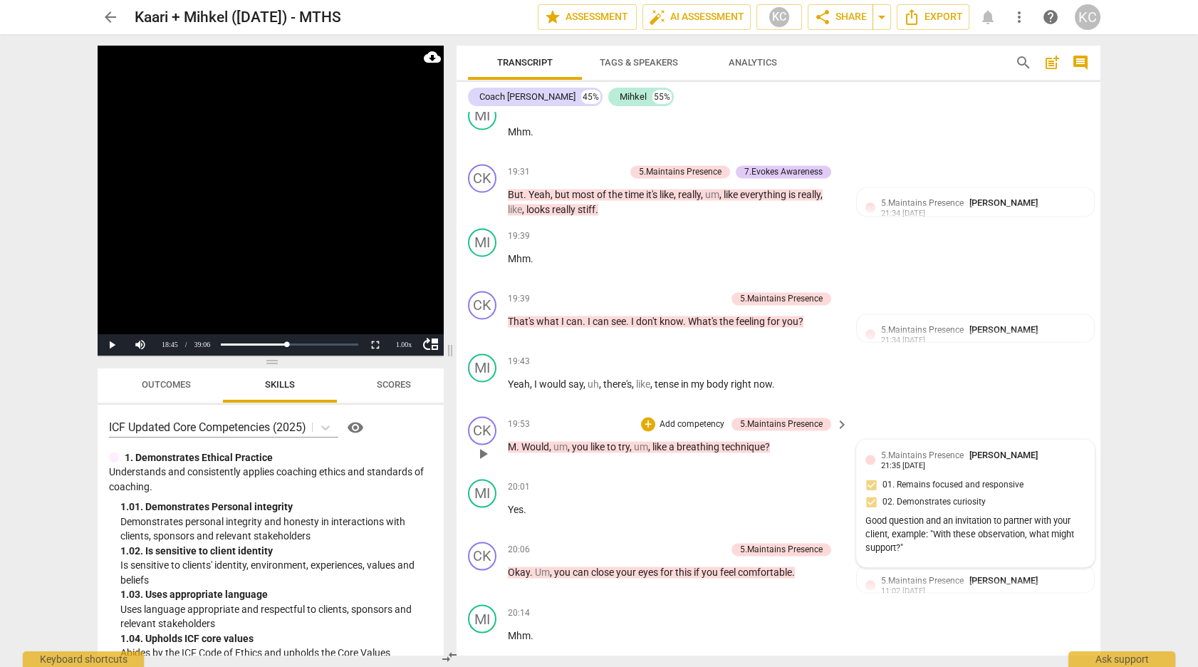
drag, startPoint x: 911, startPoint y: 538, endPoint x: 875, endPoint y: 523, distance: 38.6
click at [875, 523] on div "Good question and an invitation to partner with your client, example: "With the…" at bounding box center [975, 534] width 220 height 40
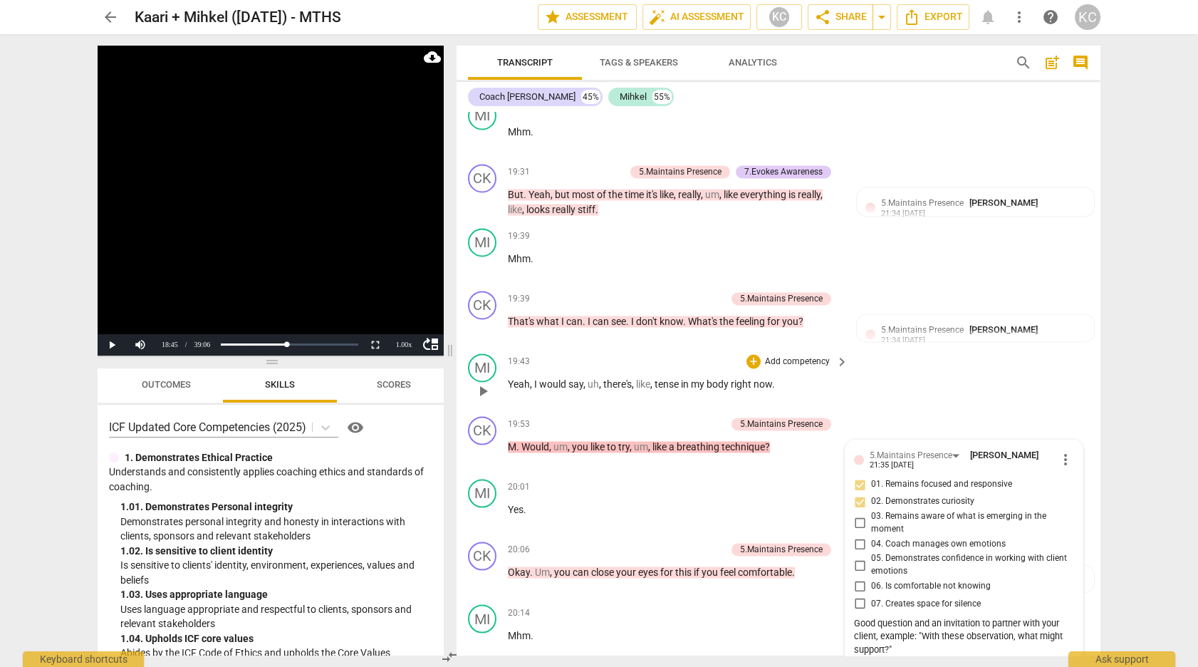
click at [884, 397] on div "MI play_arrow pause 19:43 + Add competency keyboard_arrow_right Yeah , I would …" at bounding box center [778, 379] width 644 height 63
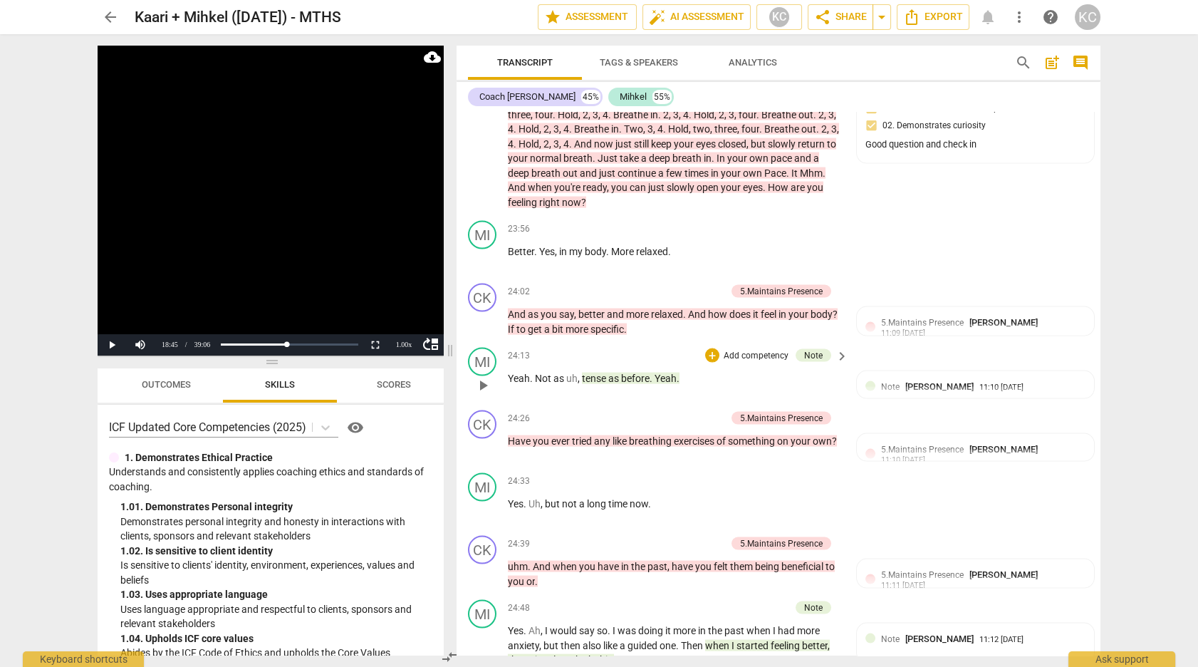
scroll to position [6781, 0]
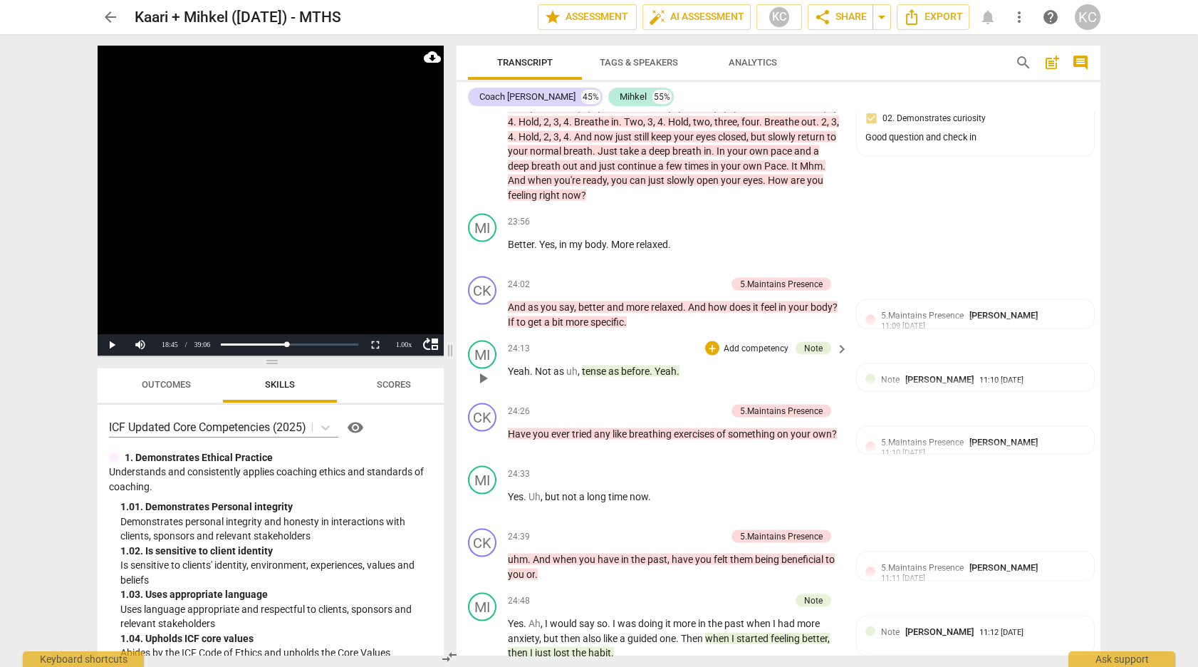
click at [627, 365] on span "before" at bounding box center [635, 370] width 28 height 11
click at [656, 335] on div "MI play_arrow pause 24:13 + Add competency Note keyboard_arrow_right Yeah . Not…" at bounding box center [778, 366] width 644 height 63
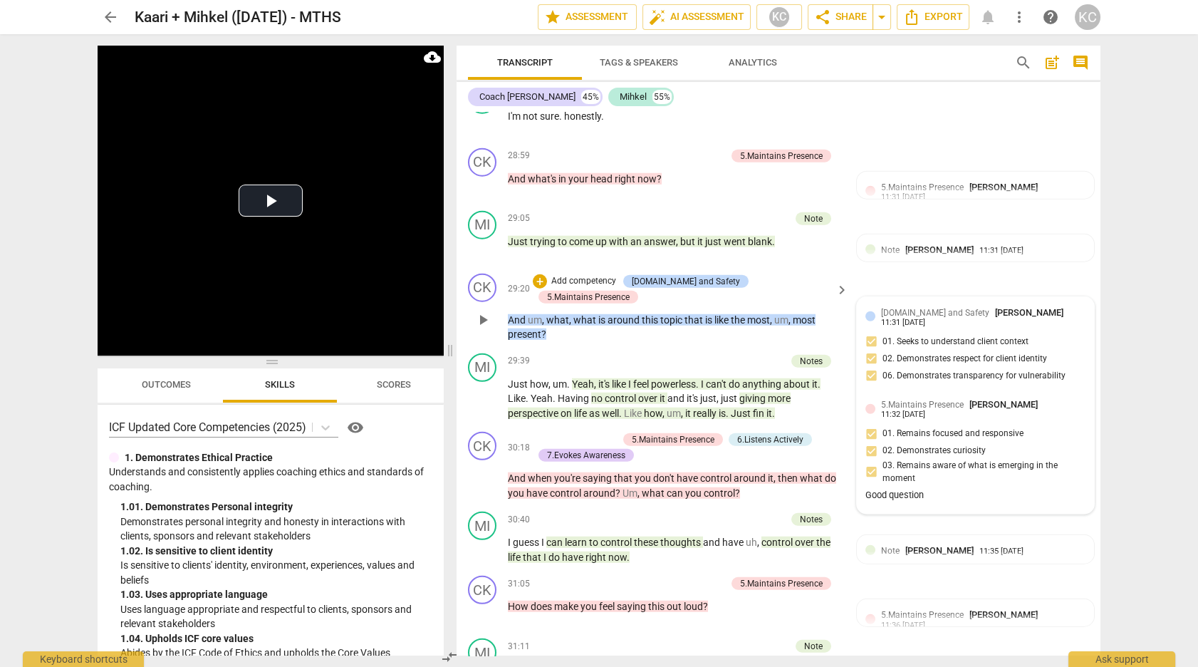
scroll to position [8546, 0]
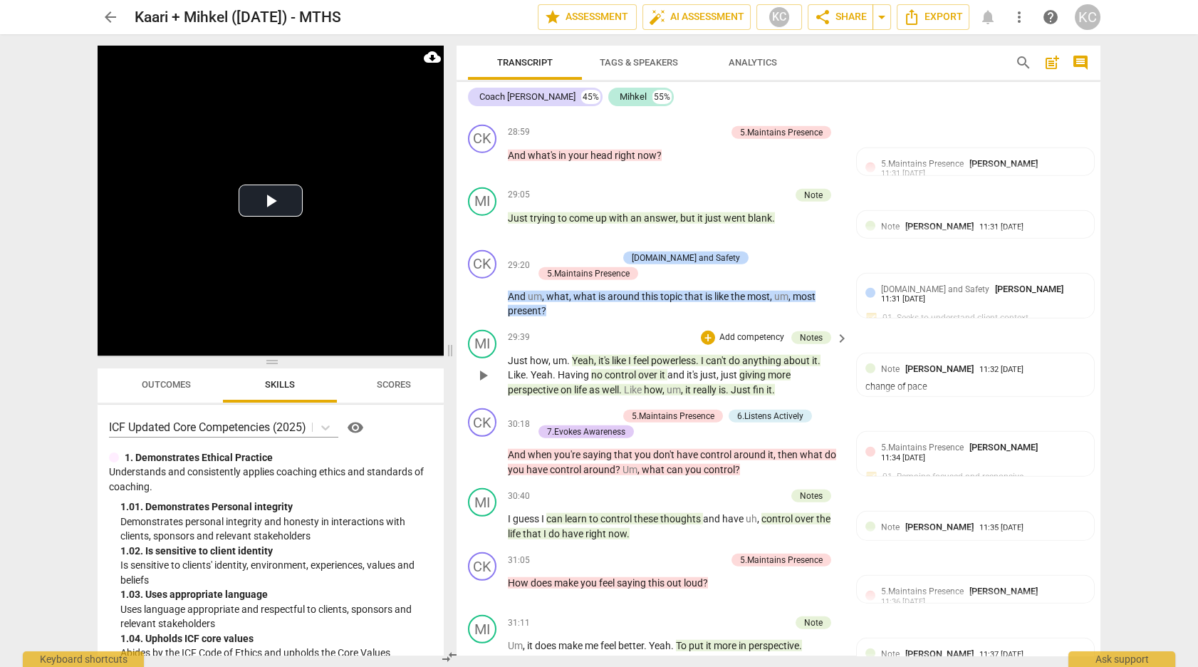
click at [612, 355] on span "it's" at bounding box center [605, 360] width 14 height 11
click at [743, 384] on span "Just" at bounding box center [742, 389] width 22 height 11
drag, startPoint x: 785, startPoint y: 357, endPoint x: 738, endPoint y: 362, distance: 47.3
click at [738, 362] on div "MI play_arrow pause 29:39 + Add competency Notes keyboard_arrow_right Just how …" at bounding box center [778, 363] width 644 height 79
click at [734, 369] on span "just" at bounding box center [730, 374] width 19 height 11
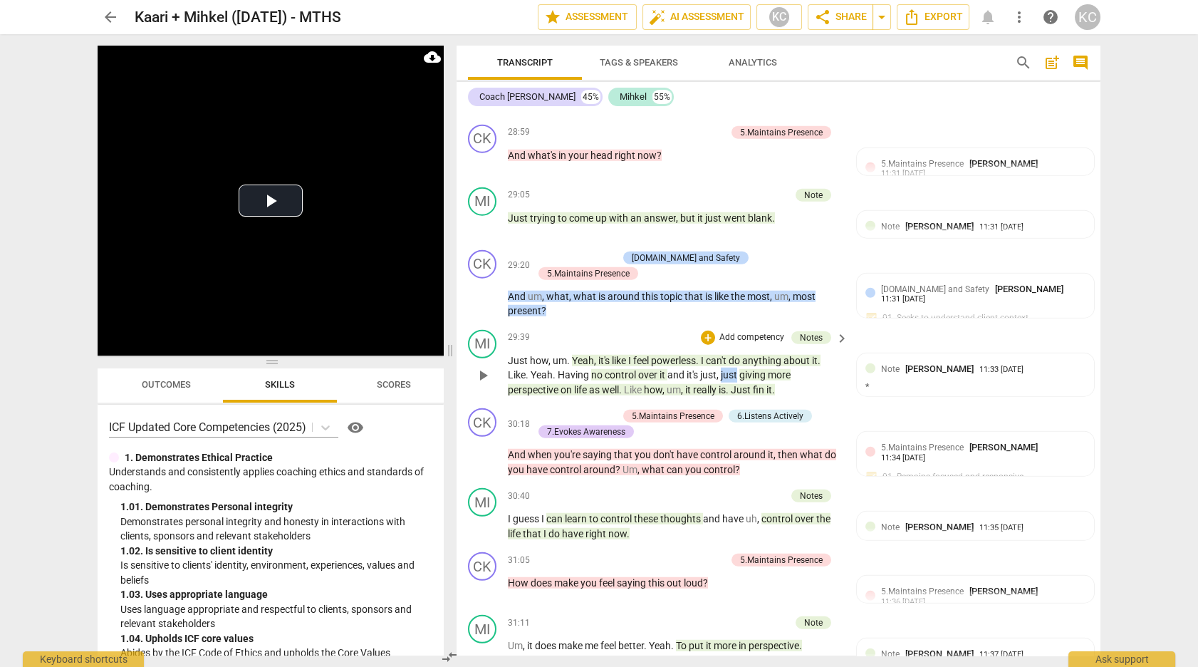
click at [734, 369] on span "just" at bounding box center [730, 374] width 19 height 11
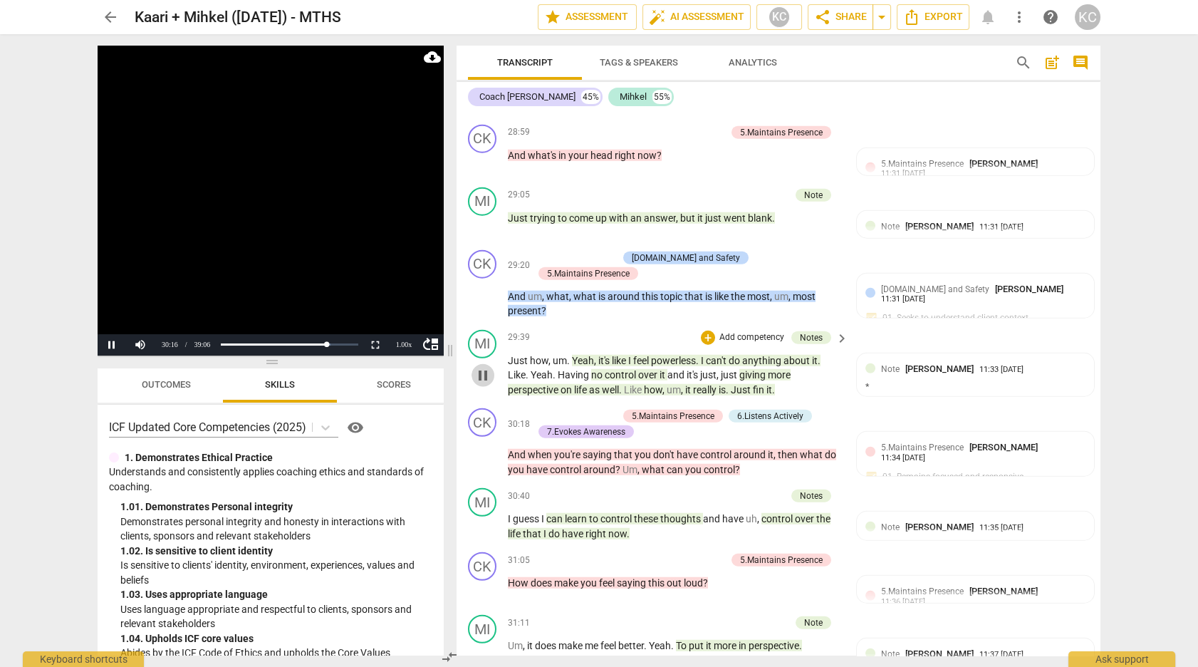
click at [488, 367] on span "pause" at bounding box center [482, 375] width 17 height 17
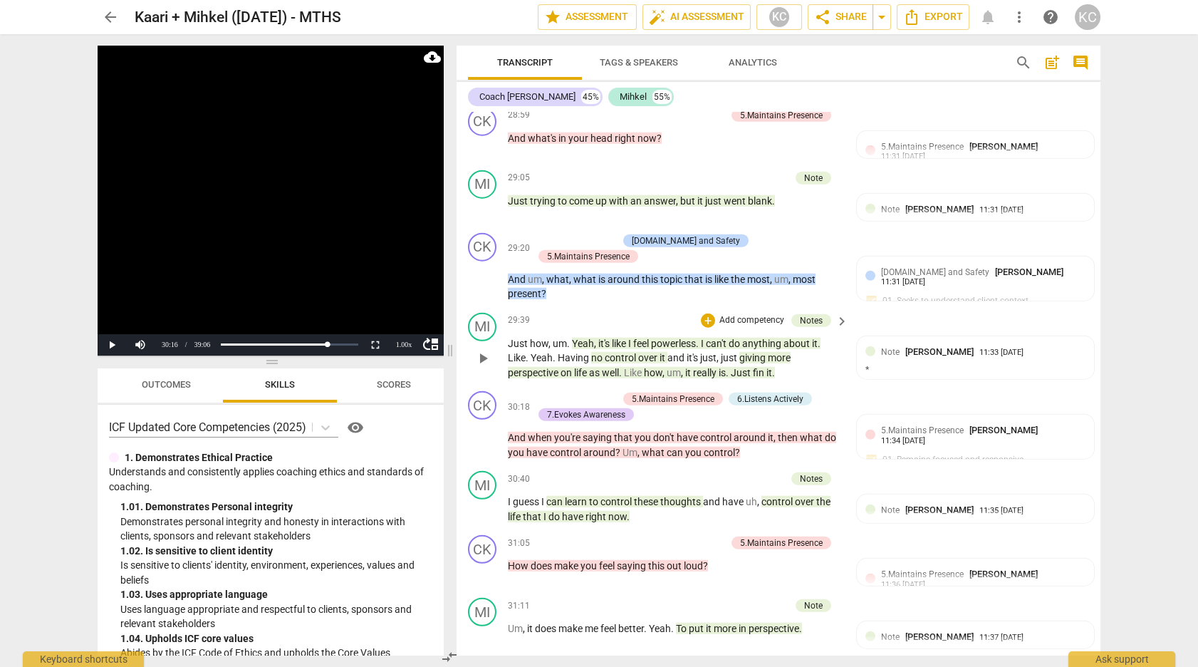
scroll to position [8565, 0]
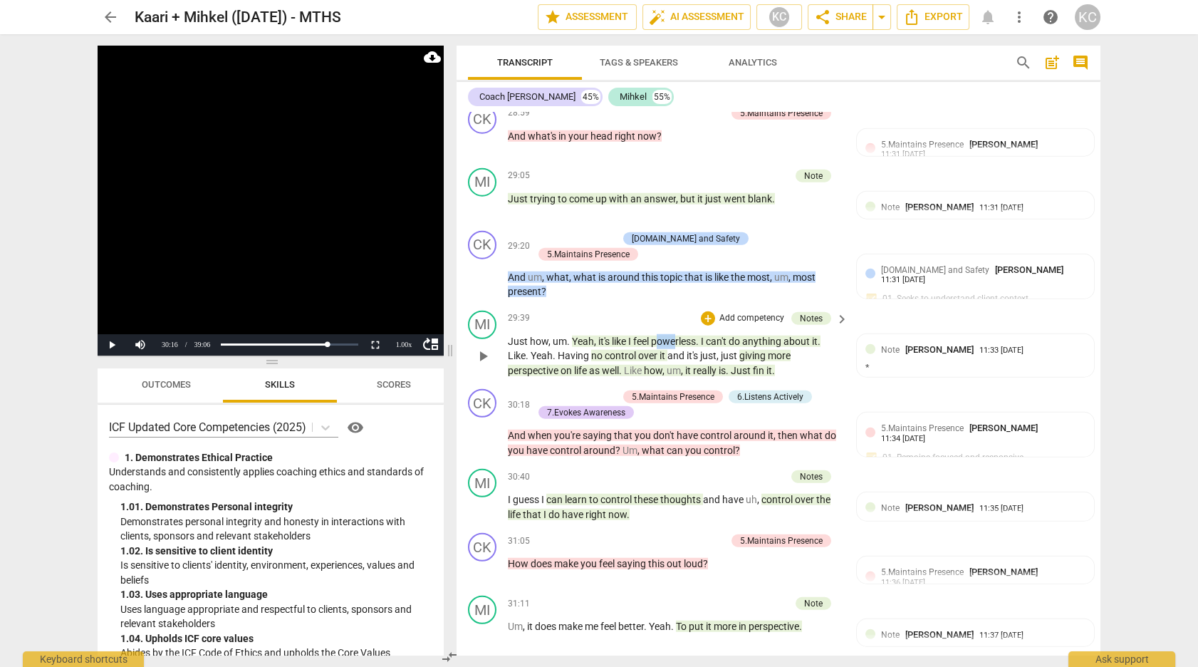
drag, startPoint x: 657, startPoint y: 305, endPoint x: 679, endPoint y: 302, distance: 21.6
click at [679, 335] on span "powerless" at bounding box center [673, 340] width 45 height 11
drag, startPoint x: 612, startPoint y: 327, endPoint x: 626, endPoint y: 326, distance: 13.5
click at [626, 350] on span "control" at bounding box center [621, 355] width 33 height 11
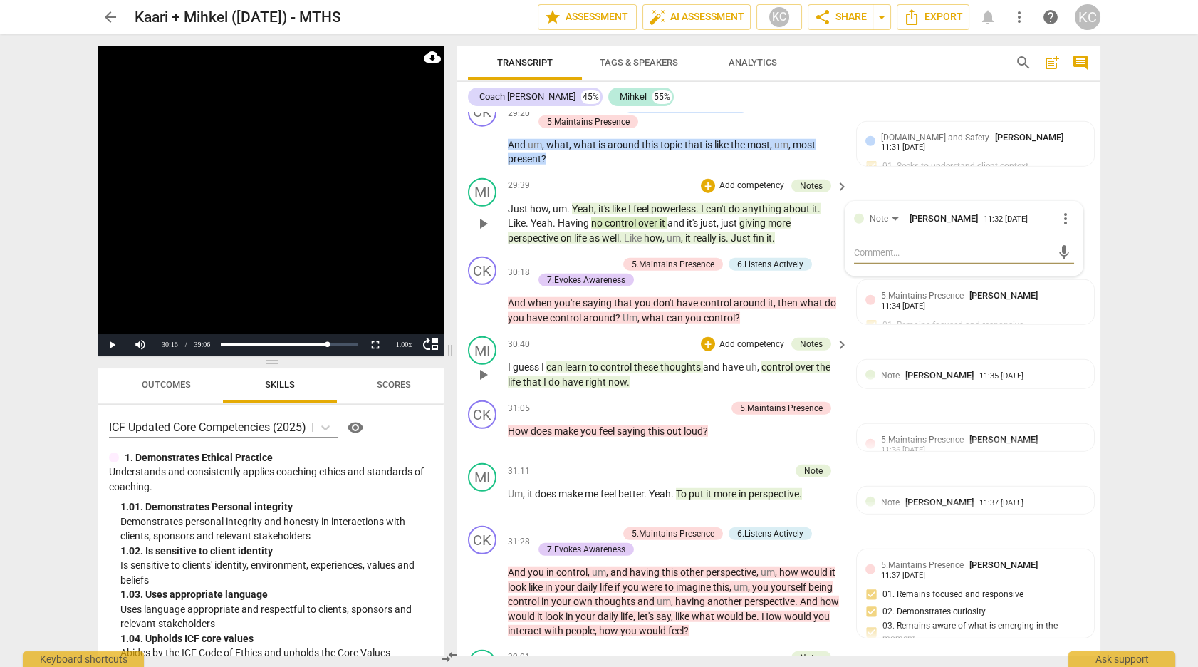
scroll to position [8689, 0]
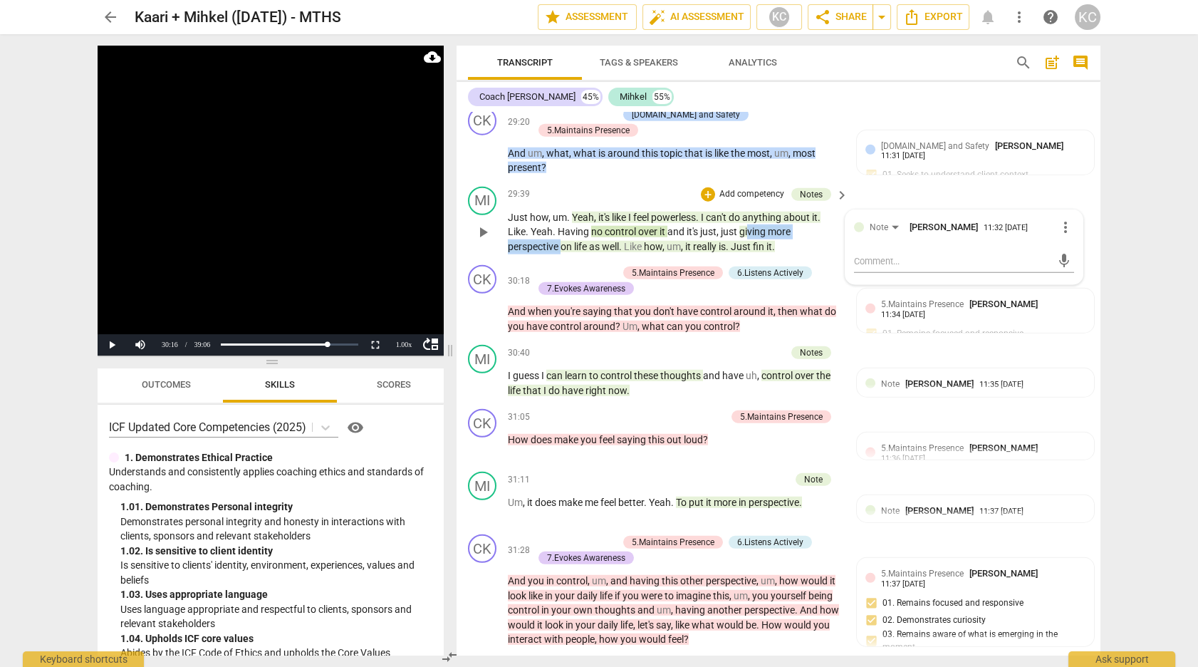
drag, startPoint x: 748, startPoint y: 198, endPoint x: 563, endPoint y: 215, distance: 186.6
click at [563, 215] on p "Just how , um . Yeah , it's like I feel powerless . I can't do anything about i…" at bounding box center [674, 232] width 333 height 44
